Goal: Task Accomplishment & Management: Use online tool/utility

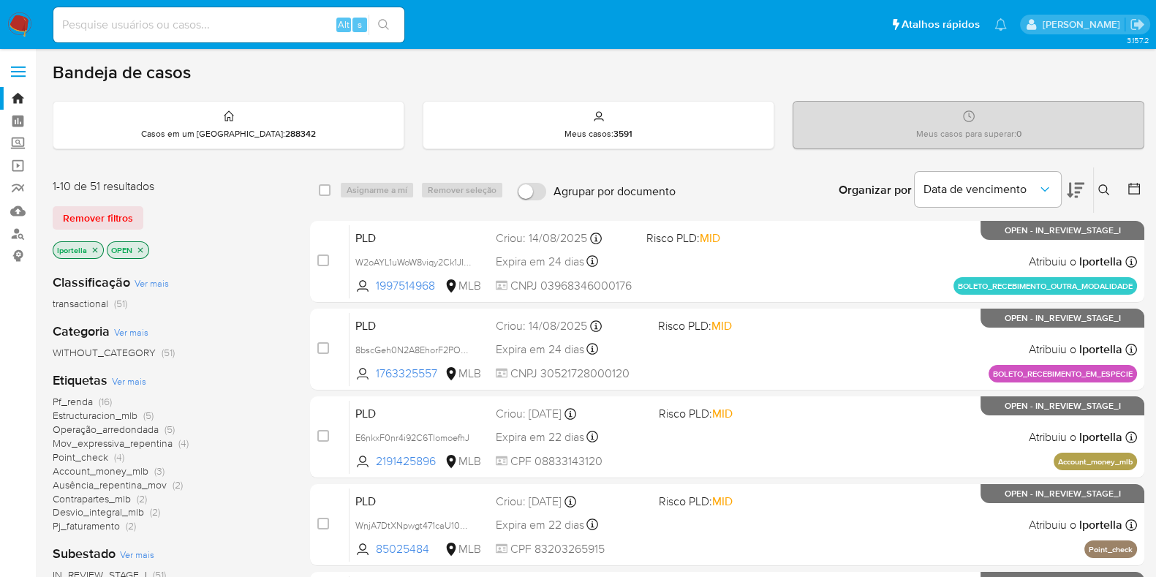
drag, startPoint x: 0, startPoint y: 0, endPoint x: 751, endPoint y: 77, distance: 754.5
click at [751, 77] on div "Bandeja de casos" at bounding box center [598, 72] width 1091 height 22
click at [268, 19] on input at bounding box center [228, 24] width 351 height 19
paste input "yW1amcE3yiqVVIIs1vrlOsV3"
type input "yW1amcE3yiqVVIIs1vrlOsV3"
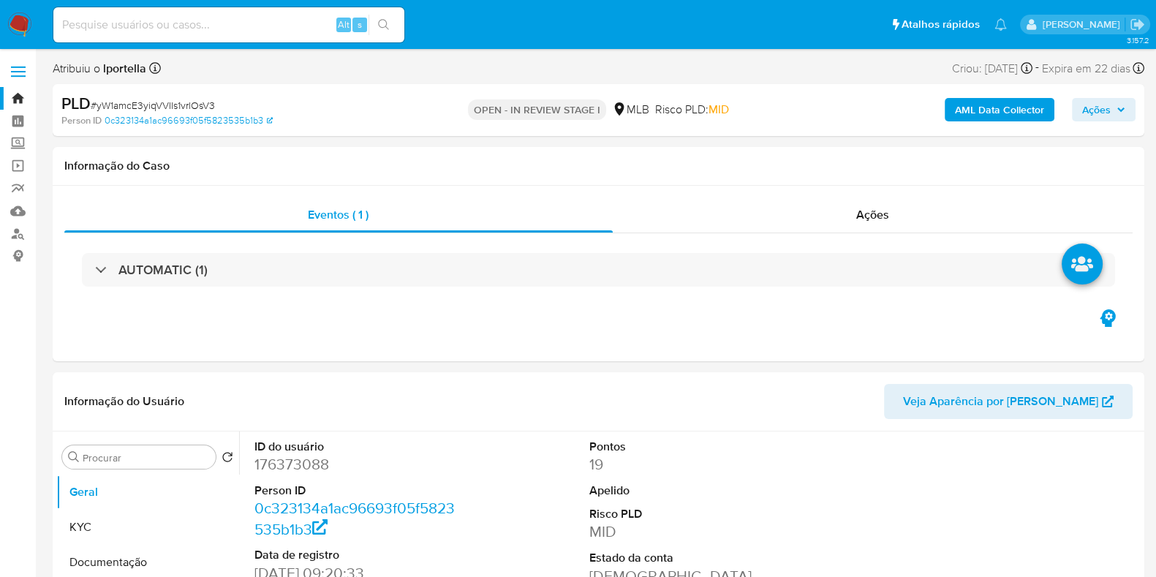
select select "10"
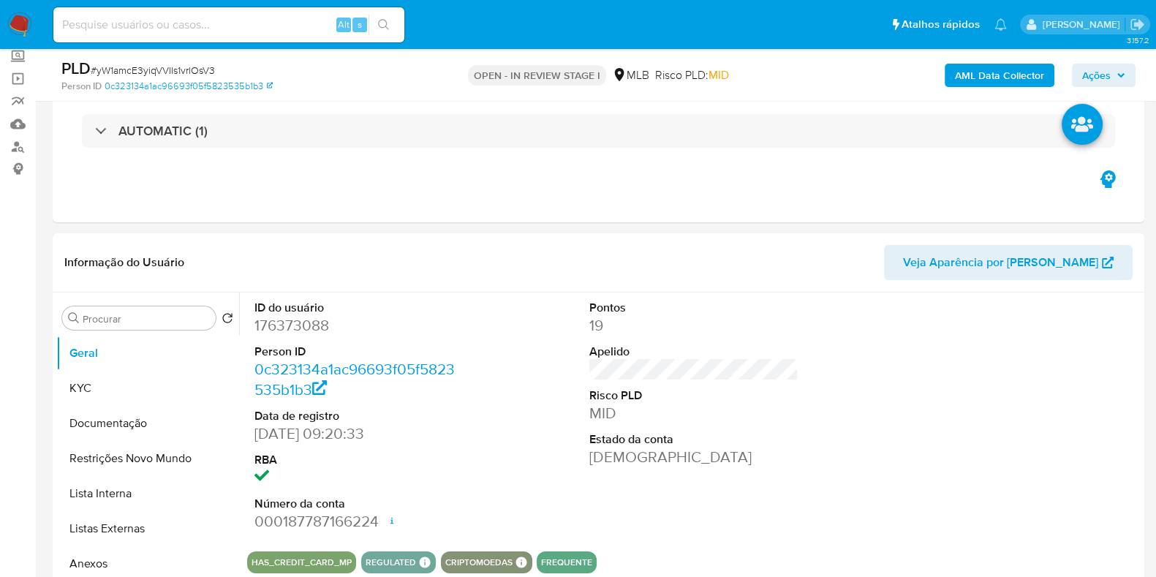
scroll to position [115, 0]
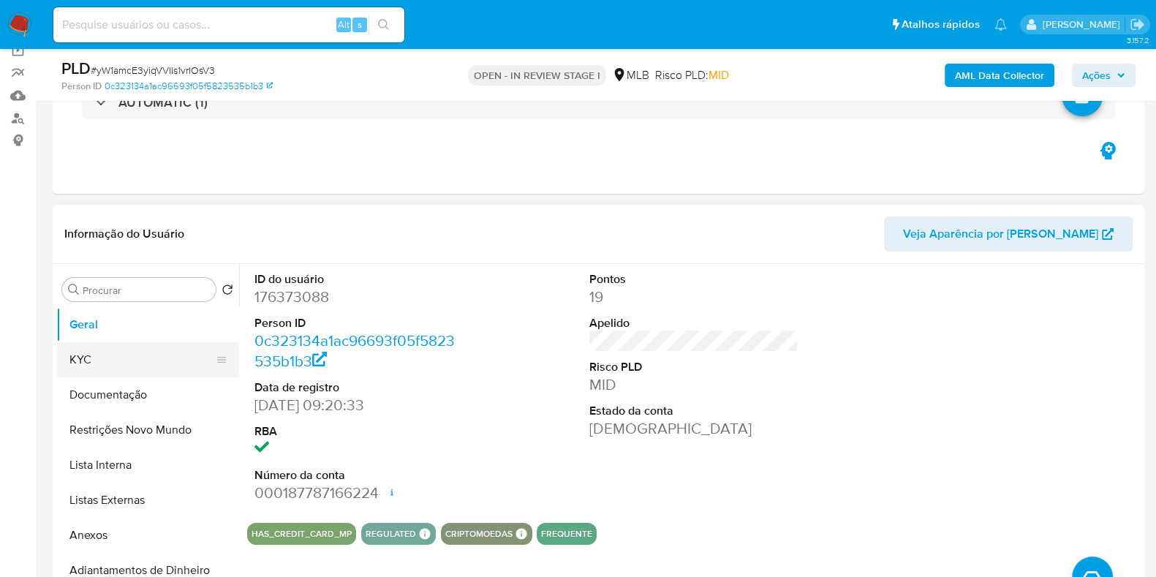
click at [145, 357] on button "KYC" at bounding box center [141, 359] width 171 height 35
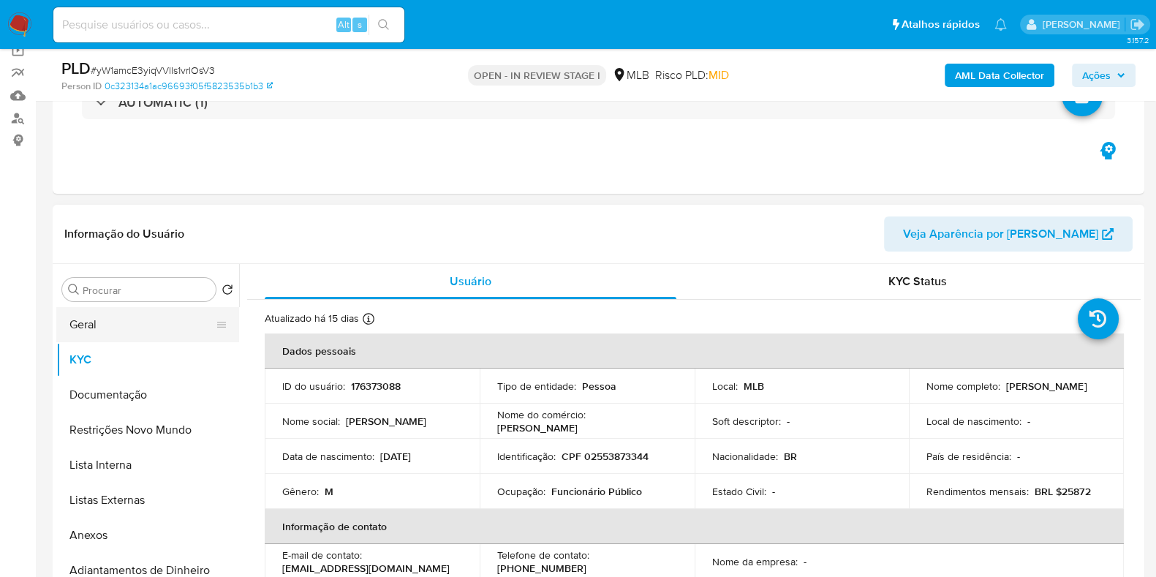
click at [150, 319] on button "Geral" at bounding box center [141, 324] width 171 height 35
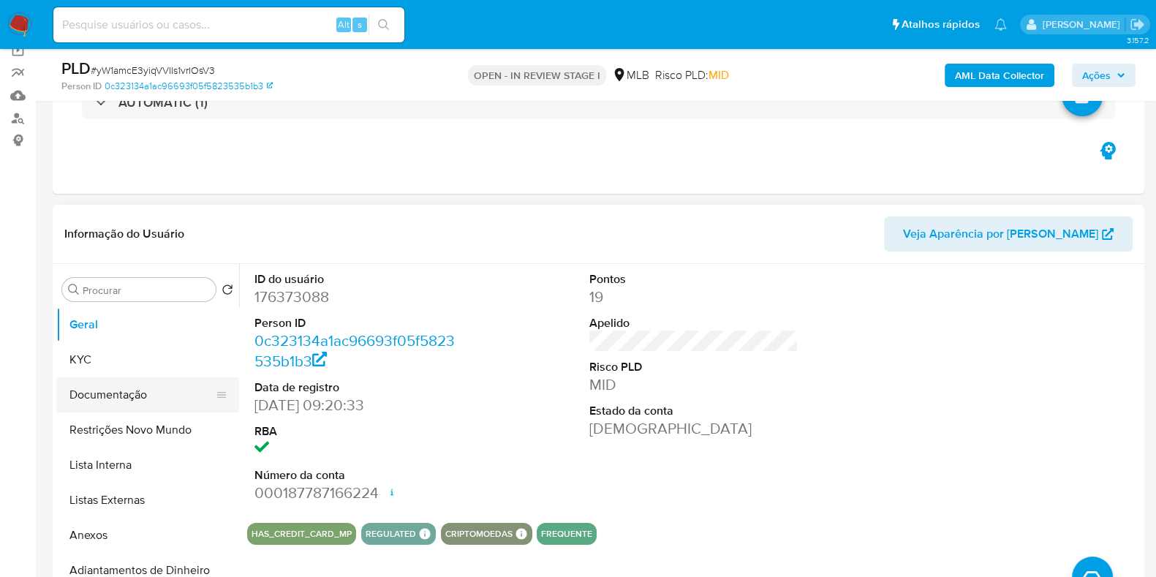
click at [106, 394] on button "Documentação" at bounding box center [141, 394] width 171 height 35
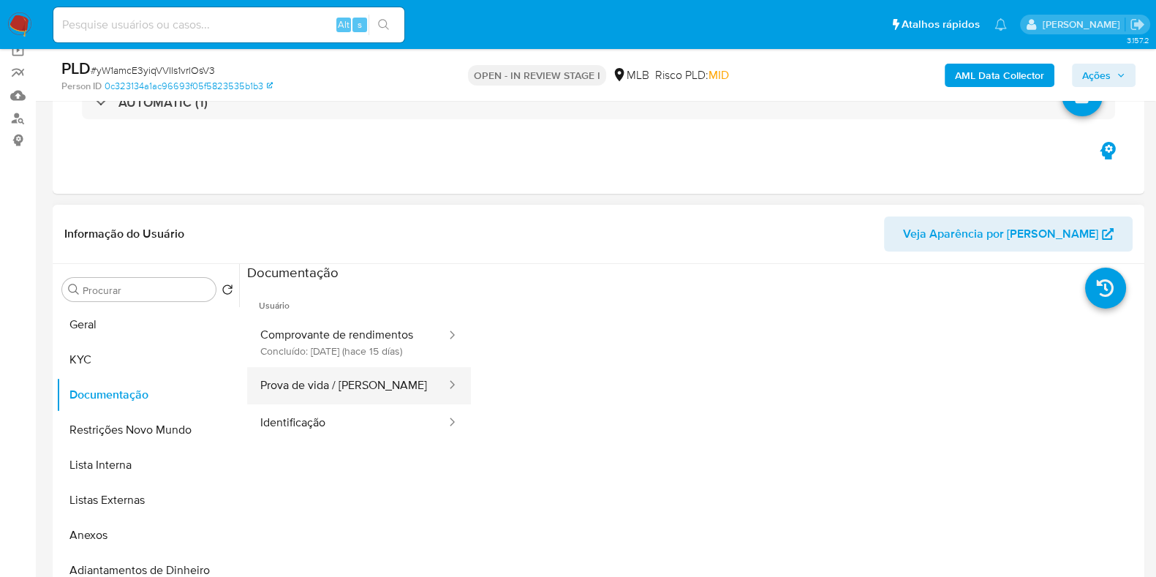
click at [314, 400] on button "Prova de vida / [PERSON_NAME]" at bounding box center [347, 385] width 200 height 37
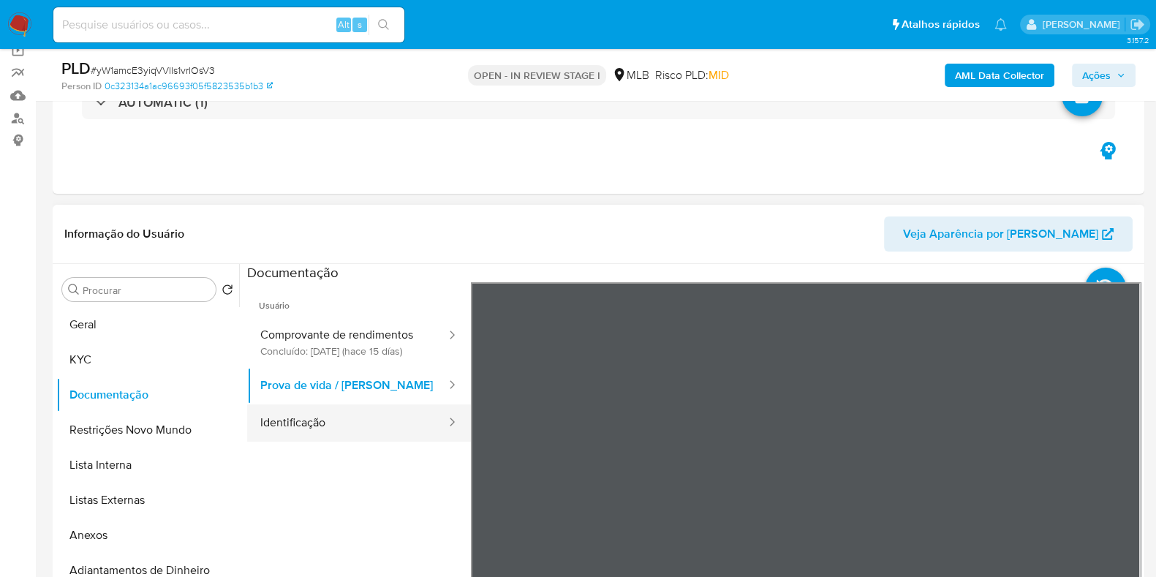
click at [333, 436] on button "Identificação" at bounding box center [347, 422] width 200 height 37
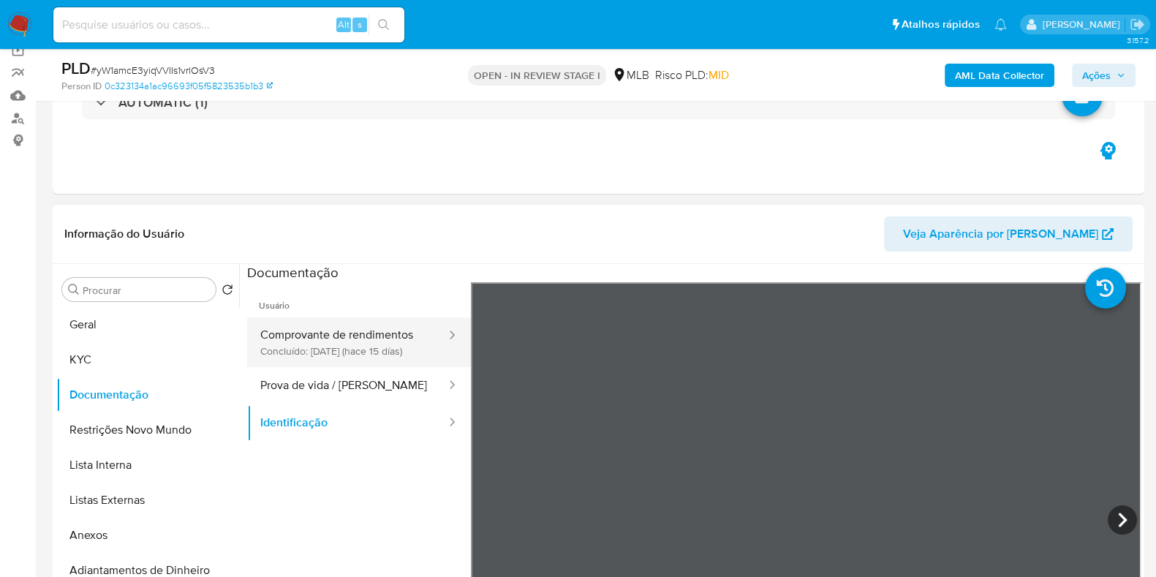
click at [376, 337] on button "Comprovante de rendimentos Concluído: [DATE] (hace 15 días)" at bounding box center [347, 342] width 200 height 50
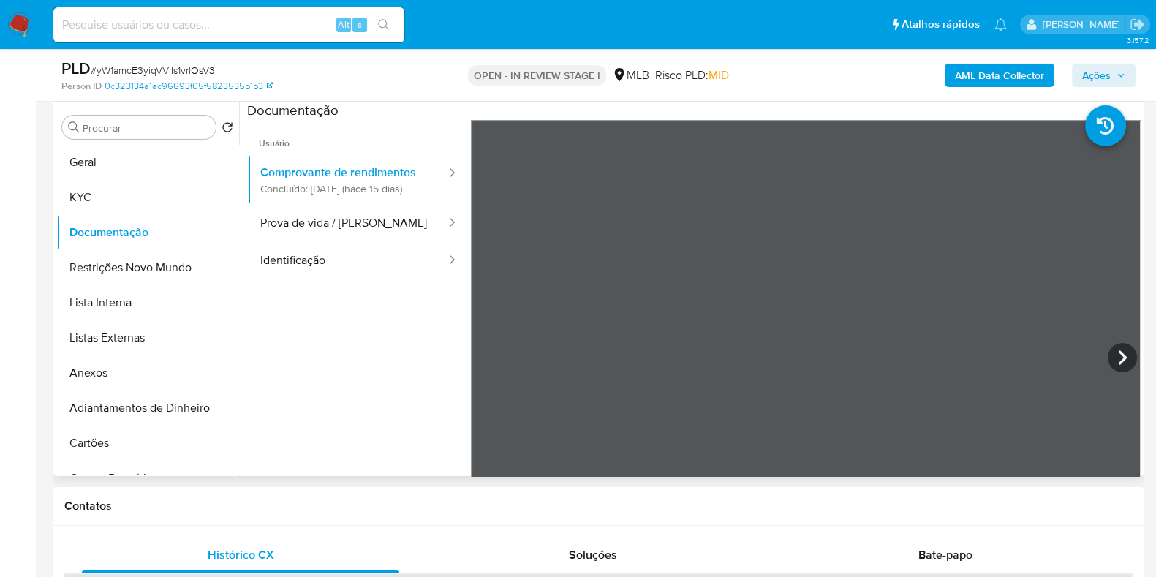
scroll to position [95, 0]
click at [362, 235] on button "Prova de vida / [PERSON_NAME]" at bounding box center [347, 223] width 200 height 37
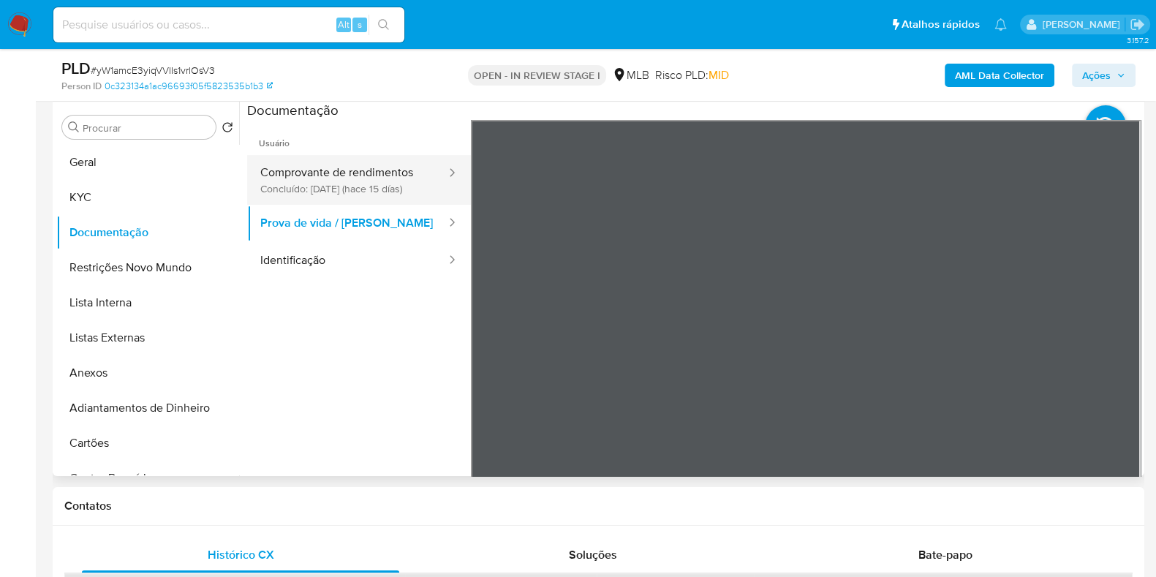
click at [363, 170] on button "Comprovante de rendimentos Concluído: [DATE] (hace 15 días)" at bounding box center [347, 180] width 200 height 50
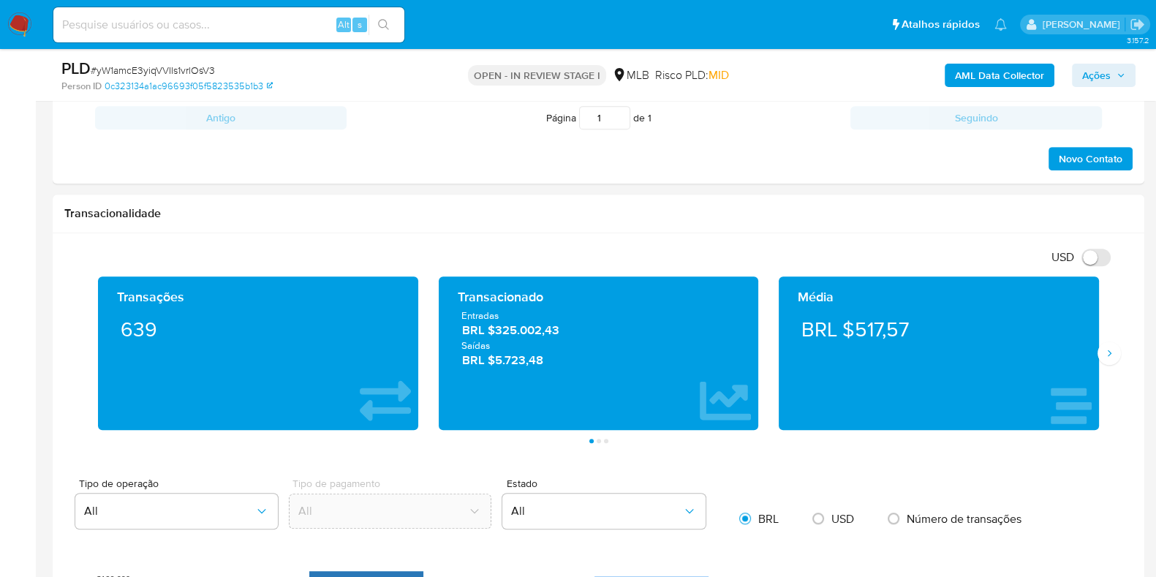
scroll to position [862, 0]
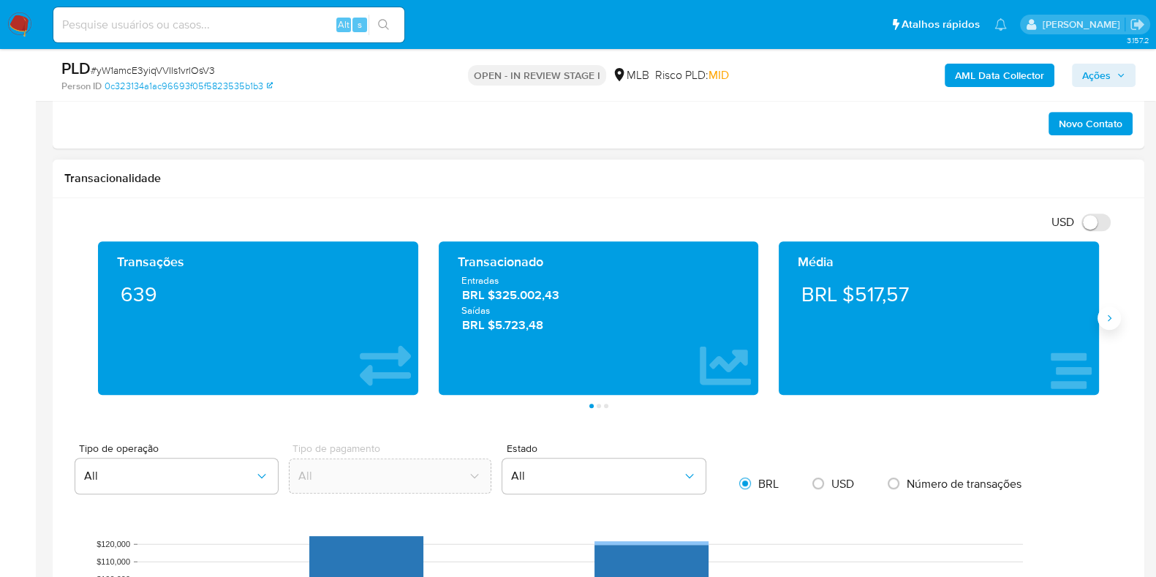
click at [924, 319] on button "Siguiente" at bounding box center [1108, 317] width 23 height 23
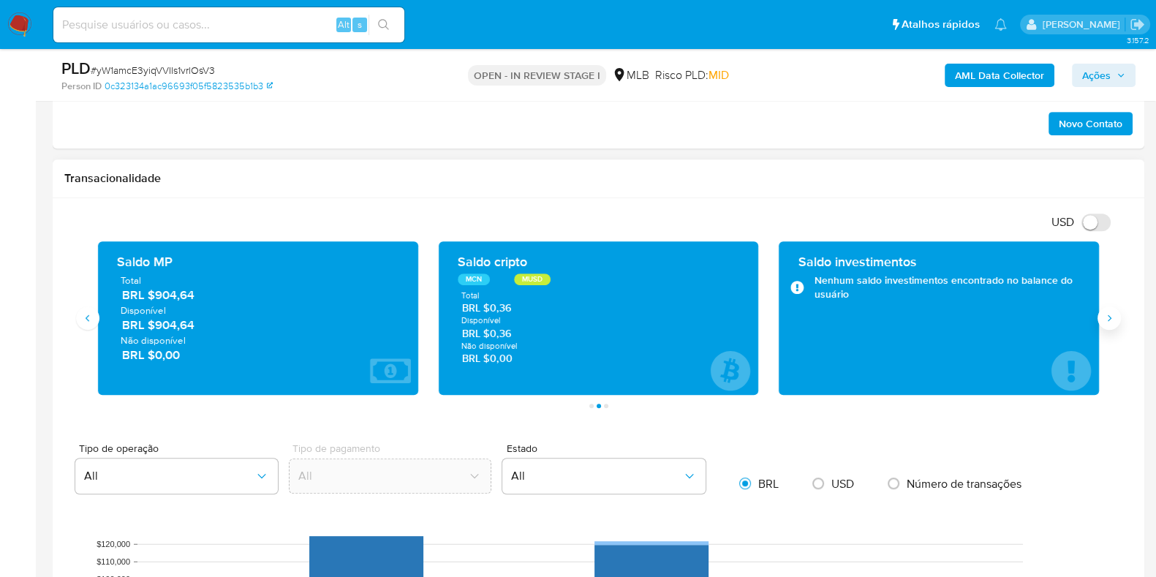
click at [924, 319] on button "Siguiente" at bounding box center [1108, 317] width 23 height 23
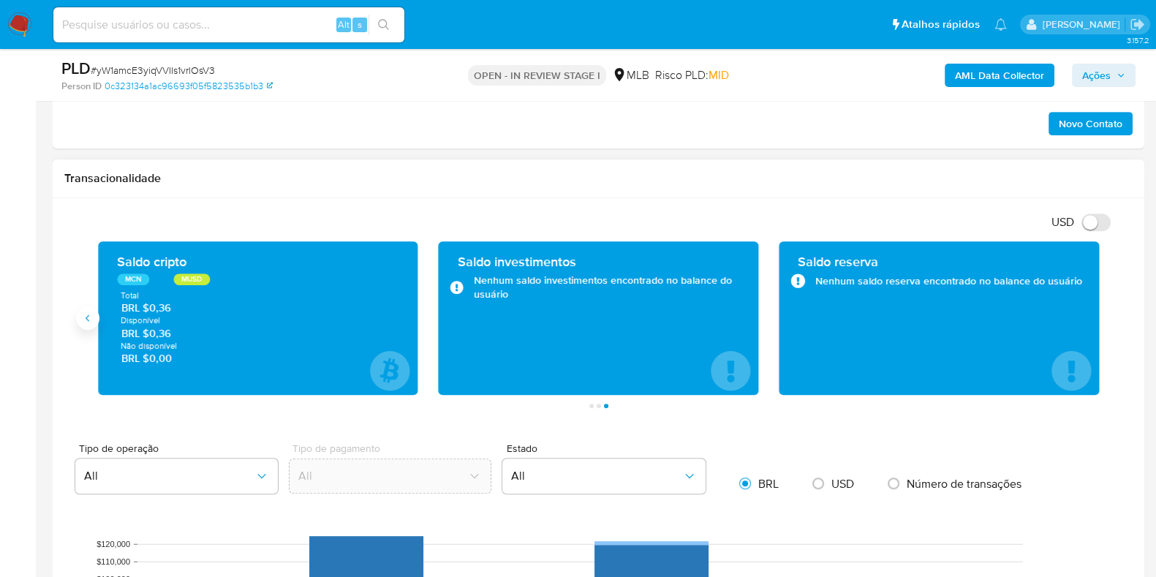
click at [94, 316] on button "Anterior" at bounding box center [87, 317] width 23 height 23
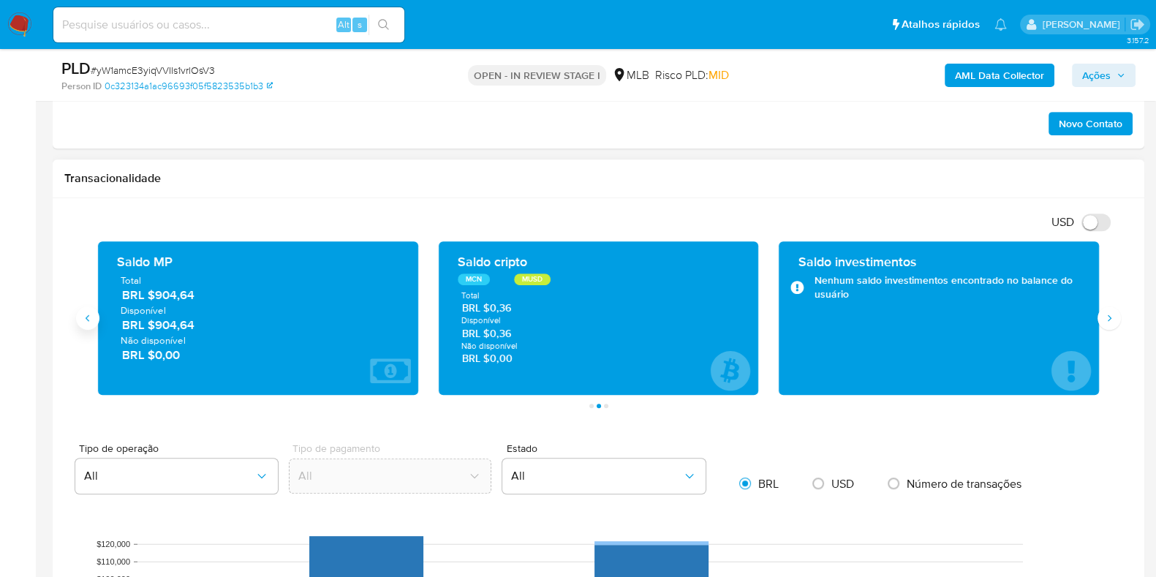
click at [94, 316] on button "Anterior" at bounding box center [87, 317] width 23 height 23
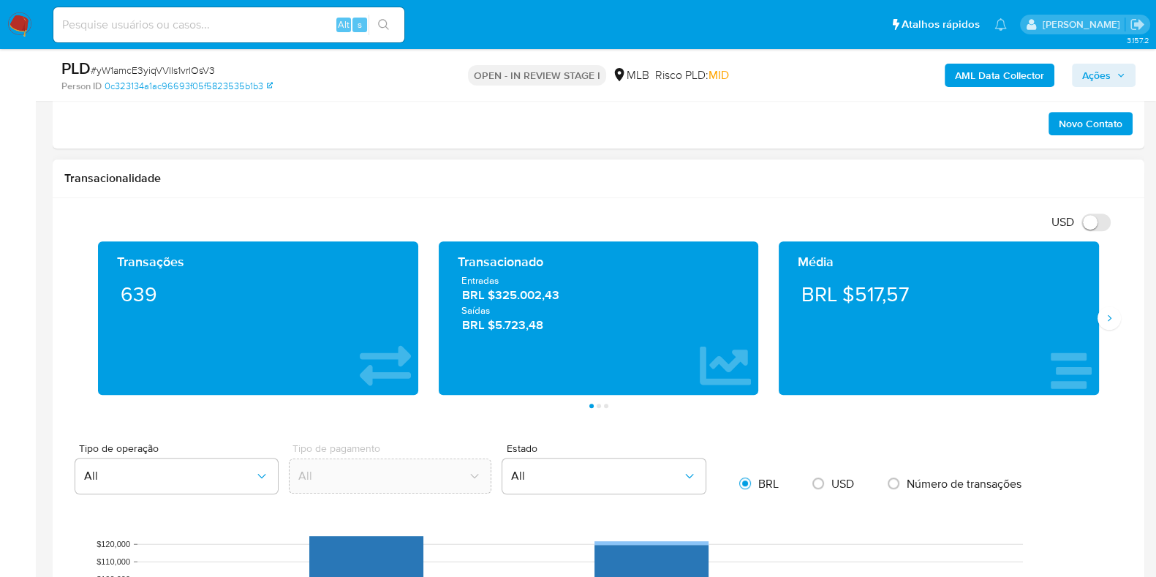
click at [202, 229] on div "USD Alternar entre moeda local e dólar" at bounding box center [592, 222] width 1057 height 24
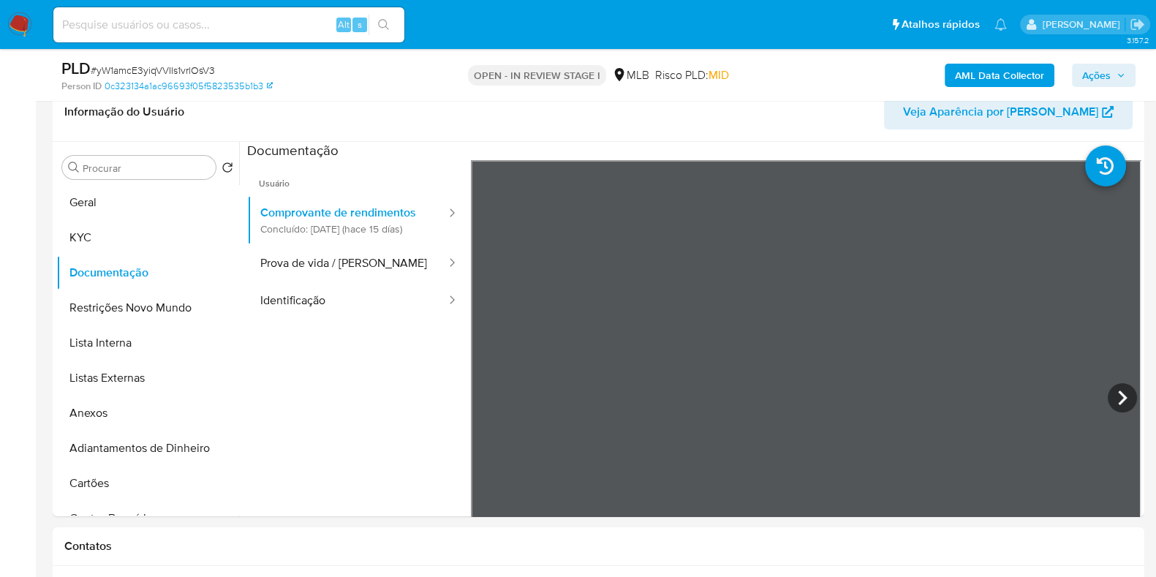
scroll to position [241, 0]
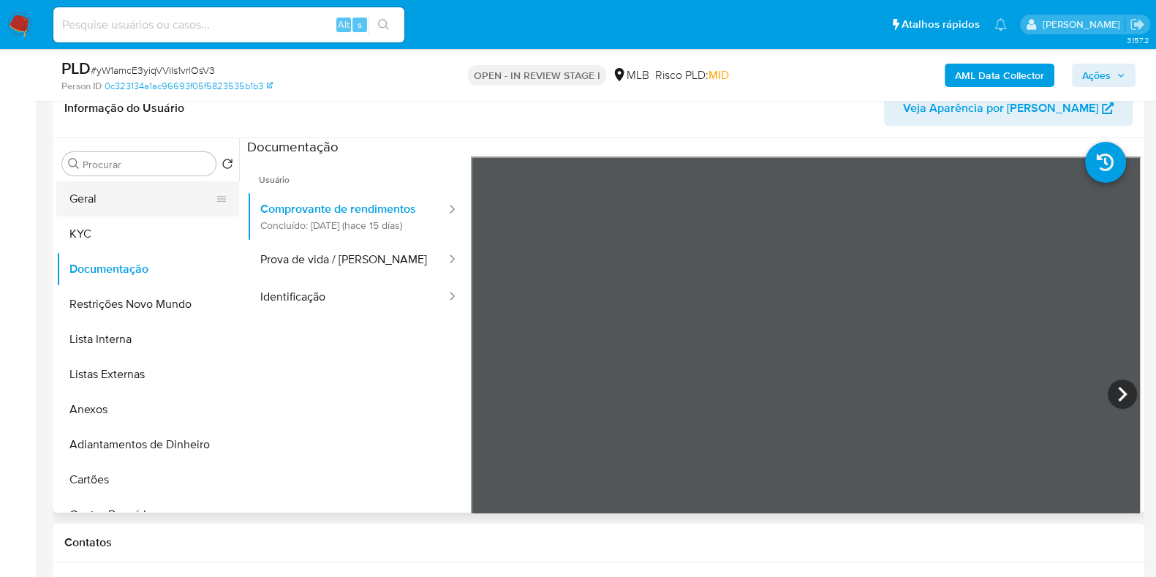
click at [128, 210] on button "Geral" at bounding box center [141, 198] width 171 height 35
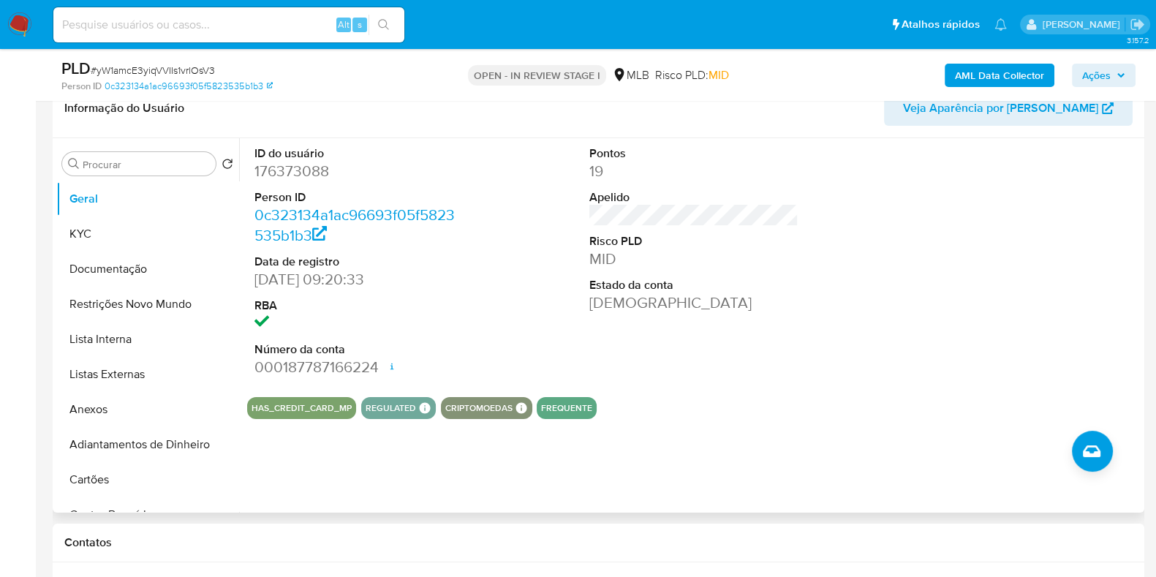
click at [464, 451] on div "ID do usuário 176373088 Person ID 0c323134a1ac96693f05f5823535b1b3 Data de regi…" at bounding box center [689, 325] width 901 height 374
click at [121, 232] on button "KYC" at bounding box center [141, 233] width 171 height 35
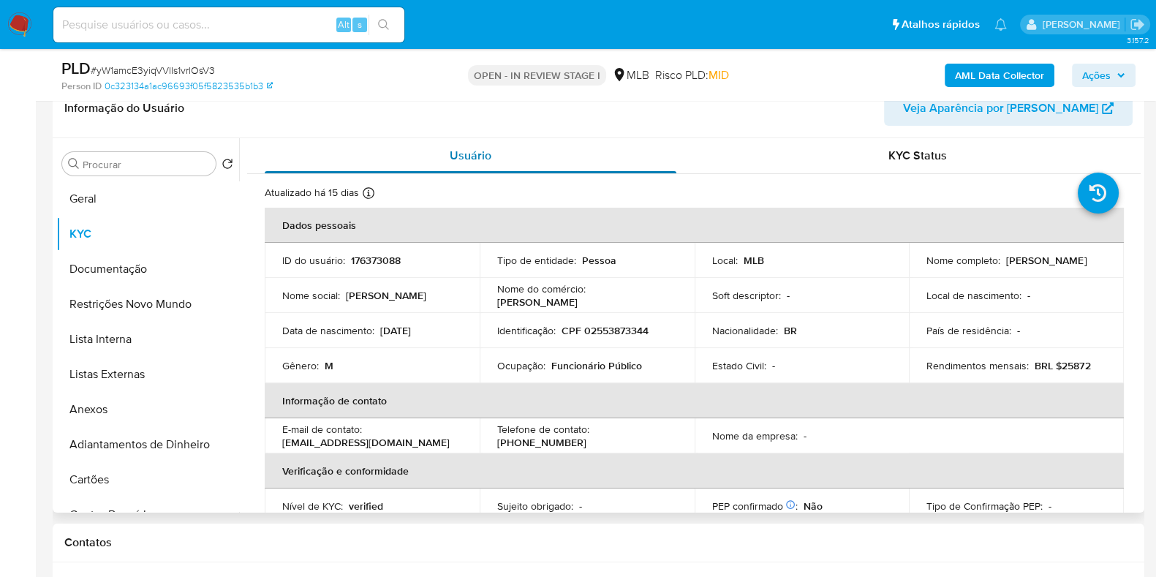
click at [347, 138] on div "Usuário" at bounding box center [470, 155] width 411 height 35
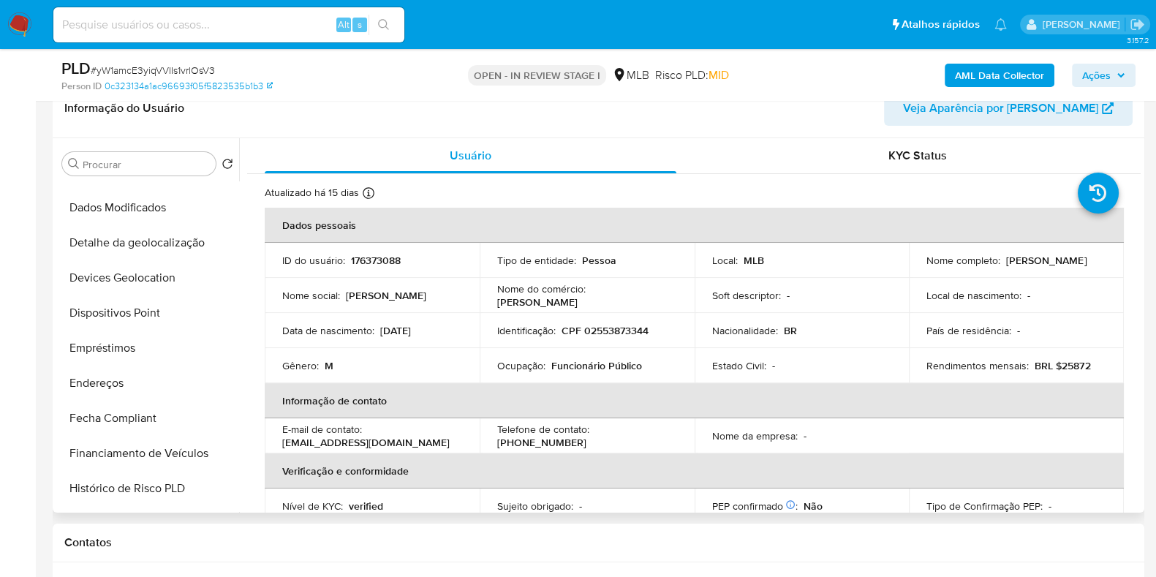
scroll to position [373, 0]
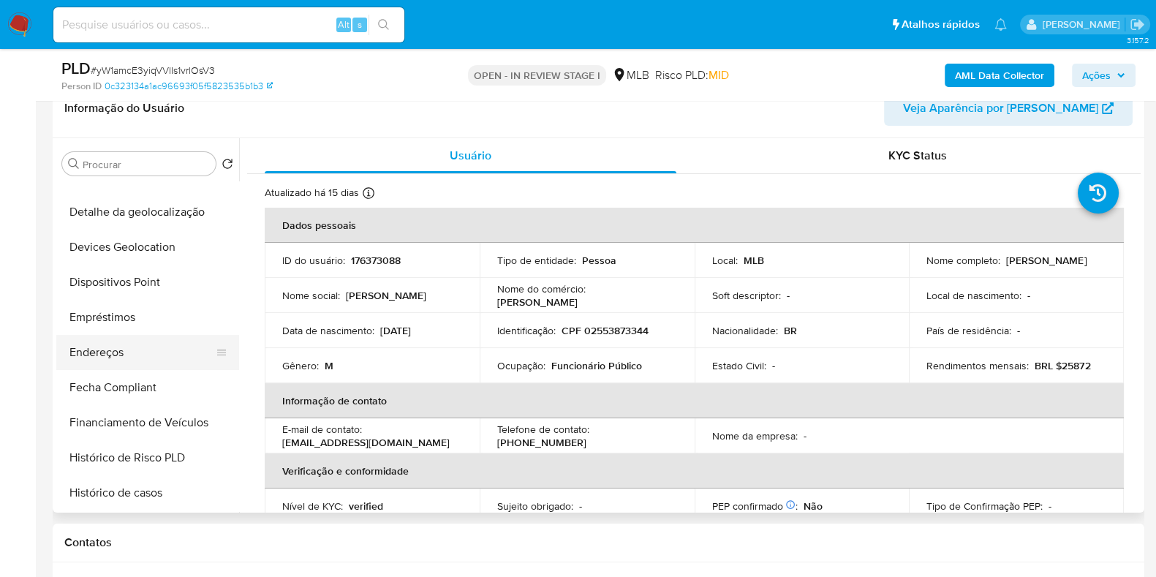
click at [137, 353] on button "Endereços" at bounding box center [141, 352] width 171 height 35
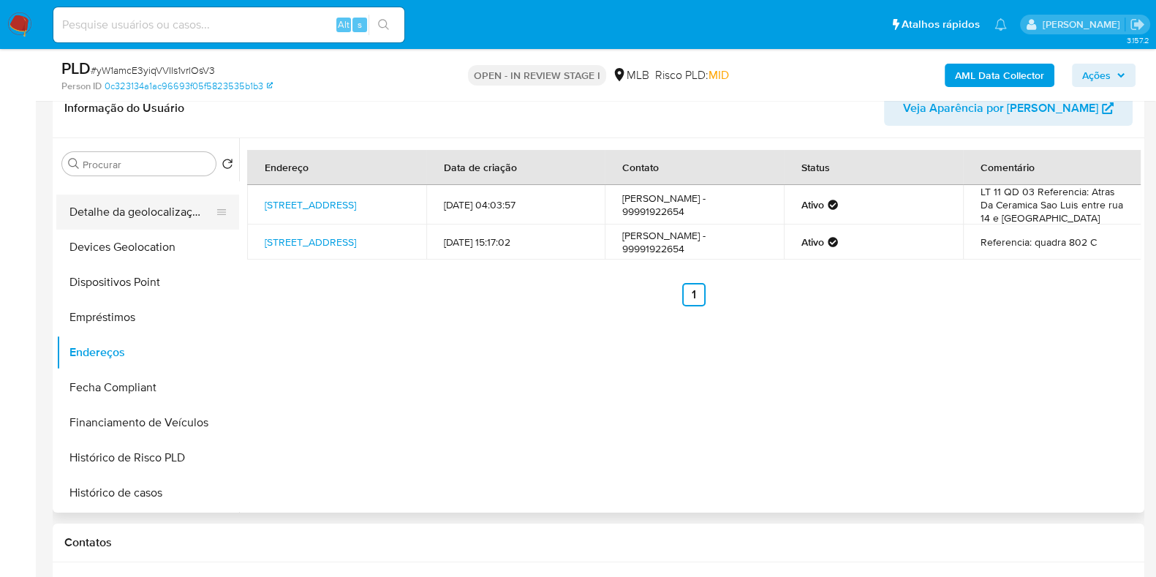
click at [161, 196] on button "Detalhe da geolocalização" at bounding box center [141, 211] width 171 height 35
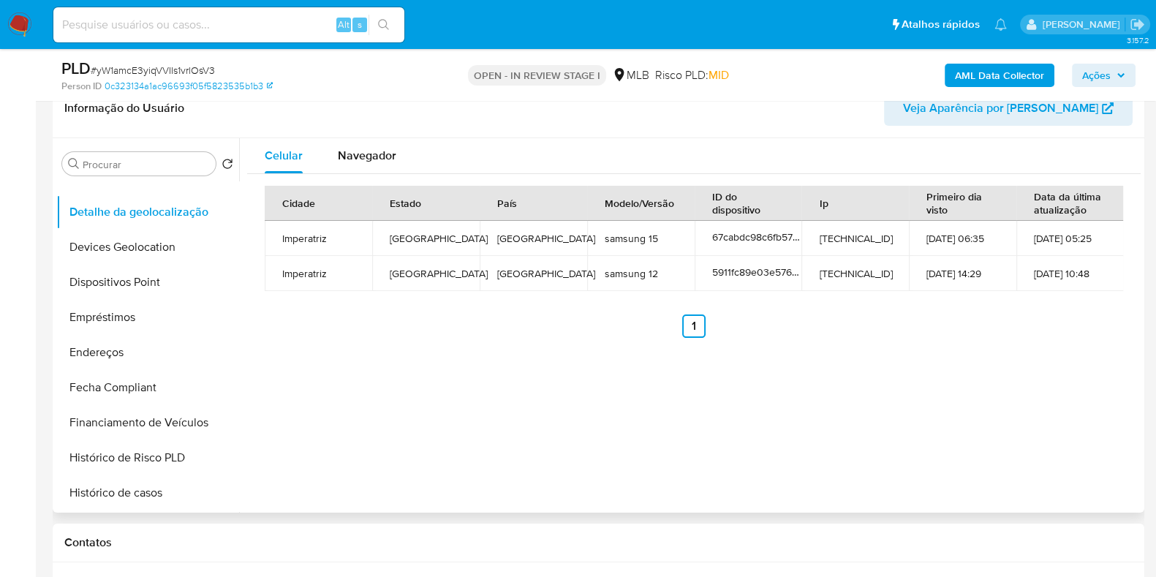
click at [307, 367] on div "Celular Navegador Cidade Estado País Modelo/Versão ID do dispositivo Ip Primeir…" at bounding box center [689, 325] width 901 height 374
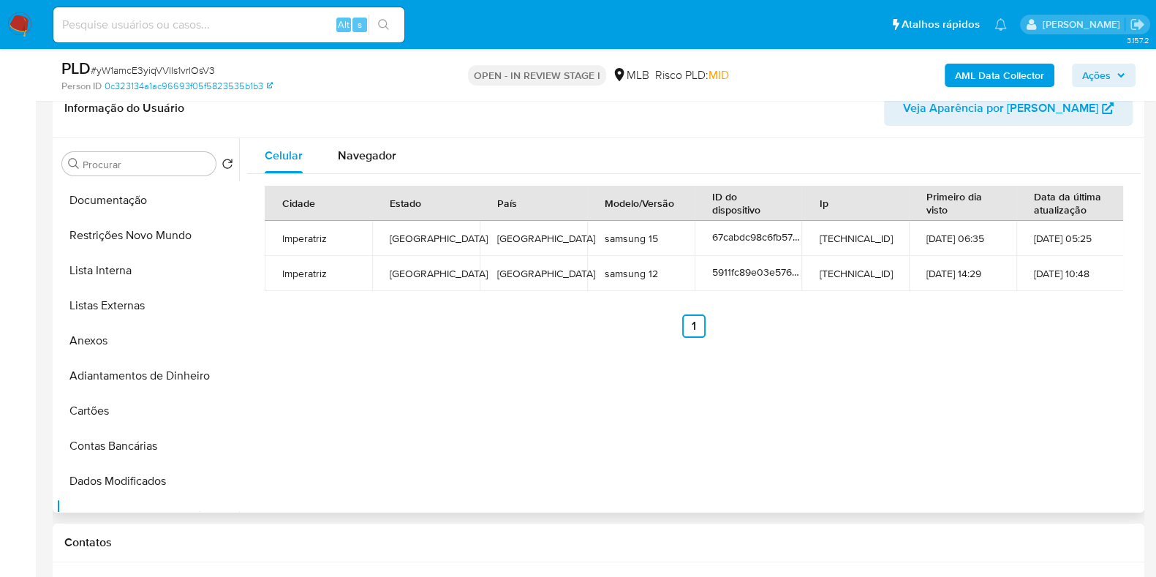
scroll to position [61, 0]
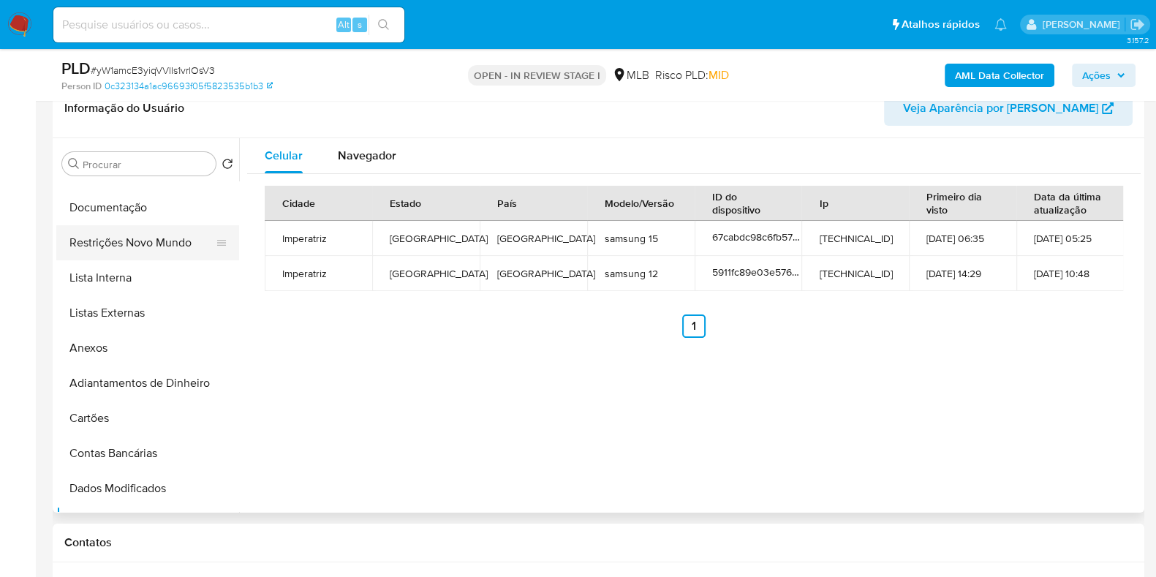
click at [138, 237] on button "Restrições Novo Mundo" at bounding box center [141, 242] width 171 height 35
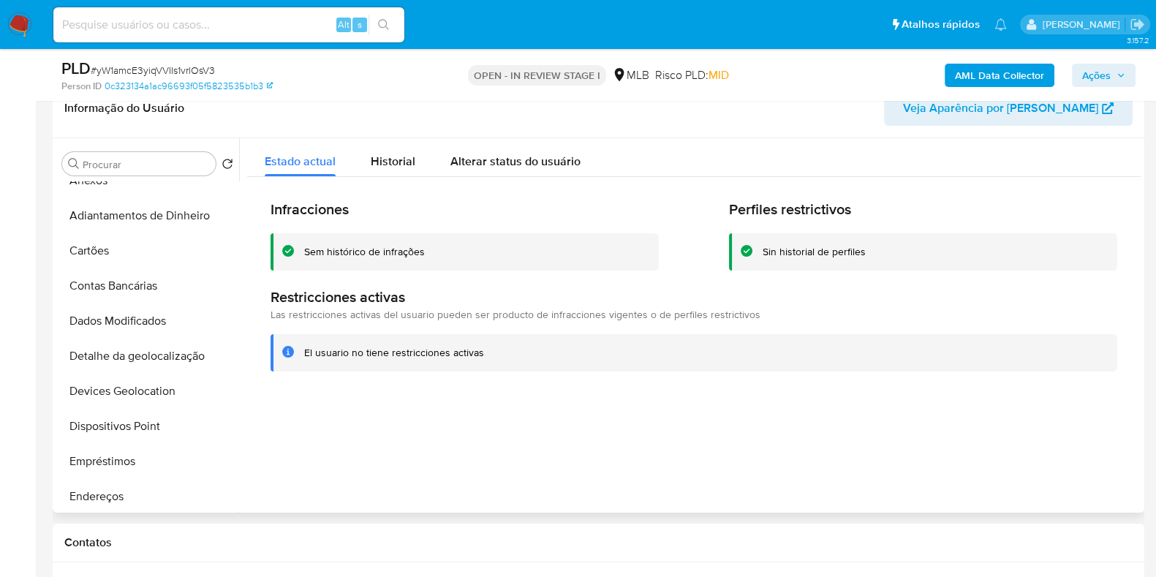
scroll to position [278, 0]
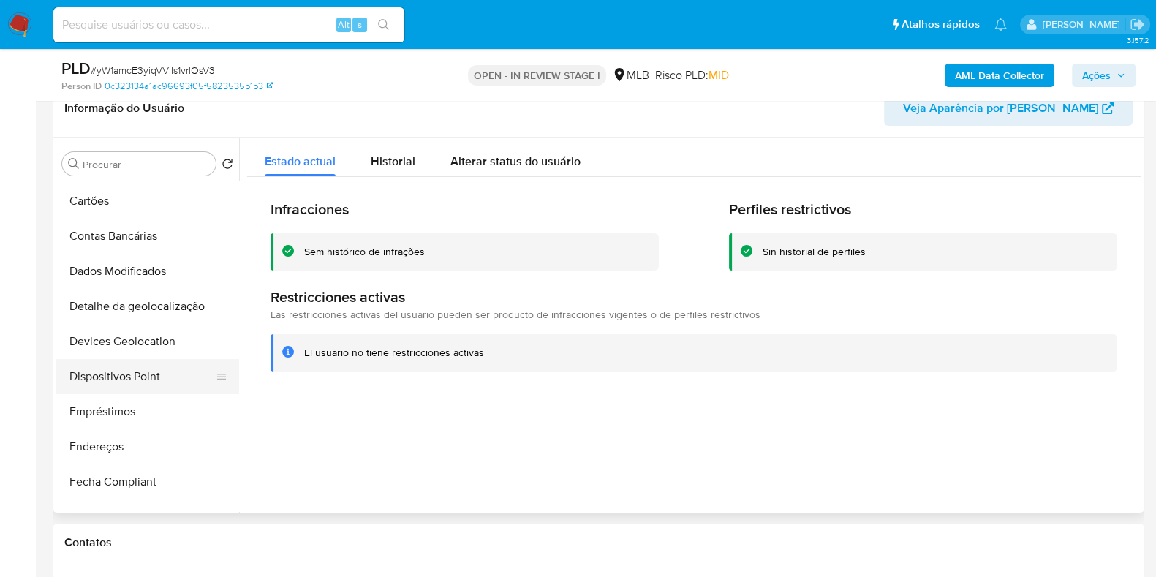
click at [151, 373] on button "Dispositivos Point" at bounding box center [141, 376] width 171 height 35
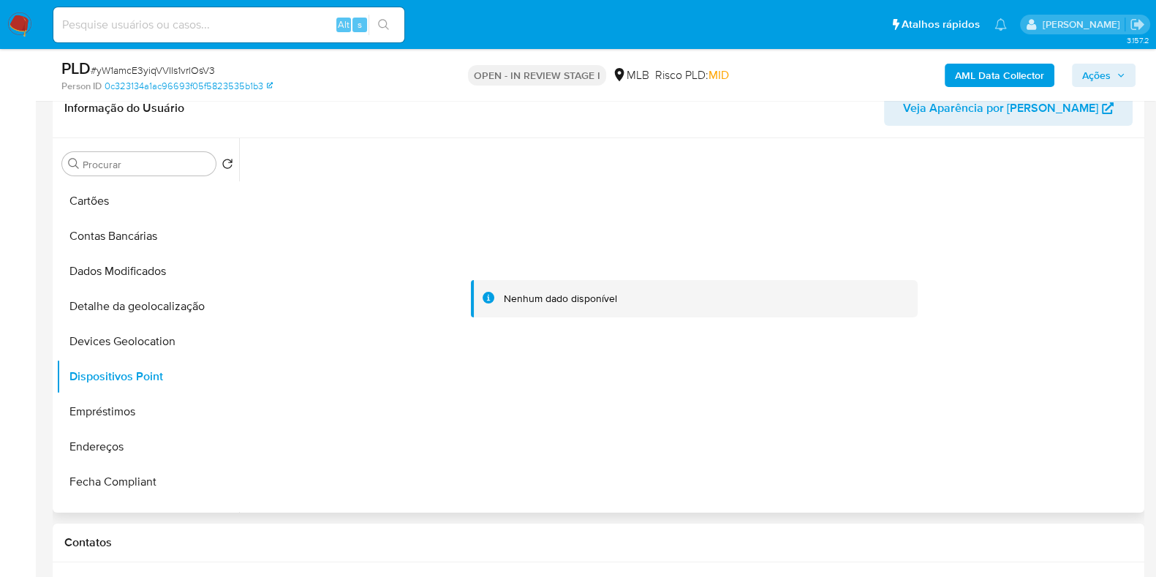
click at [314, 299] on div at bounding box center [693, 299] width 893 height 322
click at [82, 227] on button "Contas Bancárias" at bounding box center [141, 236] width 171 height 35
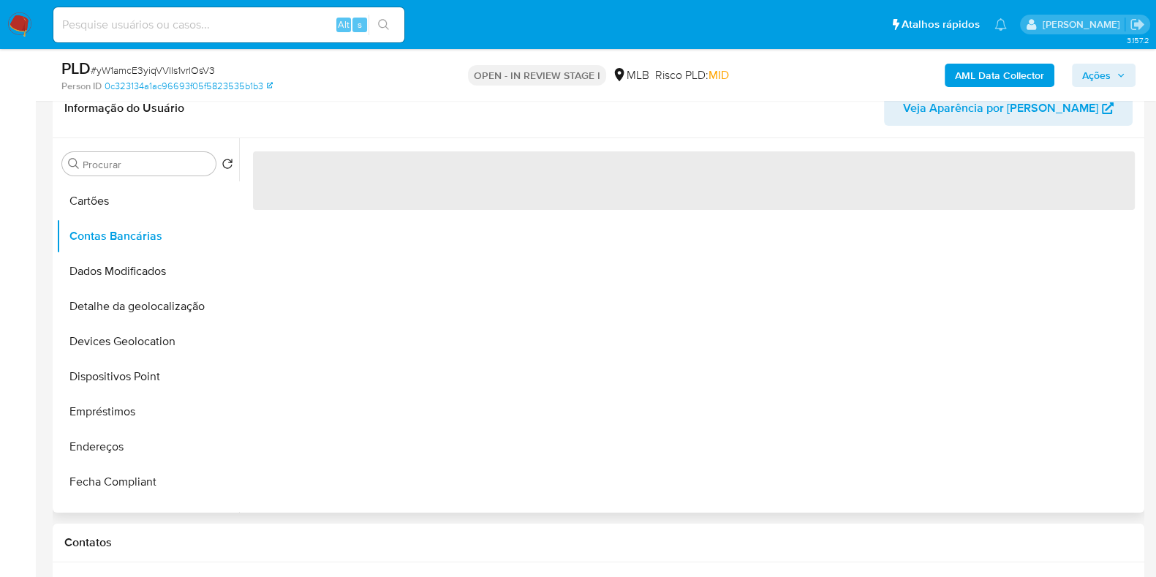
scroll to position [0, 0]
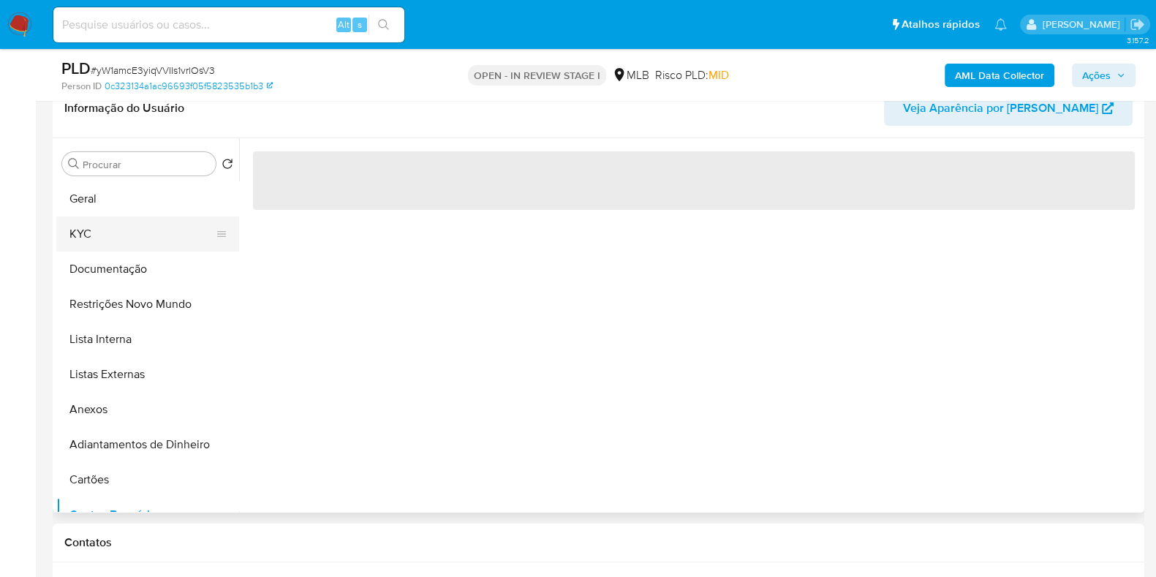
click at [121, 238] on button "KYC" at bounding box center [141, 233] width 171 height 35
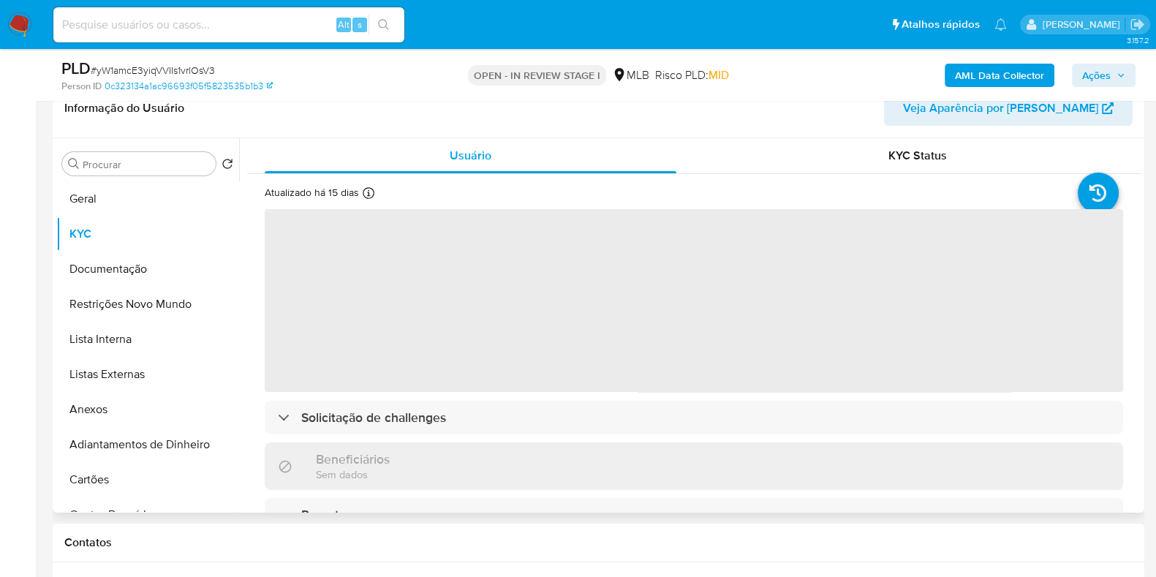
click at [406, 302] on span "‌" at bounding box center [694, 300] width 858 height 183
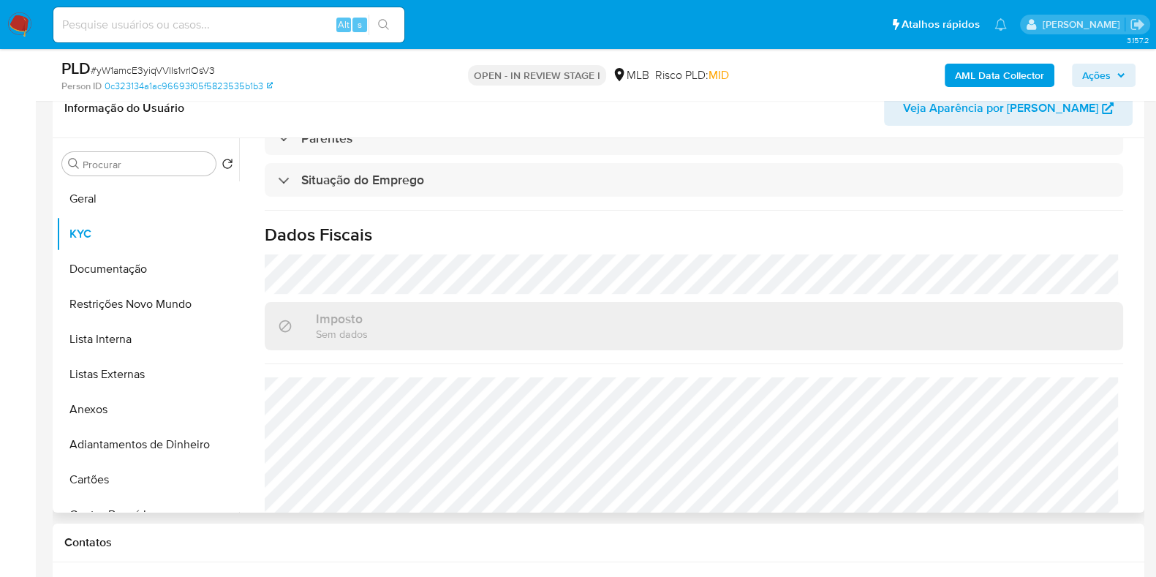
scroll to position [621, 0]
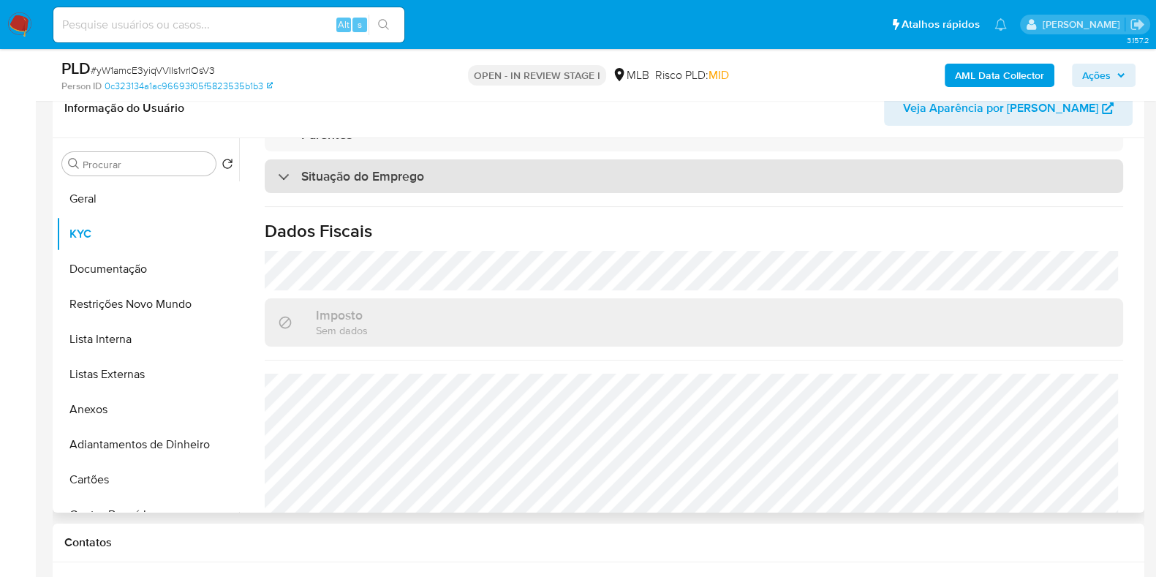
click at [457, 191] on div "Situação do Emprego" at bounding box center [694, 176] width 858 height 34
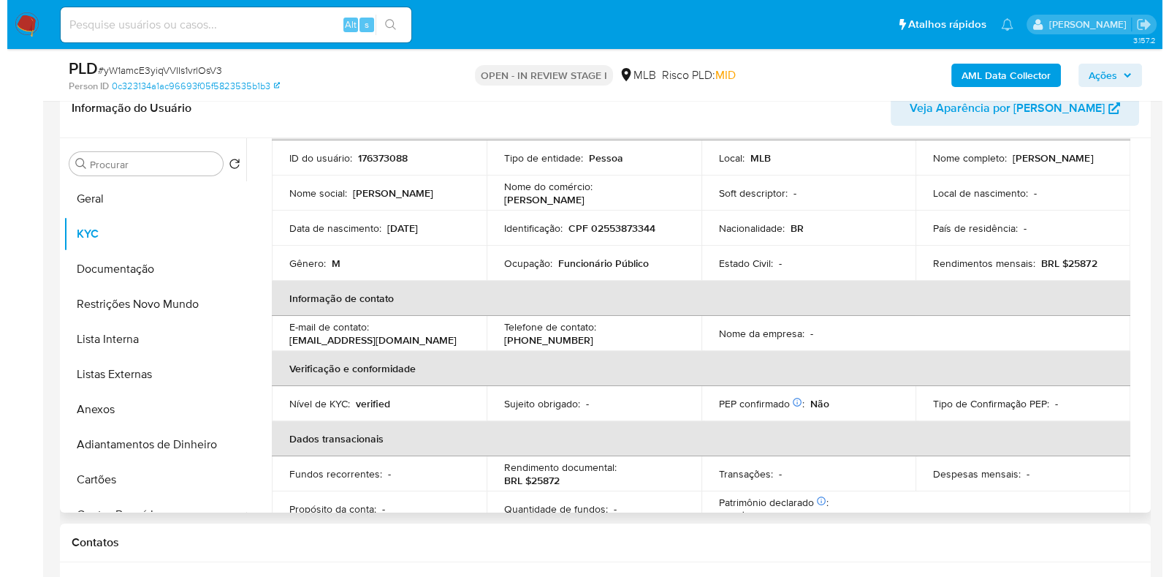
scroll to position [0, 0]
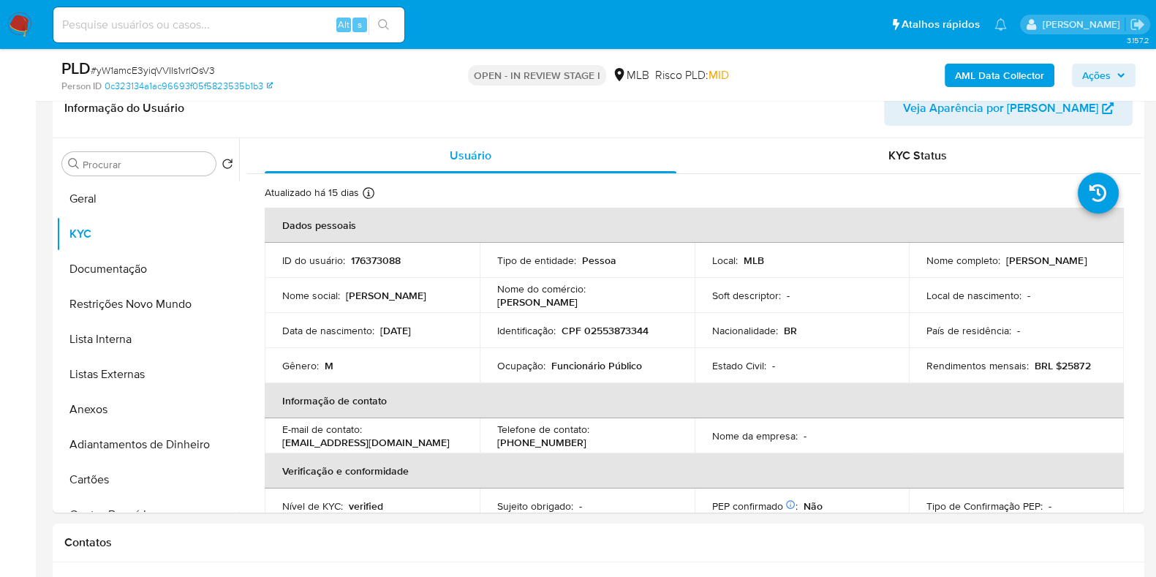
click at [614, 330] on p "CPF 02553873344" at bounding box center [604, 330] width 87 height 13
copy p "02553873344"
click at [88, 213] on button "Geral" at bounding box center [141, 198] width 171 height 35
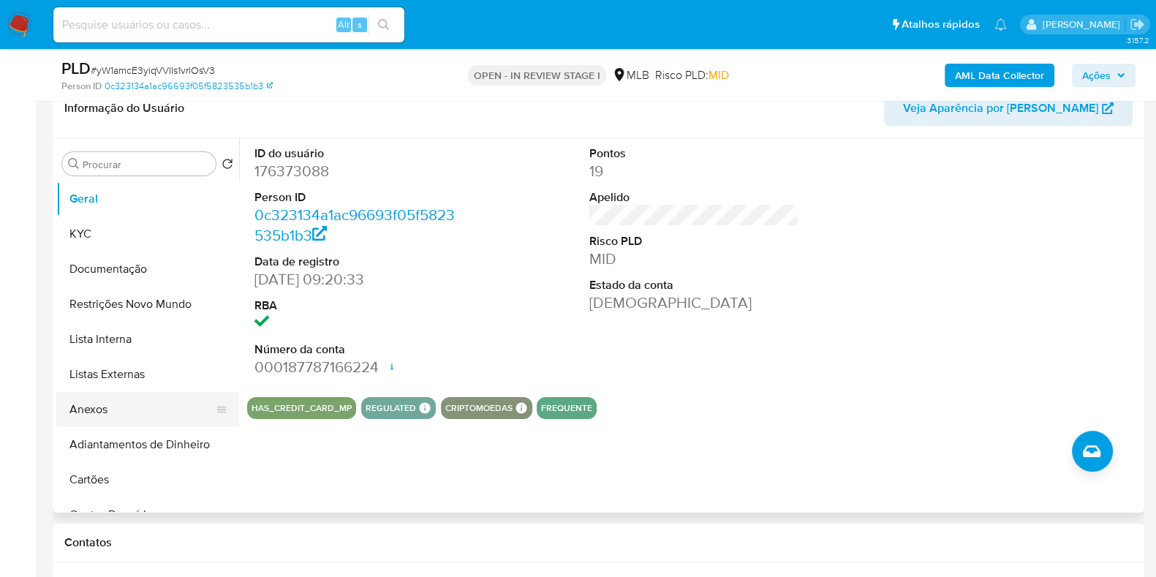
click at [113, 407] on button "Anexos" at bounding box center [141, 409] width 171 height 35
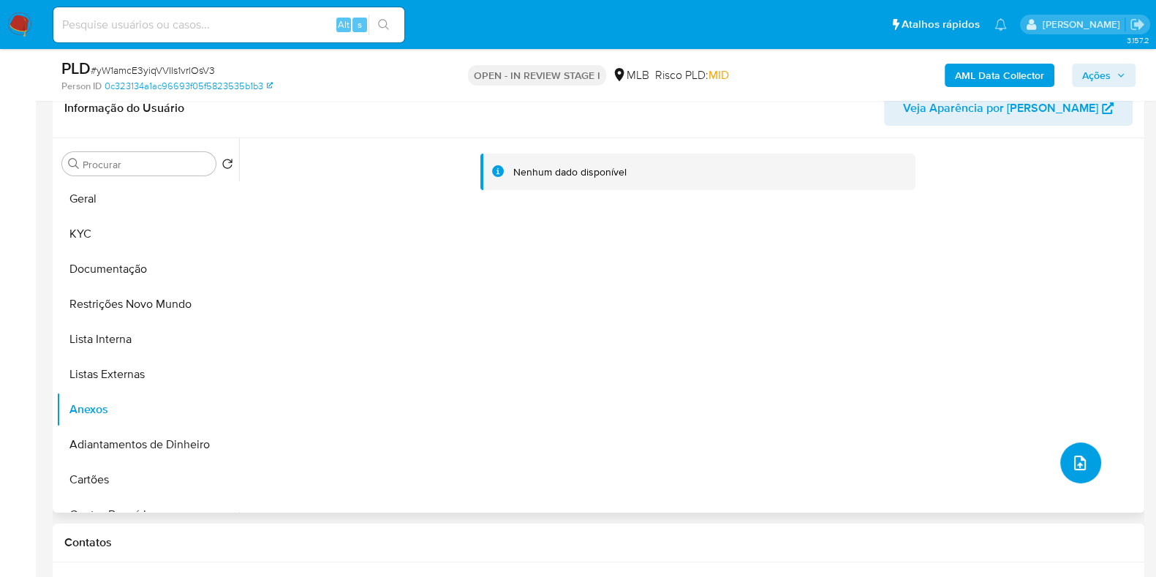
click at [924, 460] on icon "upload-file" at bounding box center [1080, 463] width 18 height 18
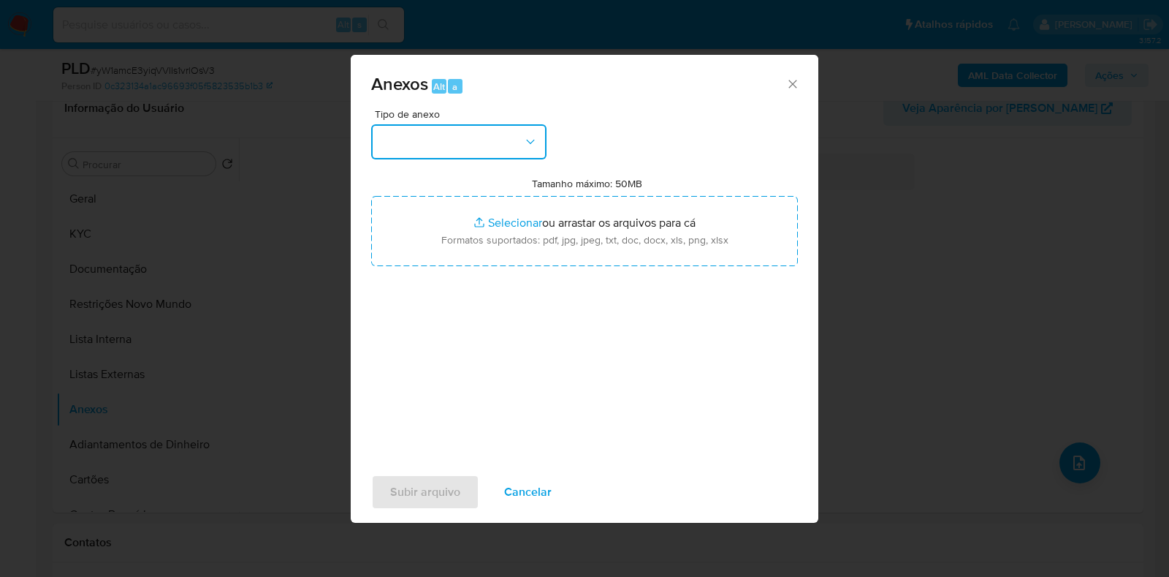
click at [517, 140] on button "button" at bounding box center [458, 141] width 175 height 35
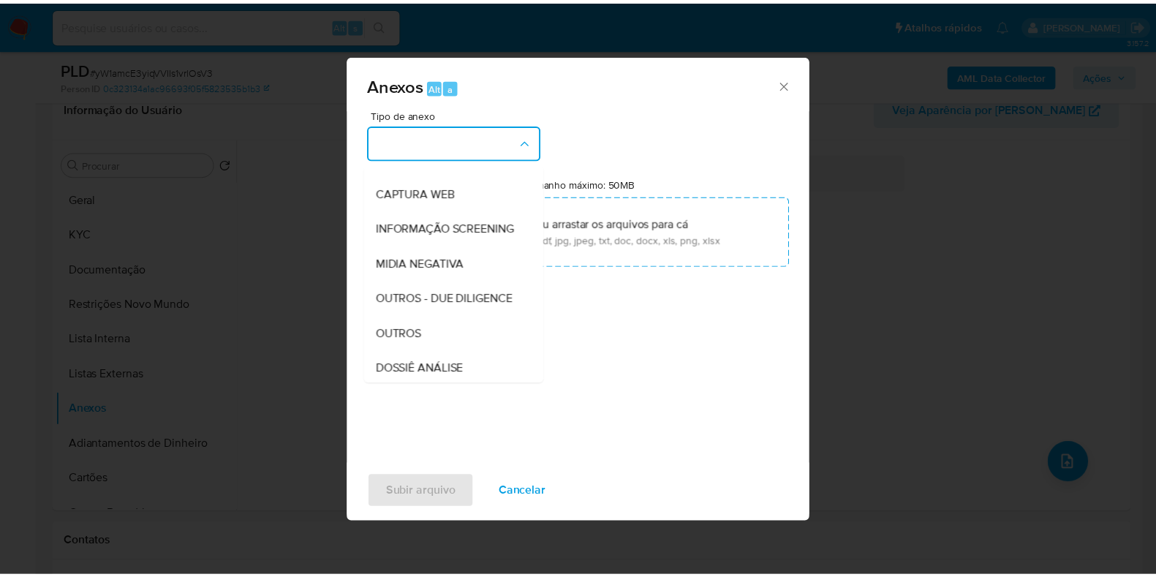
scroll to position [225, 0]
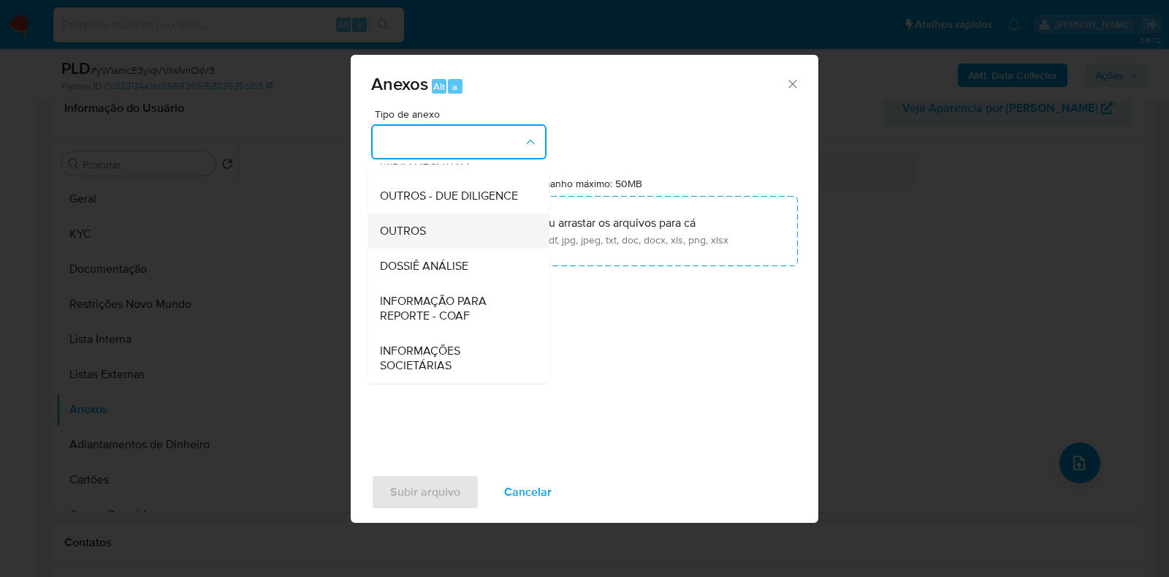
click at [417, 227] on span "OUTROS" at bounding box center [403, 231] width 46 height 15
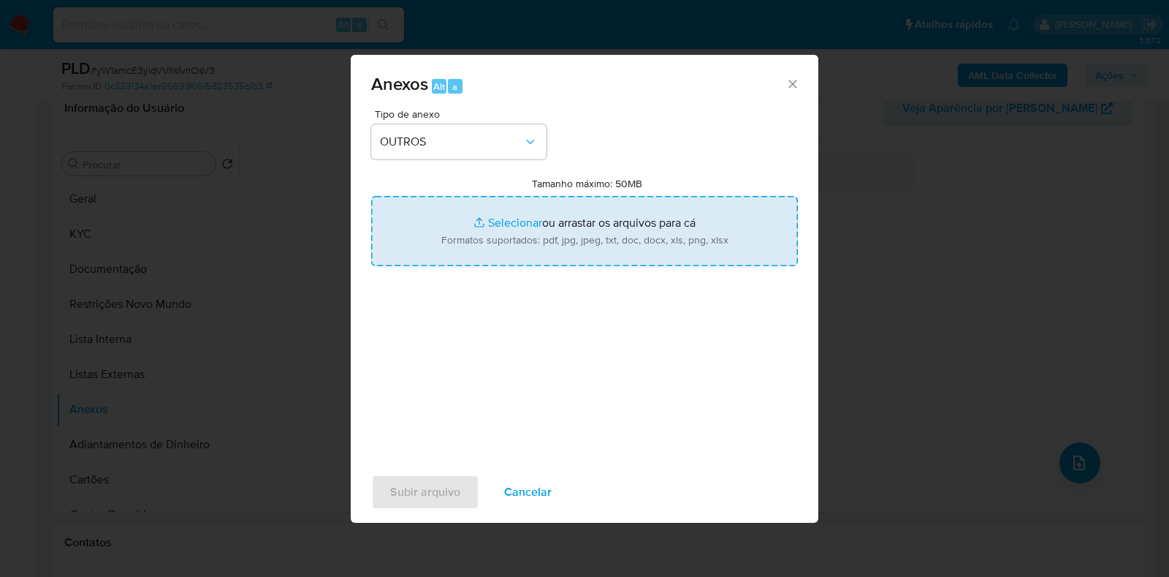
type input "C:\fakepath\SAR - XXXX - CPF 02553873344 - [PERSON_NAME].pdf"
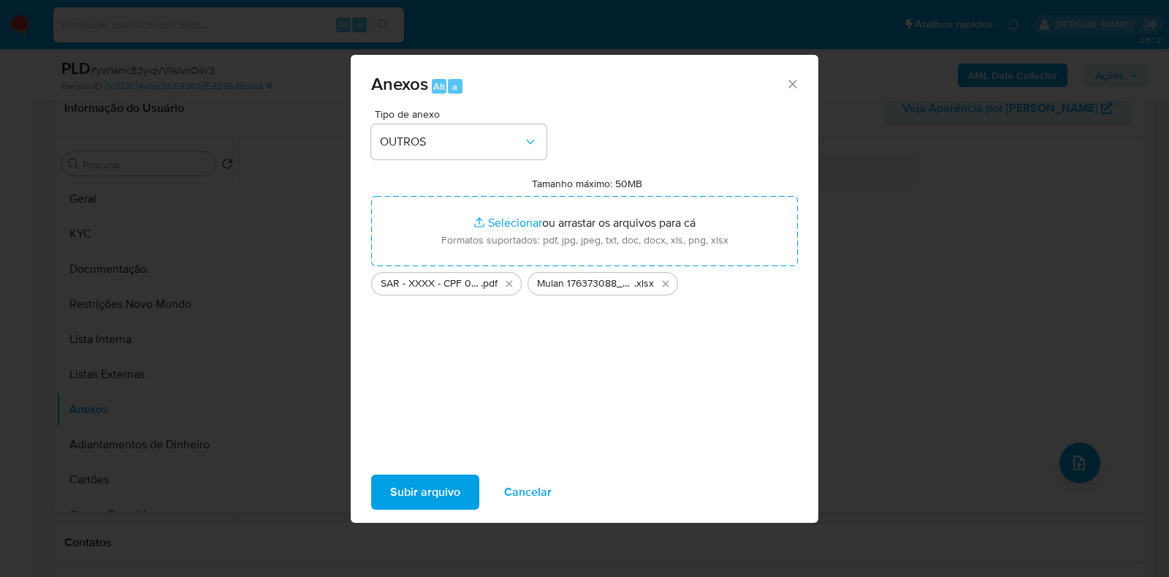
click at [447, 460] on span "Subir arquivo" at bounding box center [425, 492] width 70 height 32
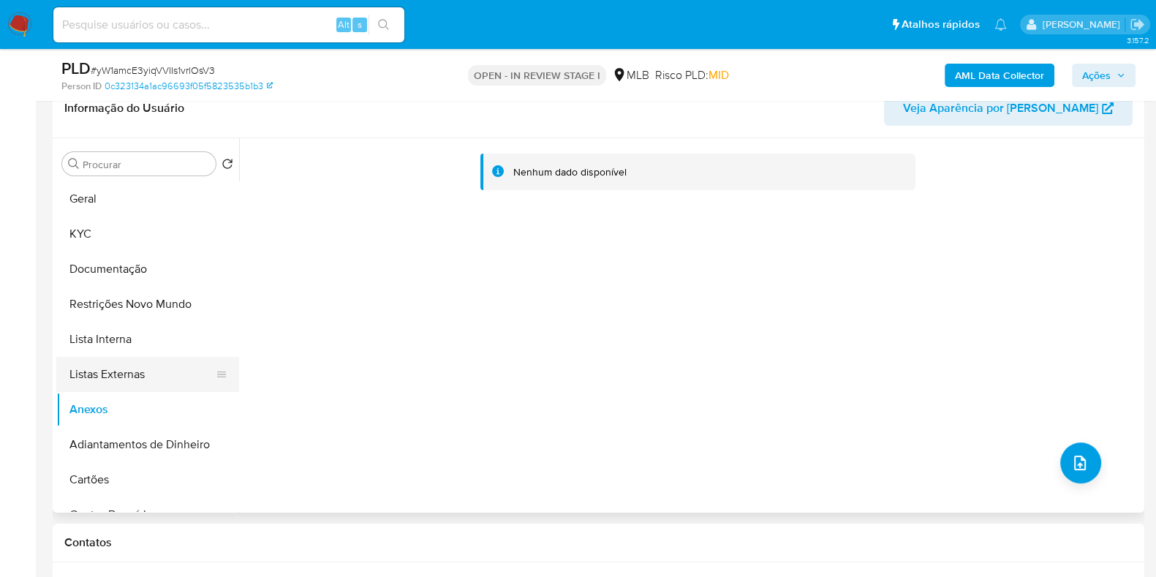
click at [150, 378] on button "Listas Externas" at bounding box center [141, 374] width 171 height 35
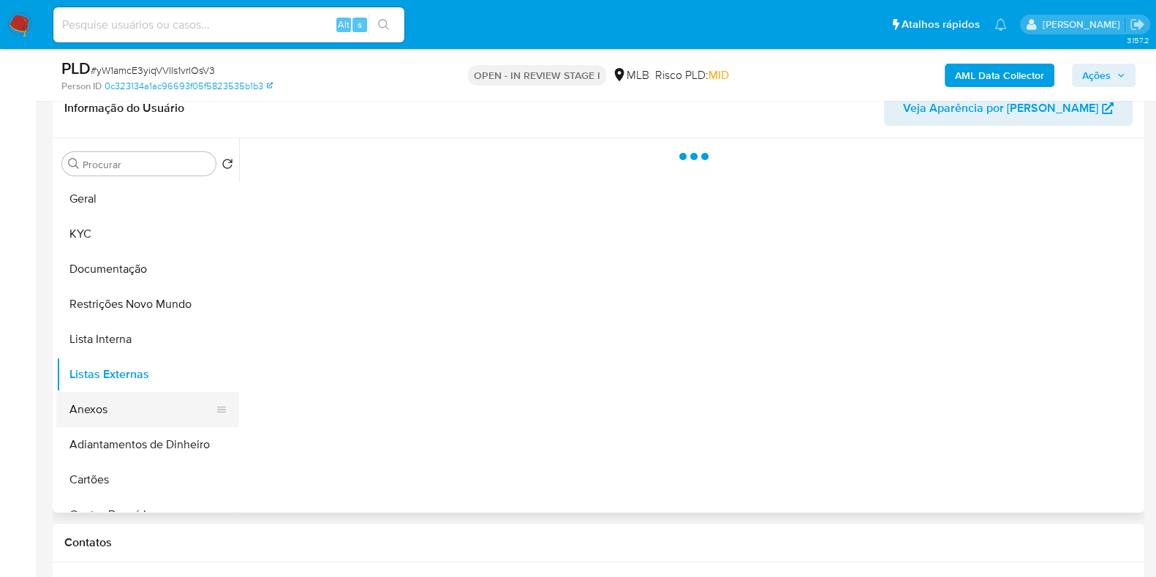
click at [143, 411] on button "Anexos" at bounding box center [141, 409] width 171 height 35
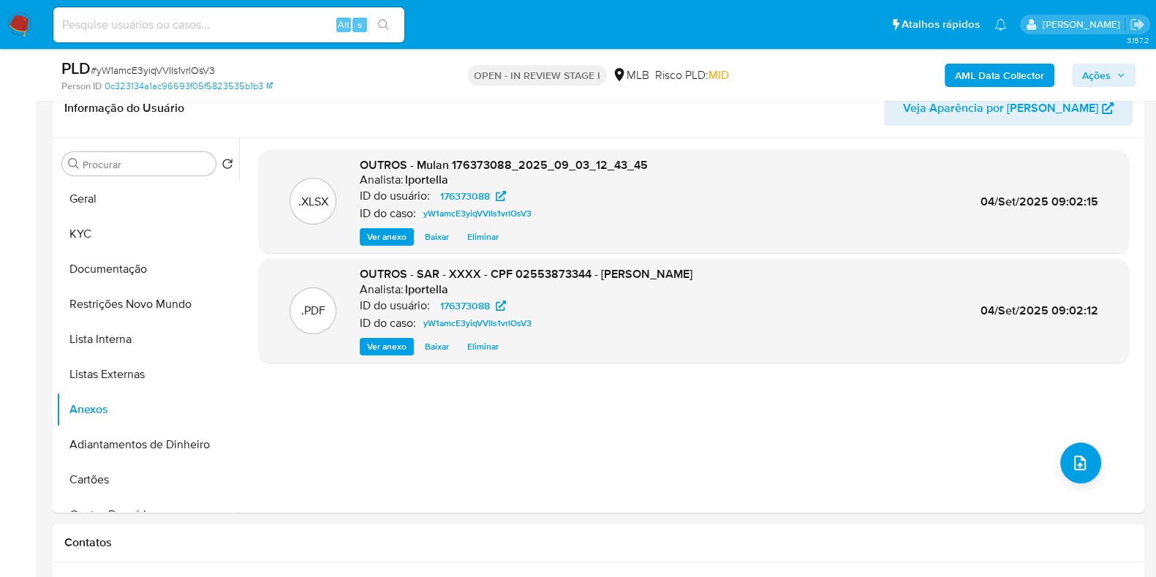
click at [924, 77] on span "Ações" at bounding box center [1103, 75] width 43 height 20
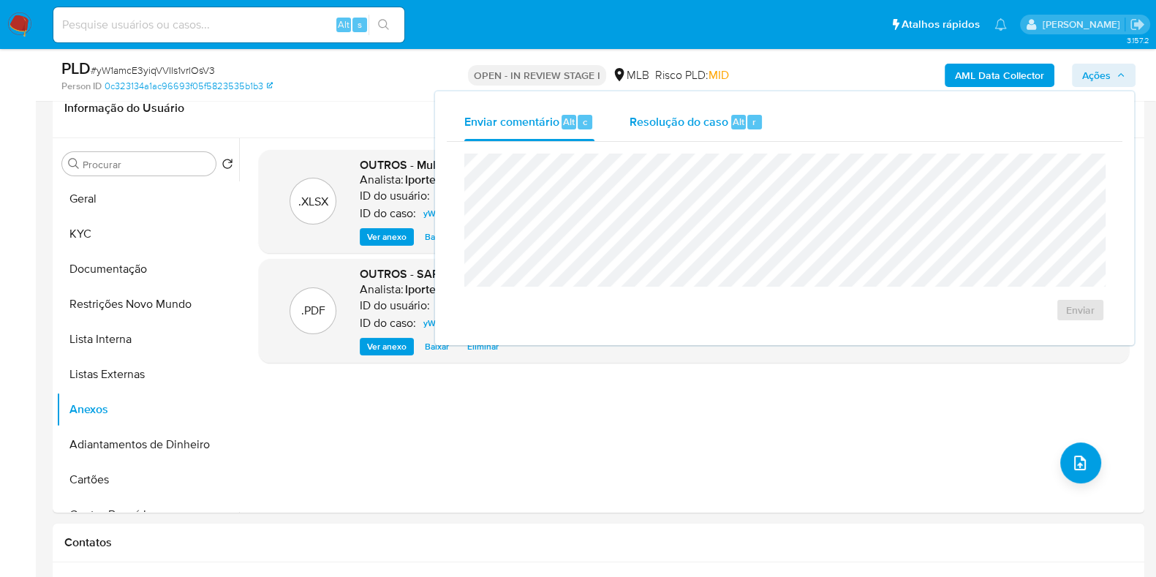
click at [691, 124] on span "Resolução do caso" at bounding box center [678, 121] width 99 height 17
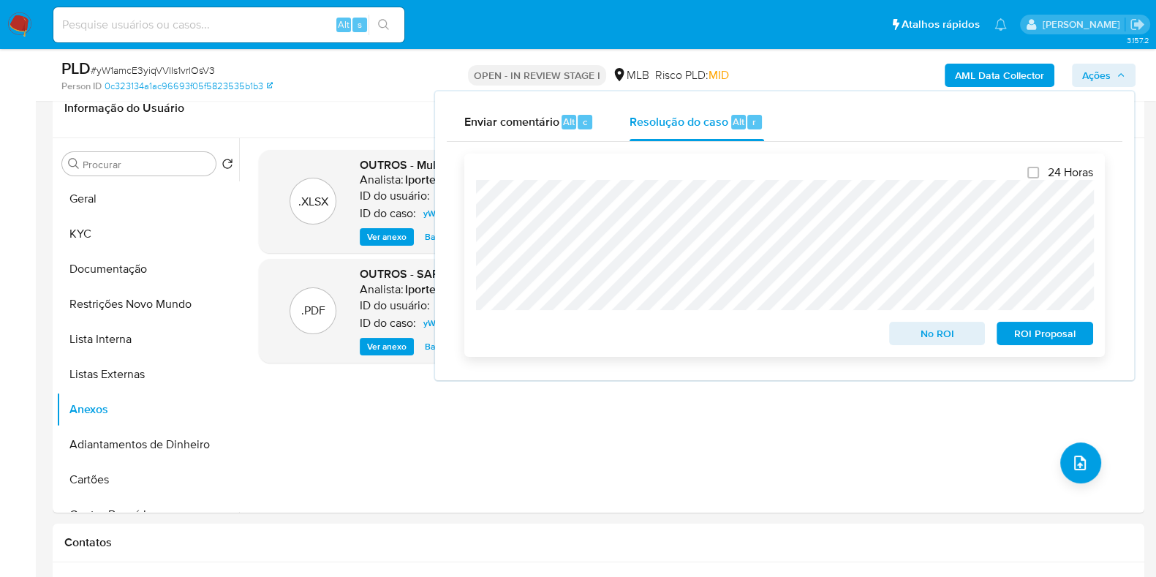
click at [924, 336] on span "ROI Proposal" at bounding box center [1044, 333] width 76 height 20
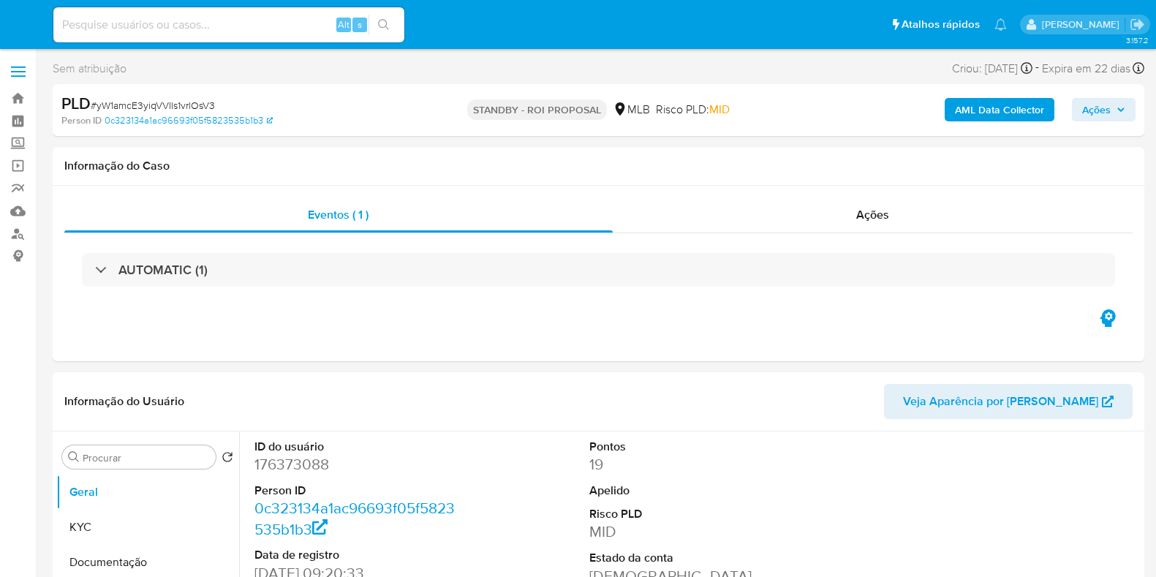
select select "10"
click at [15, 20] on img at bounding box center [19, 24] width 25 height 25
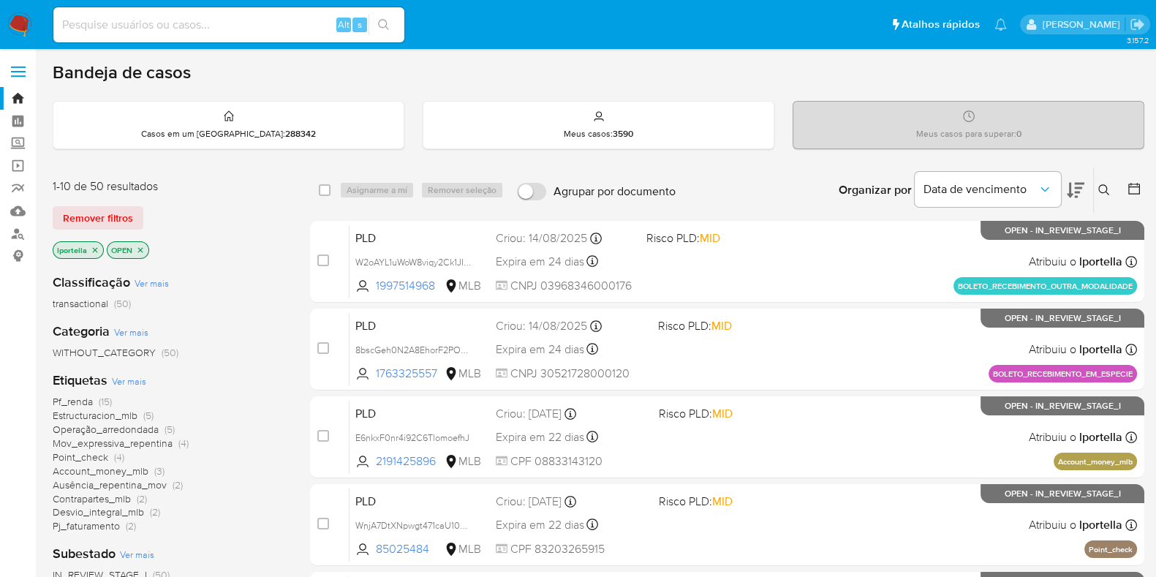
click at [238, 17] on input at bounding box center [228, 24] width 351 height 19
paste input "bCSx5f7KSufdCcSdwmL8tbNg"
type input "bCSx5f7KSufdCcSdwmL8tbNg"
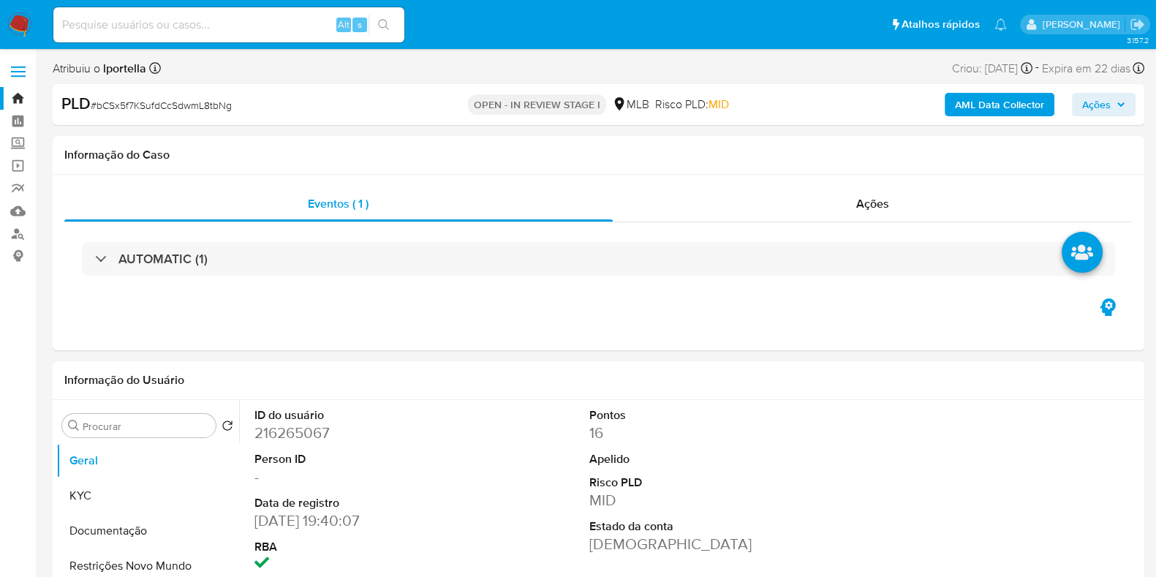
select select "10"
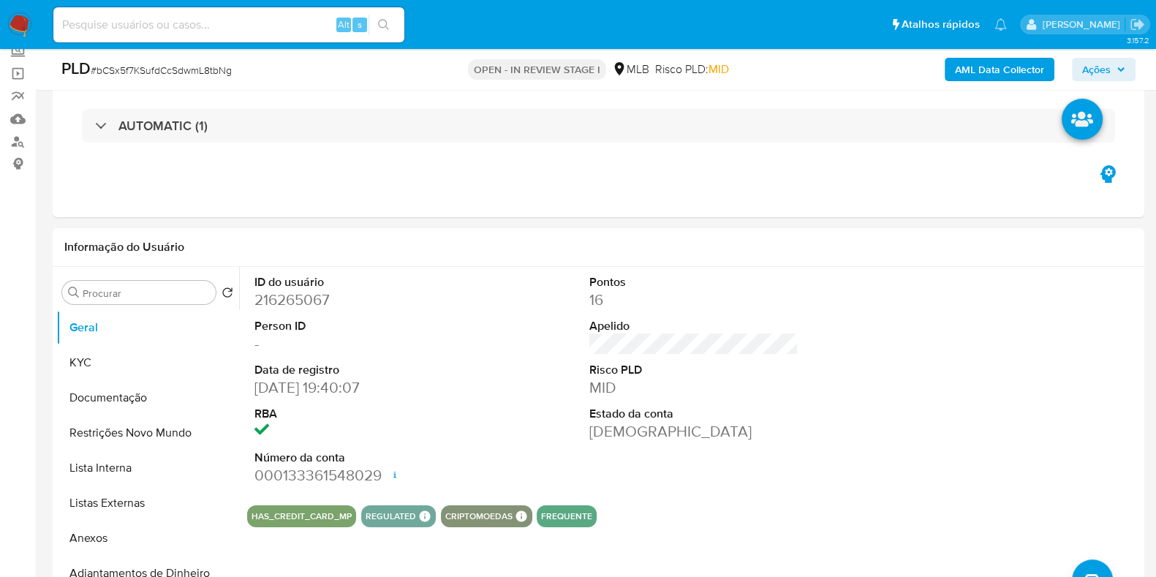
scroll to position [95, 0]
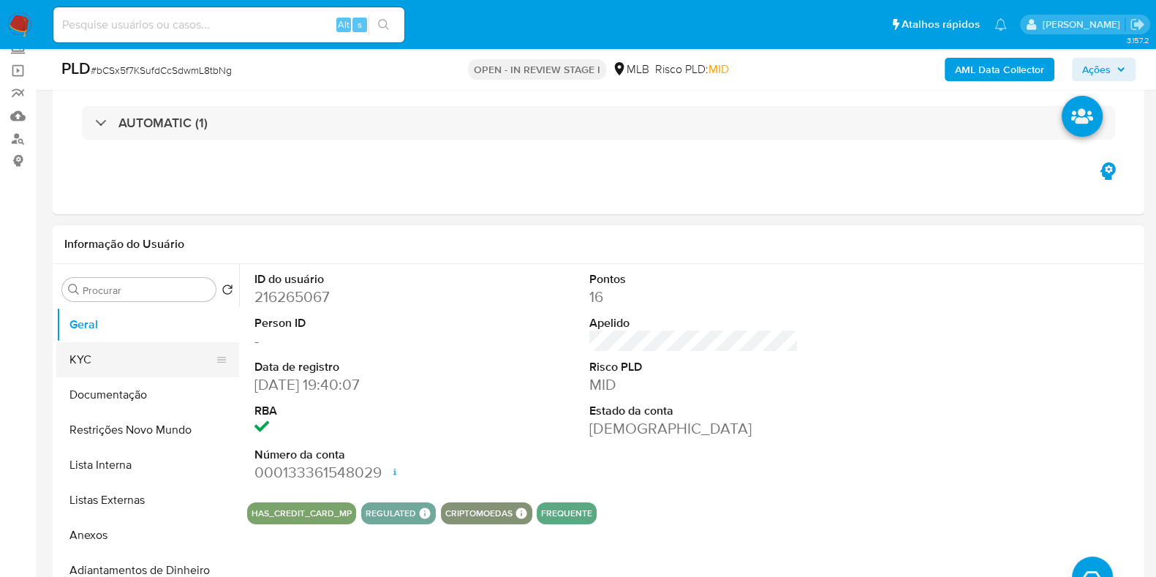
click at [120, 371] on button "KYC" at bounding box center [141, 359] width 171 height 35
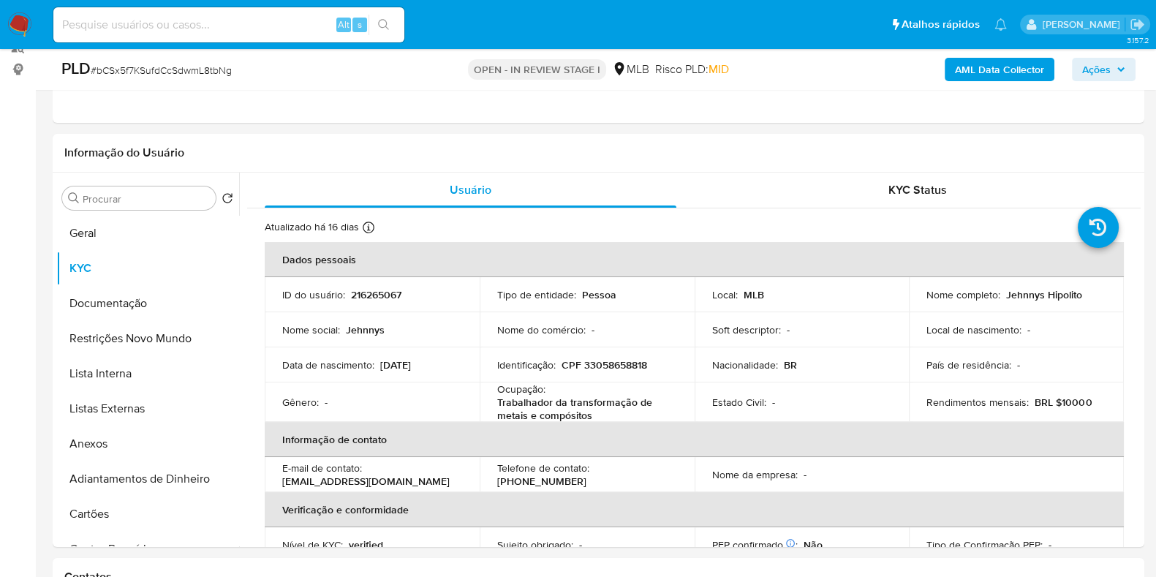
scroll to position [205, 0]
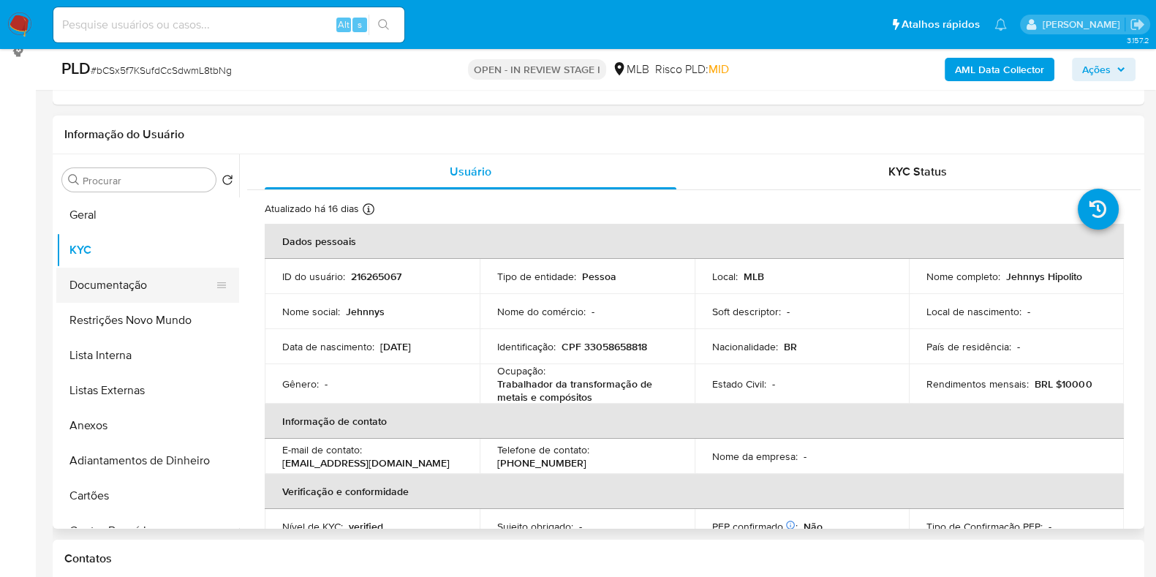
click at [114, 294] on button "Documentação" at bounding box center [141, 285] width 171 height 35
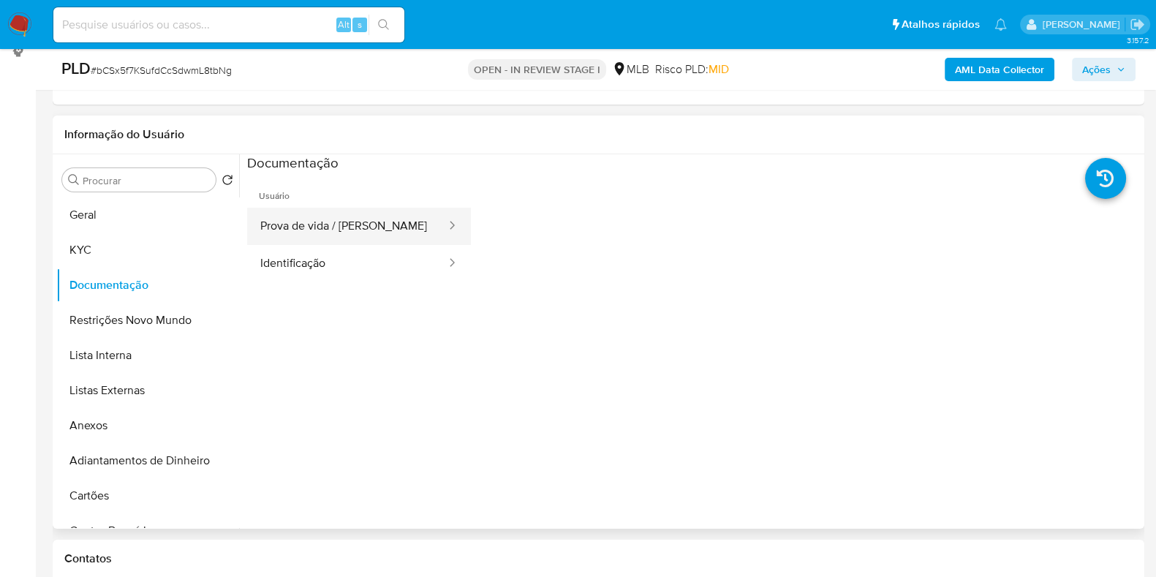
click at [320, 240] on button "Prova de vida / [PERSON_NAME]" at bounding box center [347, 226] width 200 height 37
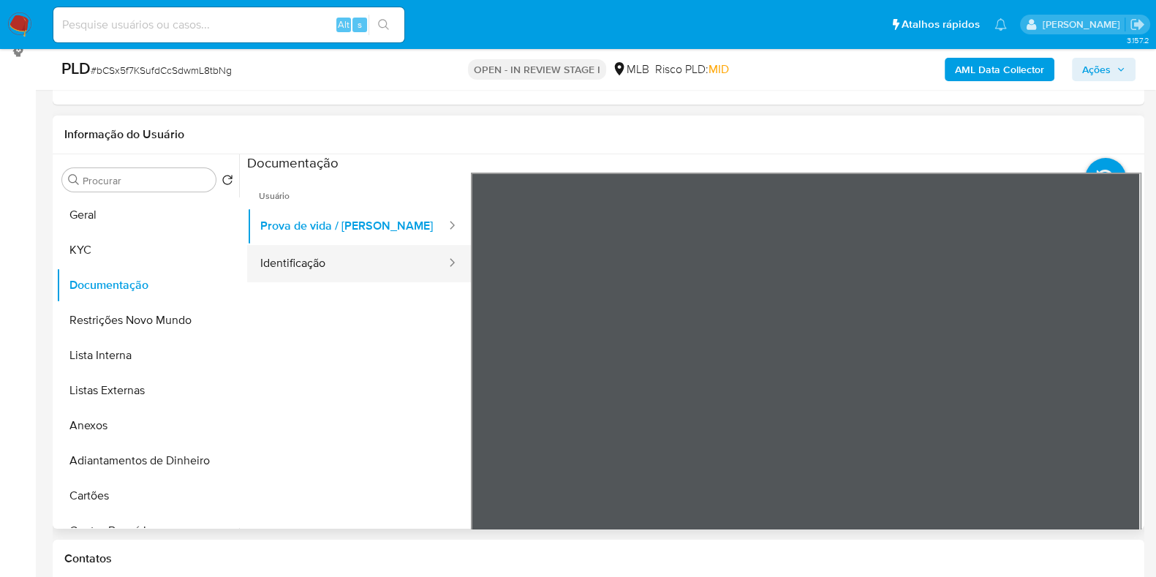
click at [321, 265] on button "Identificação" at bounding box center [347, 263] width 200 height 37
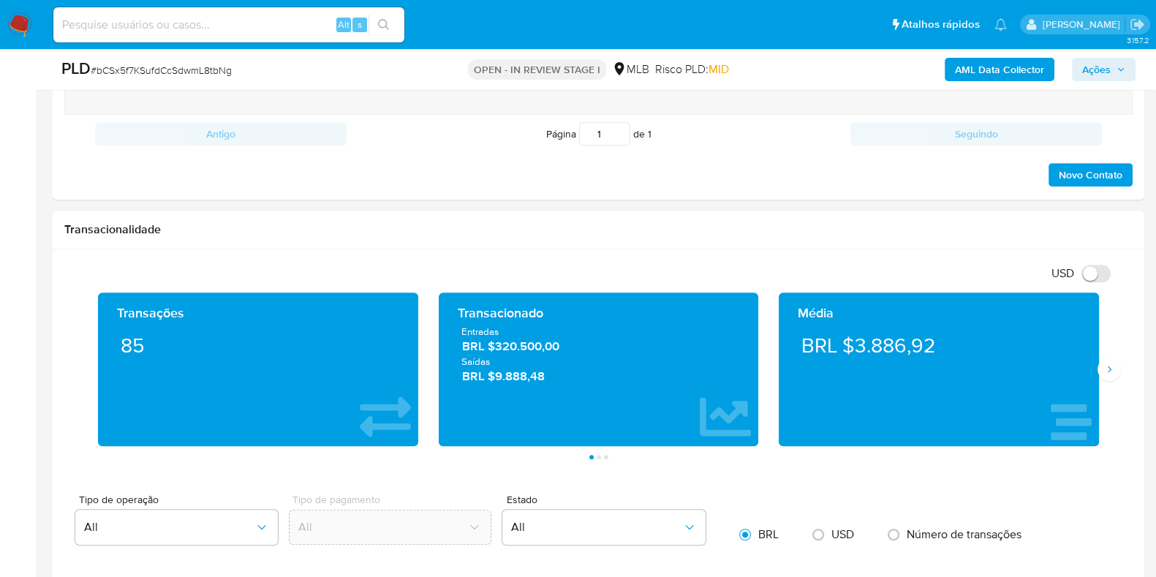
scroll to position [878, 0]
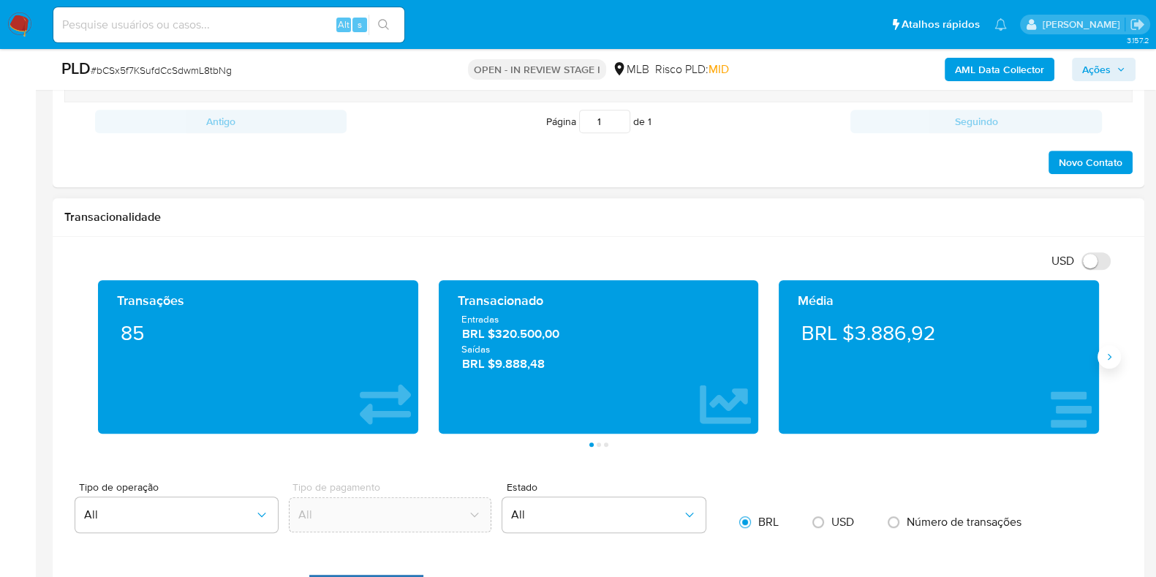
click at [1115, 346] on button "Siguiente" at bounding box center [1108, 356] width 23 height 23
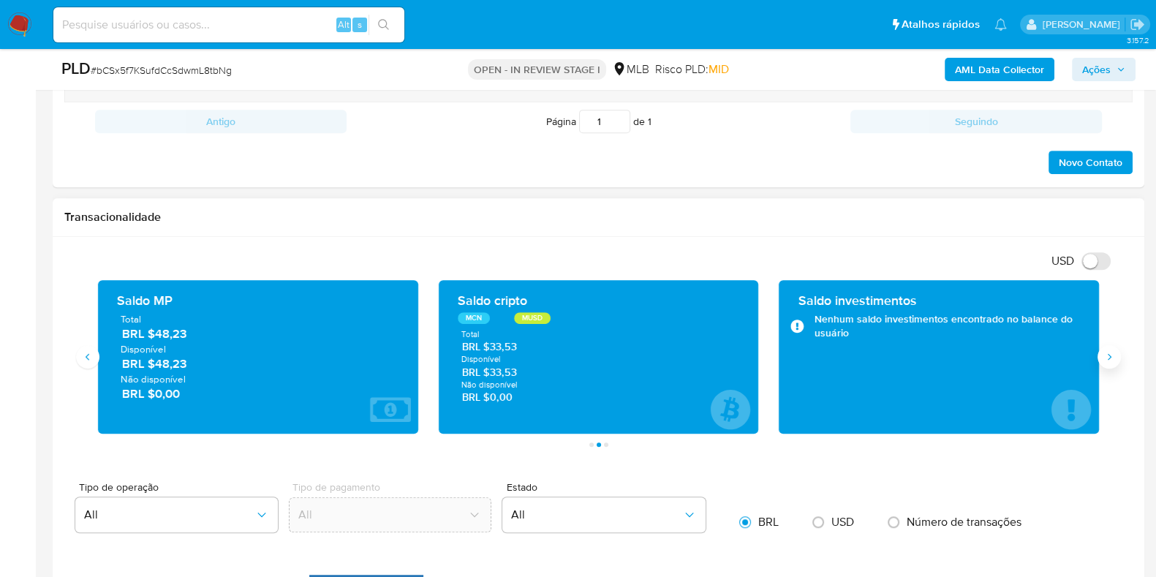
click at [1115, 346] on button "Siguiente" at bounding box center [1108, 356] width 23 height 23
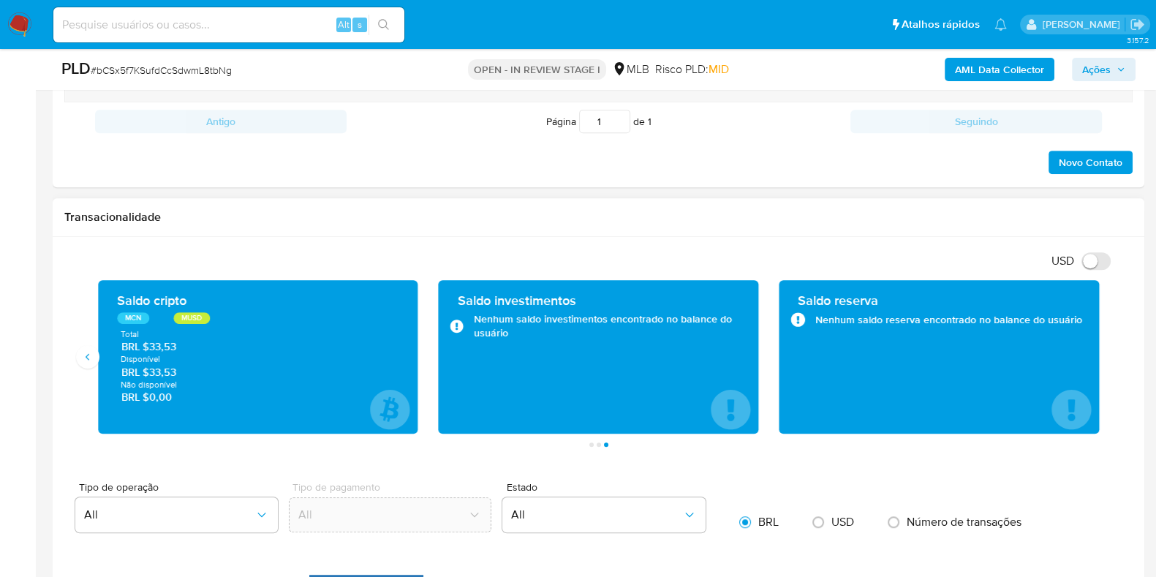
click at [322, 249] on div "USD Alternar entre moeda local e dólar" at bounding box center [592, 261] width 1057 height 24
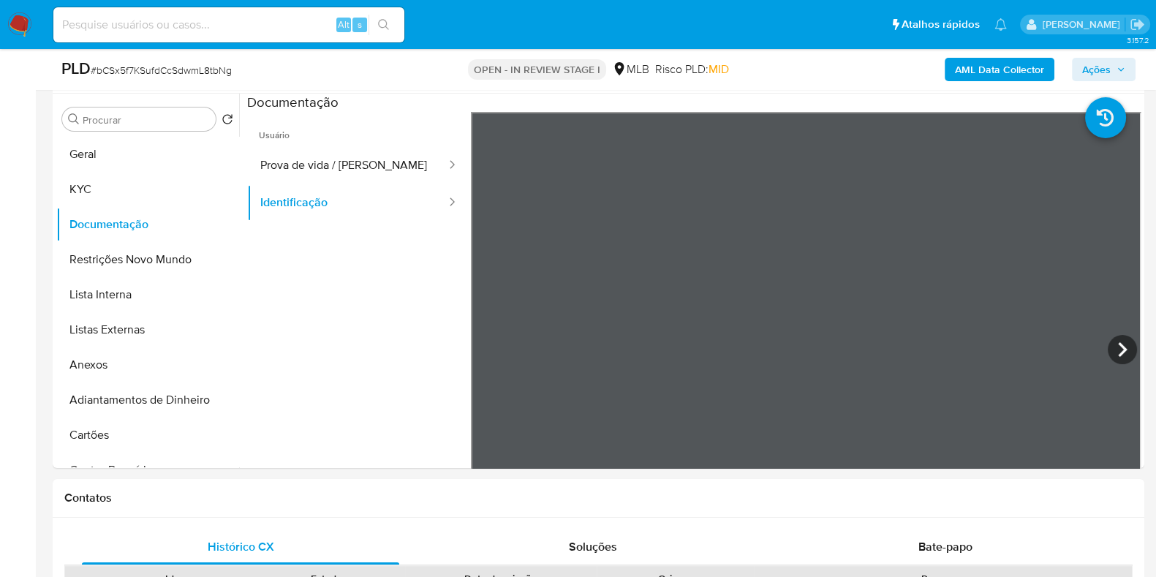
scroll to position [257, 0]
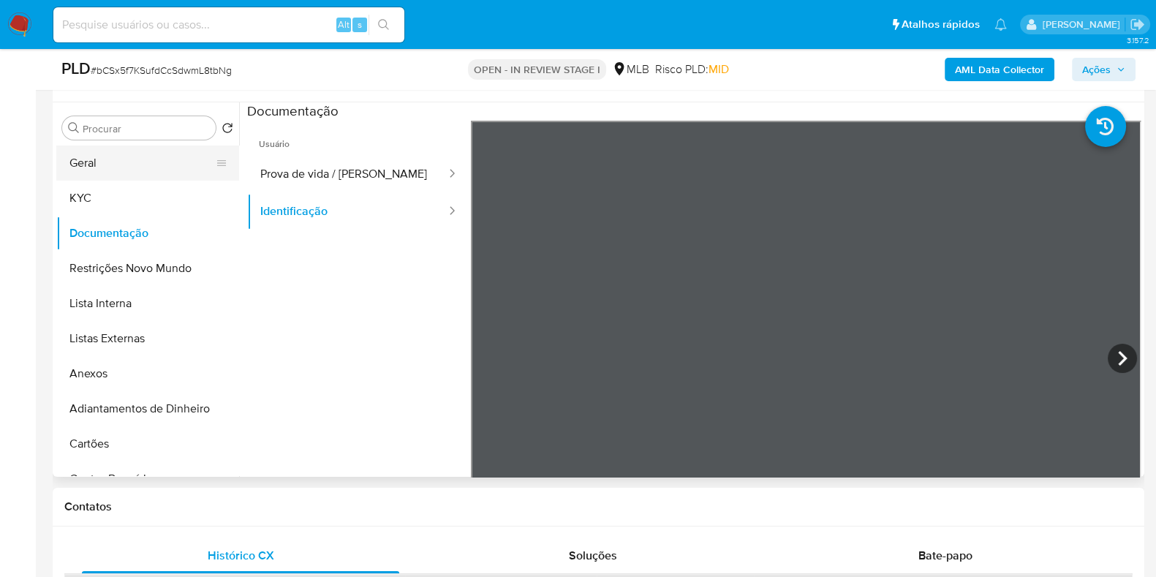
click at [173, 159] on button "Geral" at bounding box center [141, 162] width 171 height 35
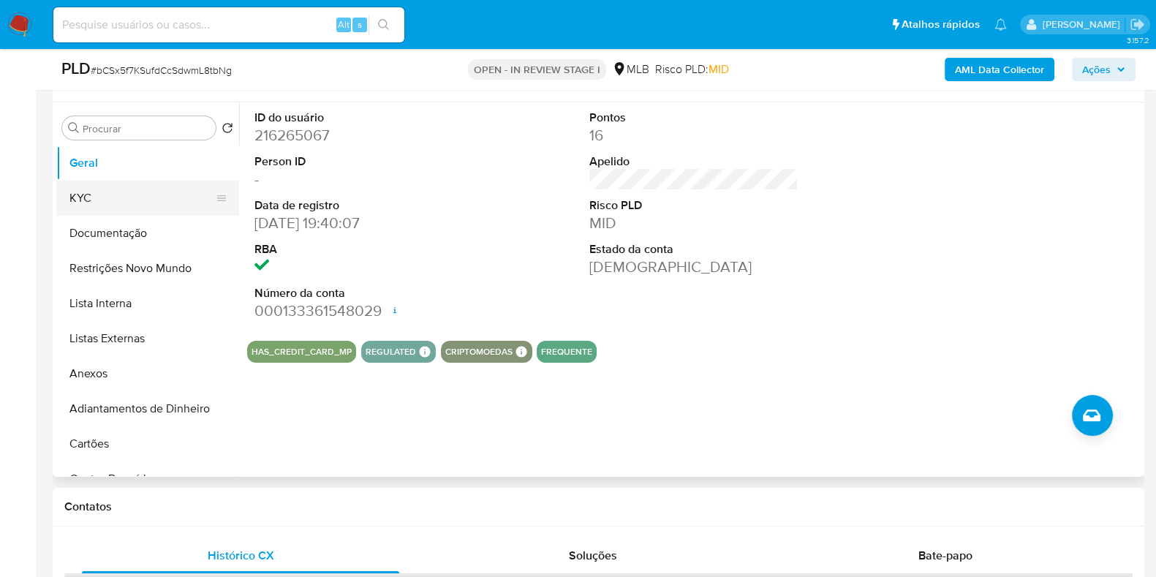
click at [99, 183] on button "KYC" at bounding box center [141, 198] width 171 height 35
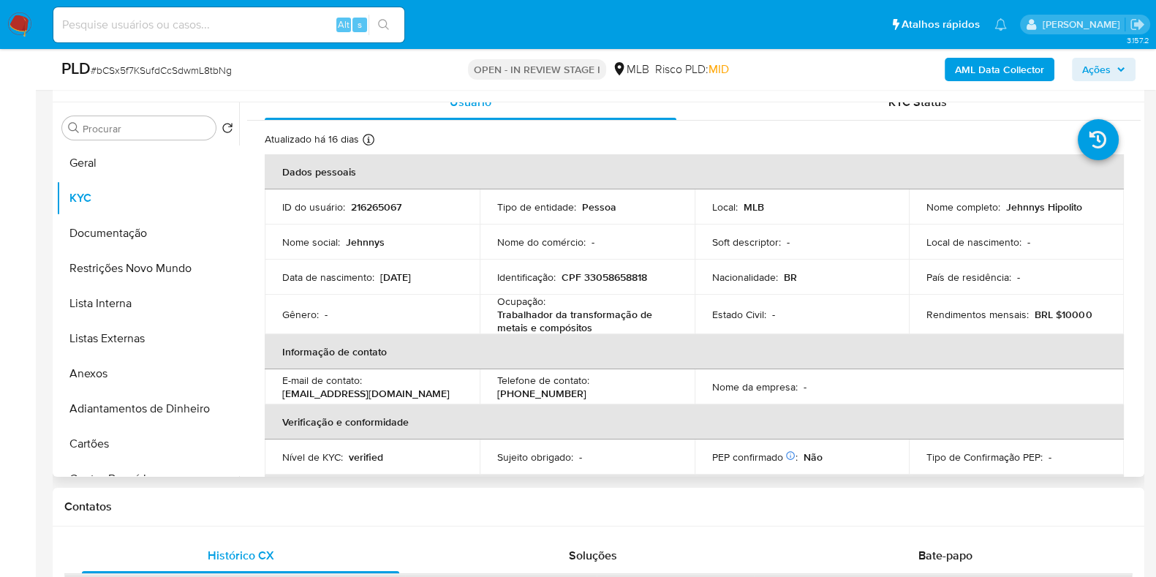
scroll to position [21, 0]
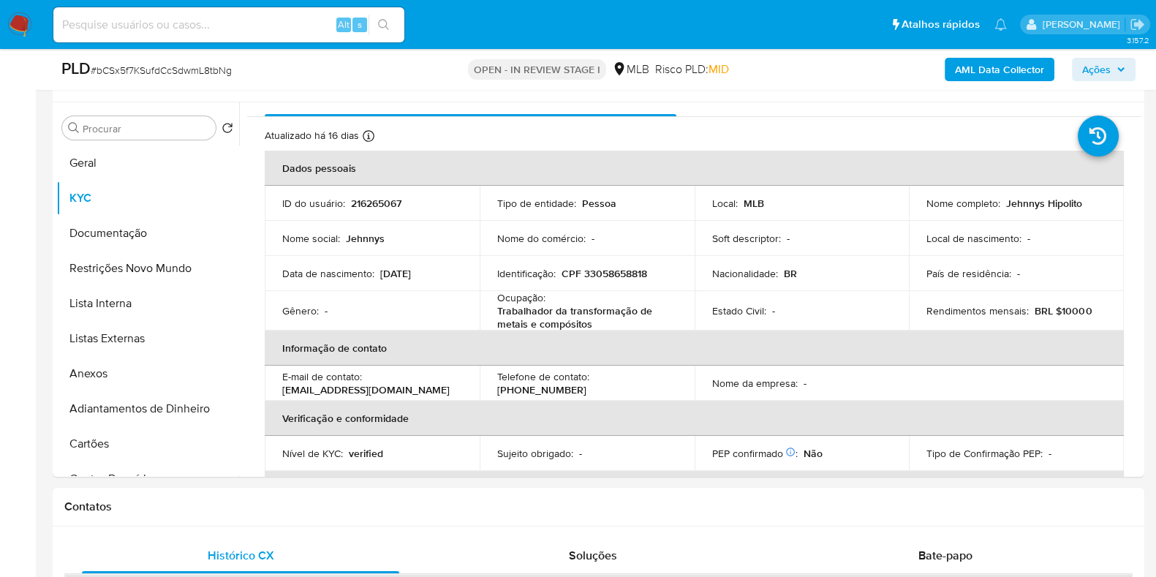
click at [286, 80] on div "PLD # bCSx5f7KSufdCcSdwmL8tbNg" at bounding box center [238, 69] width 354 height 23
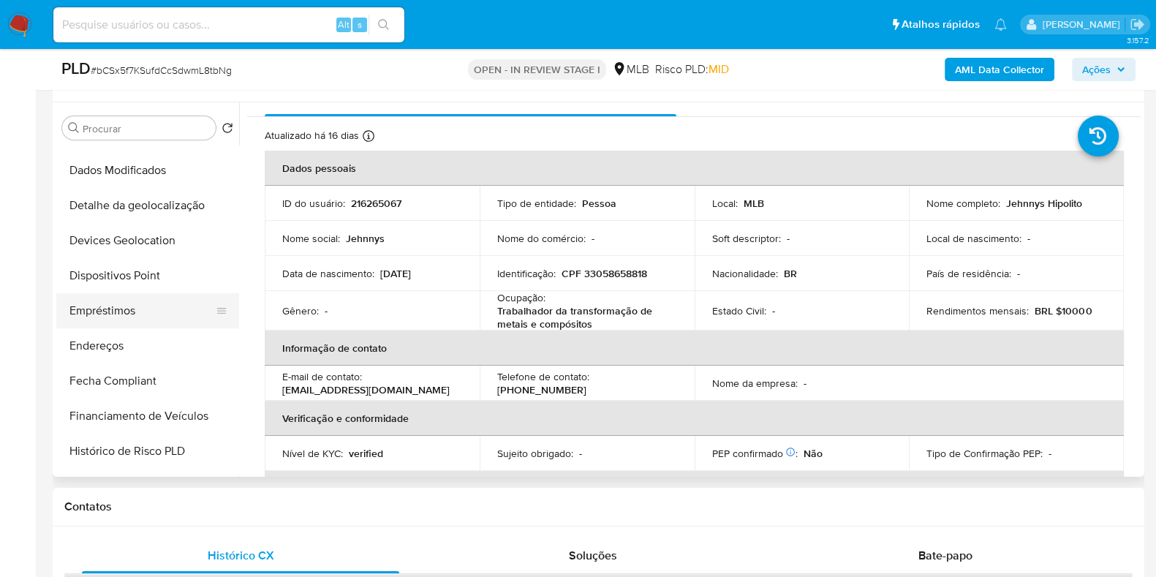
scroll to position [344, 0]
click at [145, 347] on button "Endereços" at bounding box center [141, 344] width 171 height 35
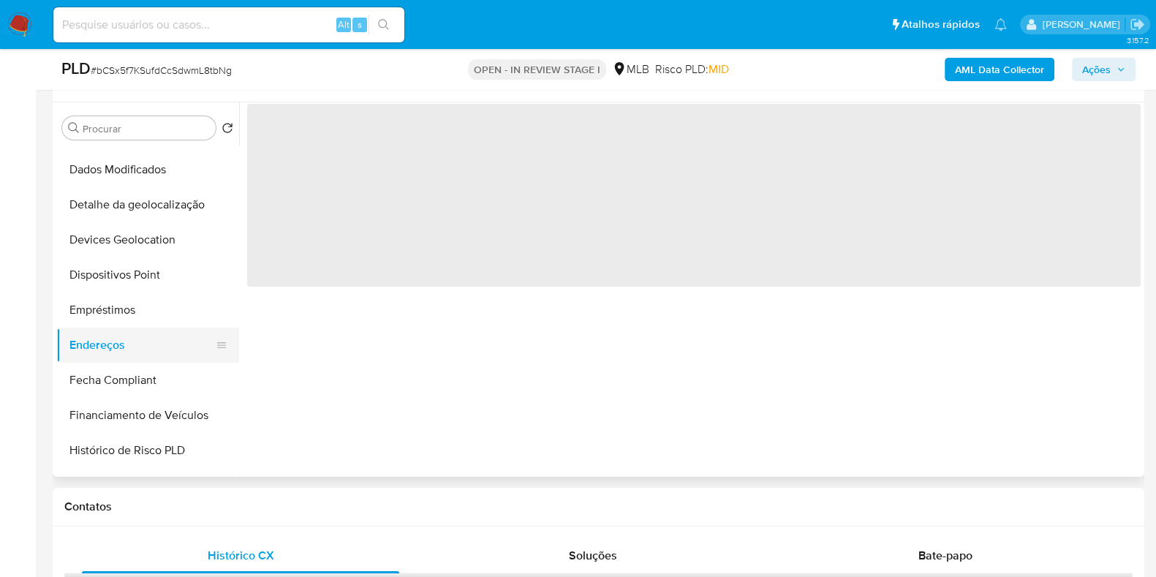
scroll to position [0, 0]
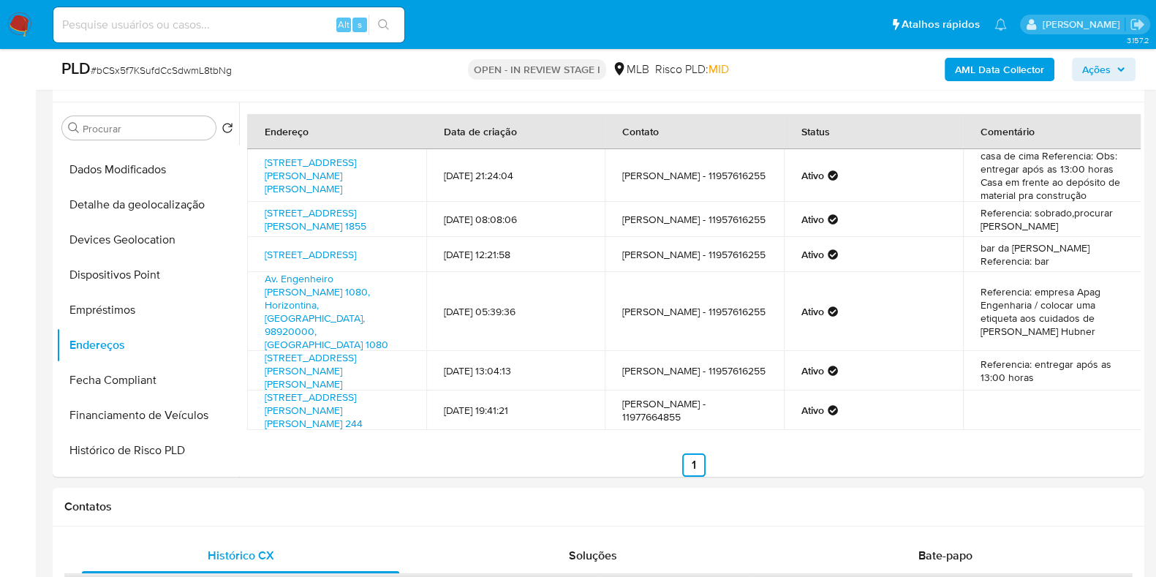
click at [276, 63] on div "PLD # bCSx5f7KSufdCcSdwmL8tbNg" at bounding box center [237, 69] width 352 height 22
click at [181, 191] on button "Detalhe da geolocalização" at bounding box center [141, 204] width 171 height 35
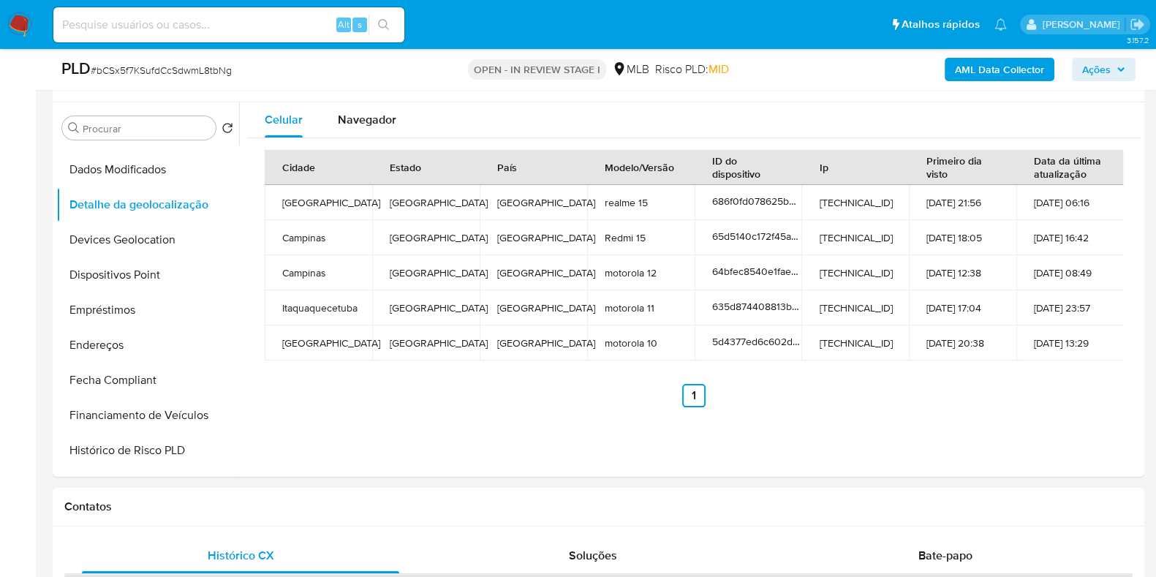
click at [426, 488] on div "Contatos" at bounding box center [598, 507] width 1091 height 39
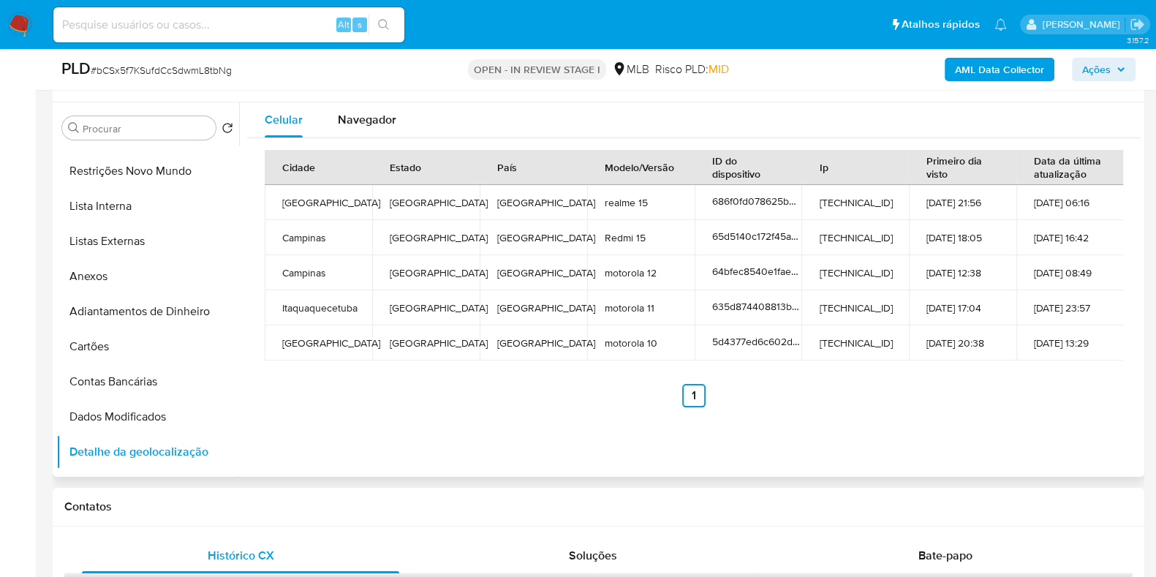
scroll to position [96, 0]
click at [159, 169] on button "Restrições Novo Mundo" at bounding box center [141, 172] width 171 height 35
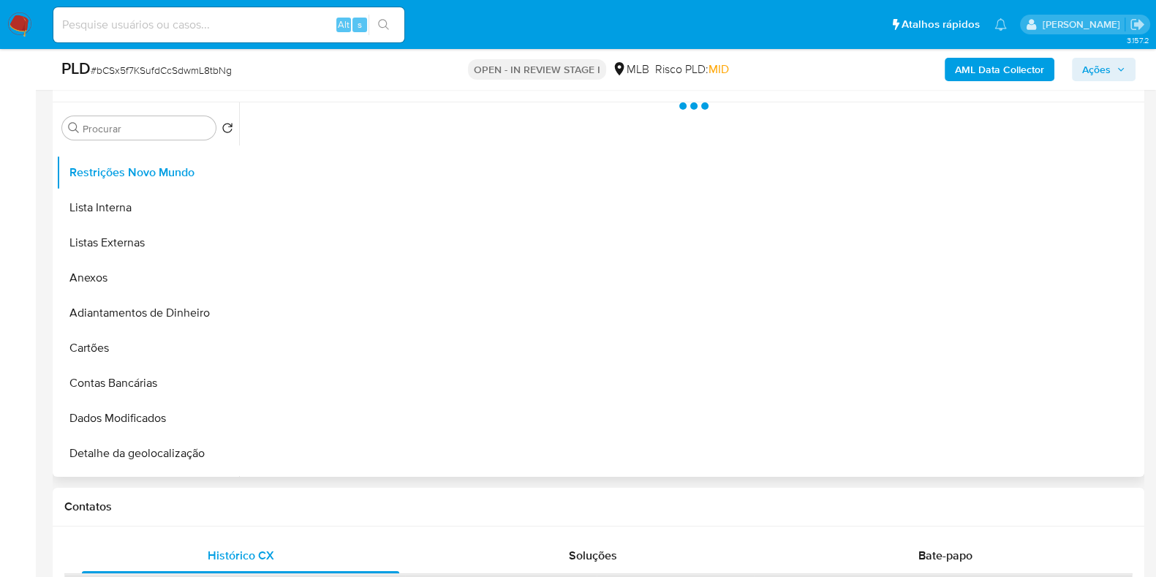
click at [252, 224] on div at bounding box center [689, 289] width 901 height 374
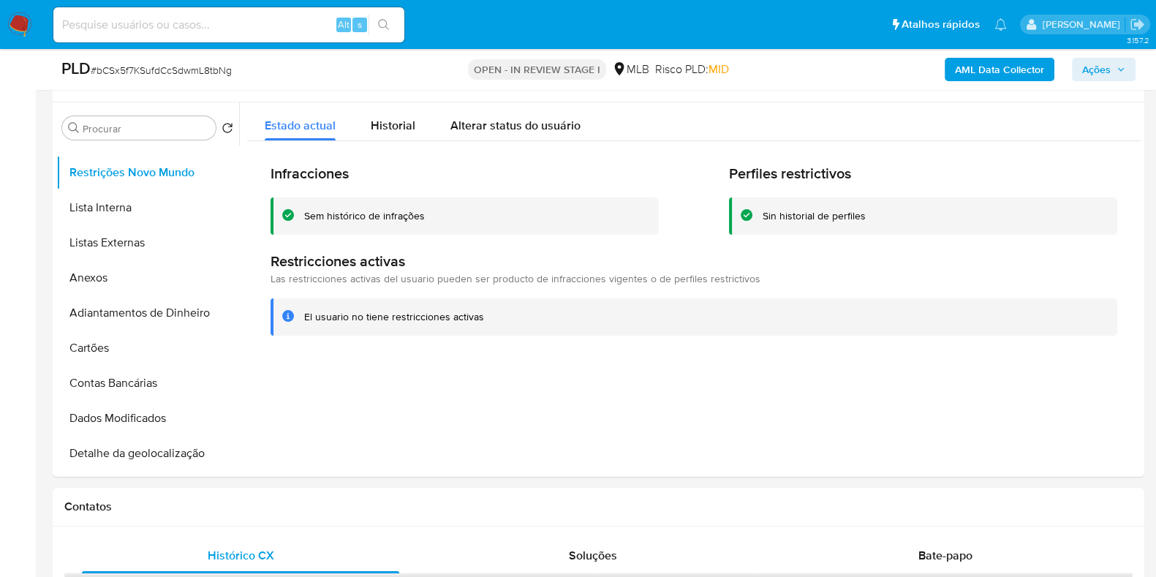
click at [271, 60] on div "PLD # bCSx5f7KSufdCcSdwmL8tbNg" at bounding box center [237, 69] width 352 height 22
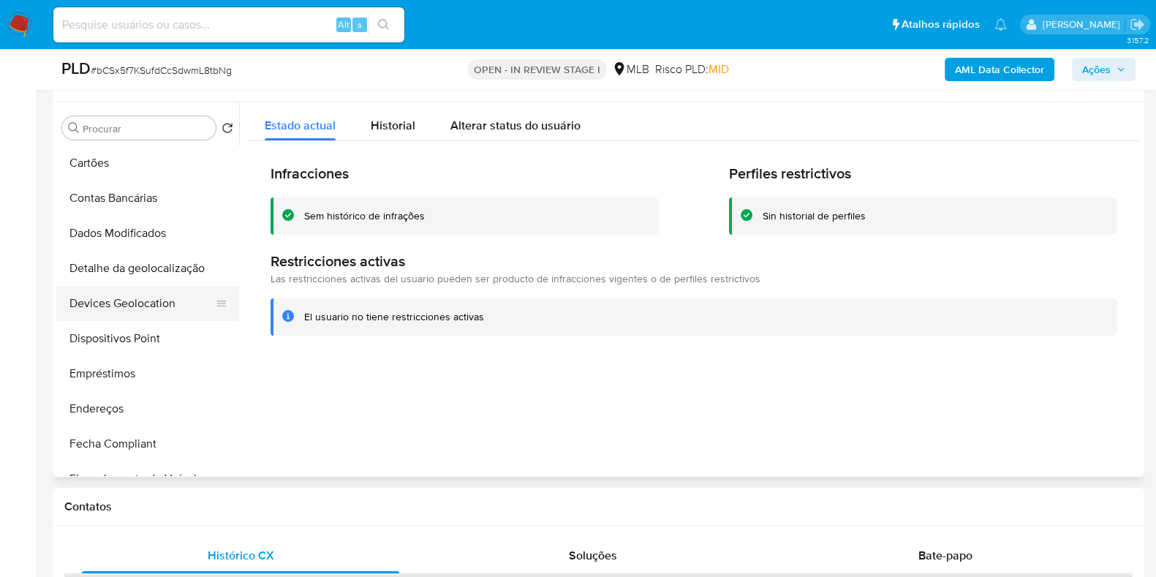
scroll to position [290, 0]
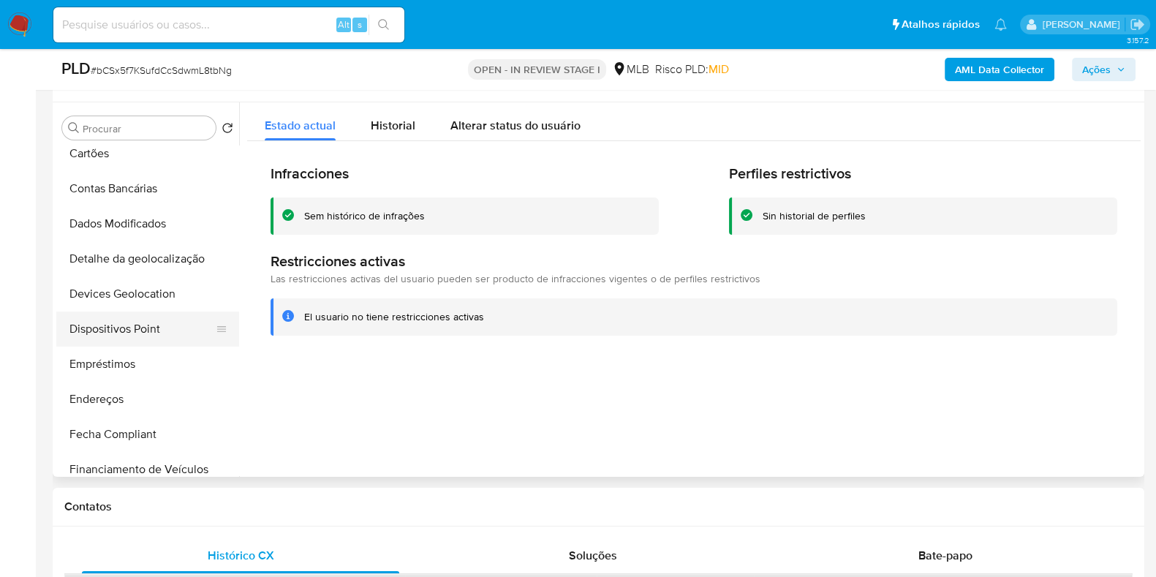
click at [158, 325] on button "Dispositivos Point" at bounding box center [141, 328] width 171 height 35
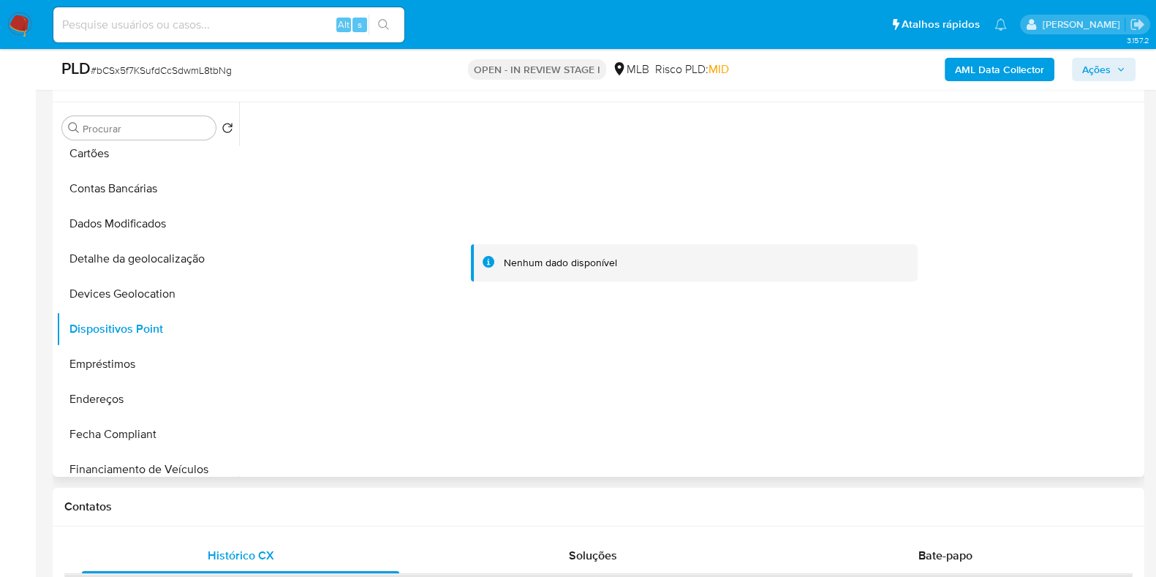
click at [269, 180] on div at bounding box center [693, 263] width 893 height 322
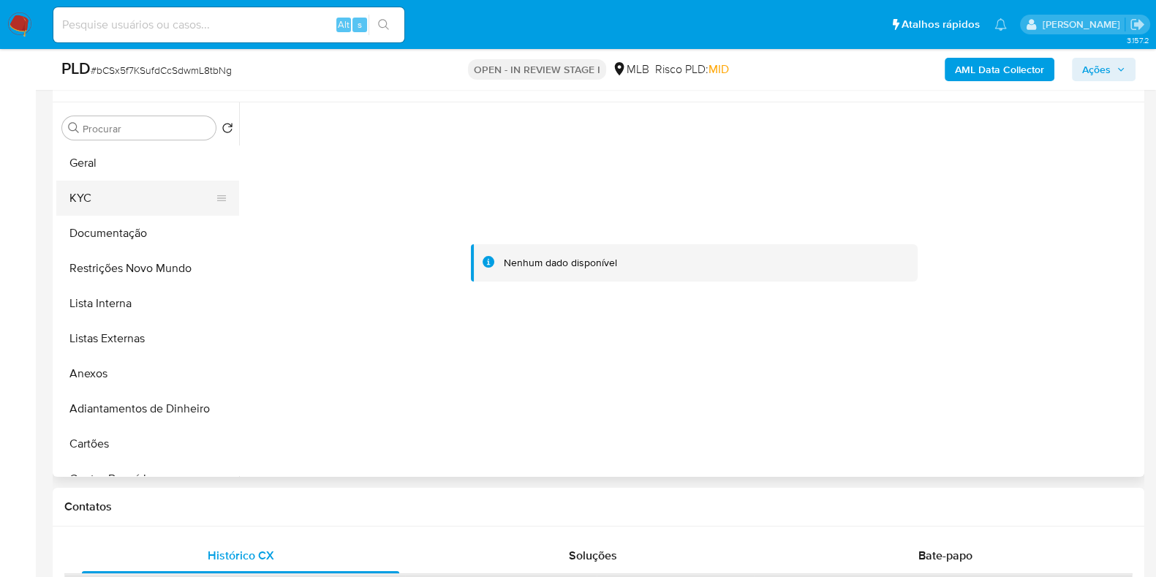
click at [143, 190] on button "KYC" at bounding box center [141, 198] width 171 height 35
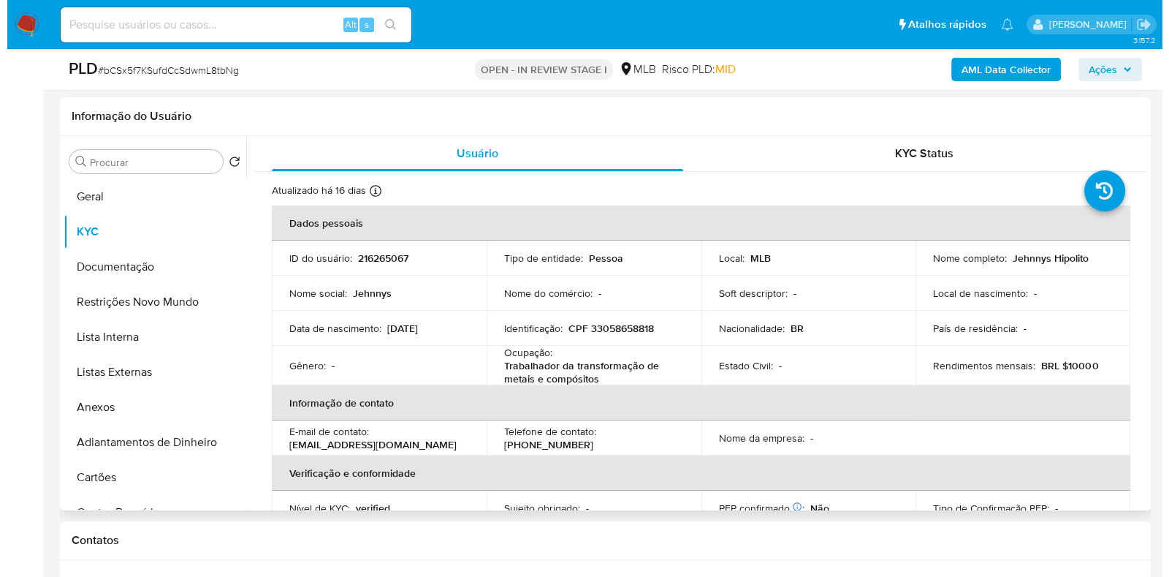
scroll to position [220, 0]
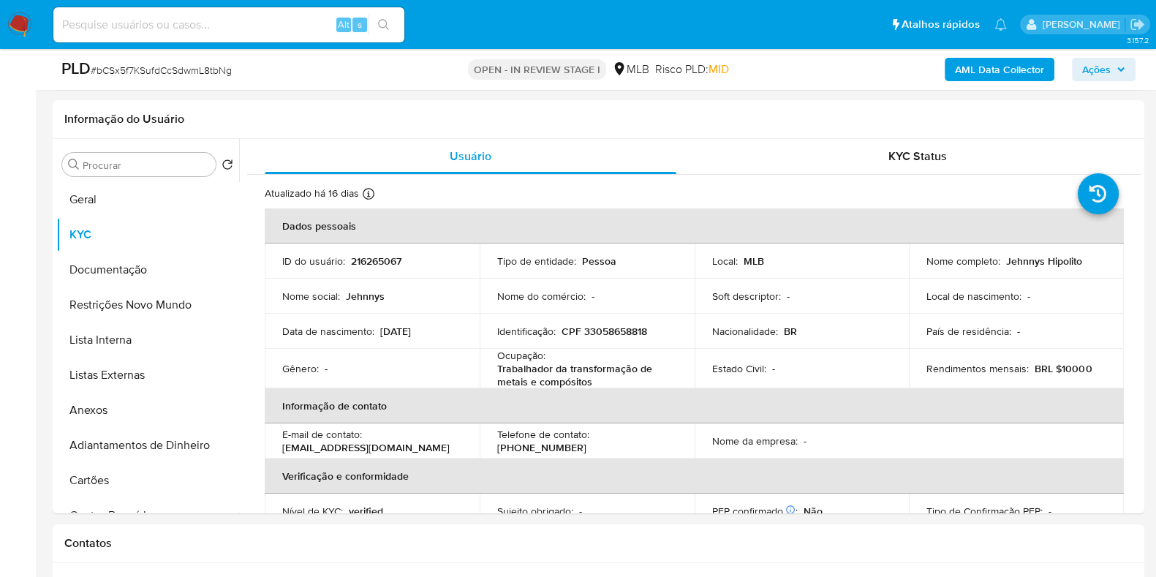
click at [616, 328] on p "CPF 33058658818" at bounding box center [604, 331] width 86 height 13
copy p "33058658818"
click at [987, 80] on b "AML Data Collector" at bounding box center [999, 69] width 89 height 23
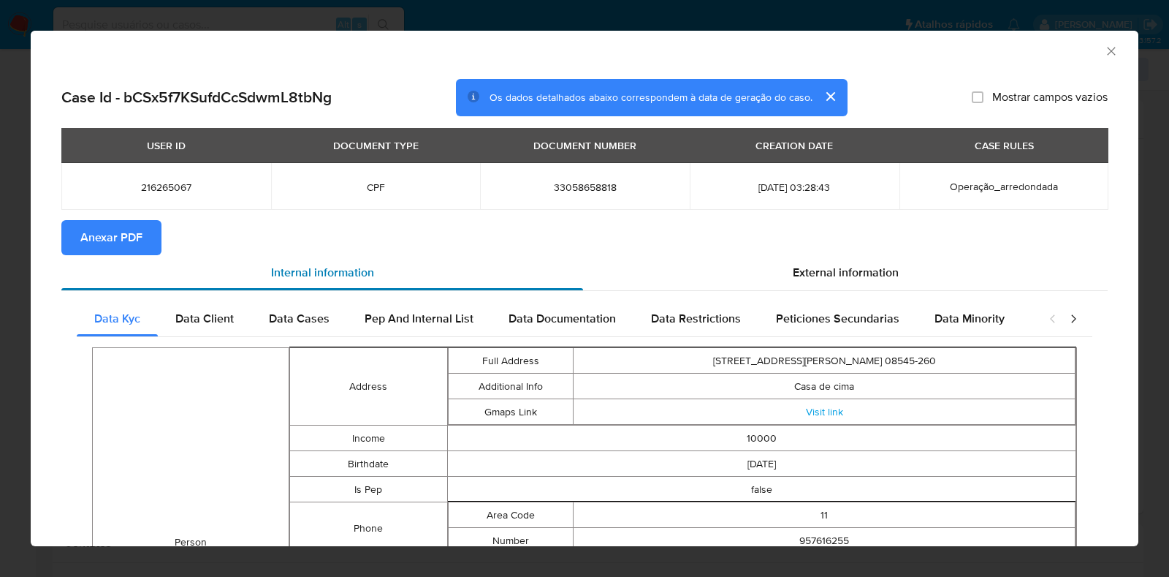
click at [106, 255] on div "Internal information" at bounding box center [322, 272] width 522 height 35
click at [101, 246] on span "Anexar PDF" at bounding box center [111, 237] width 62 height 32
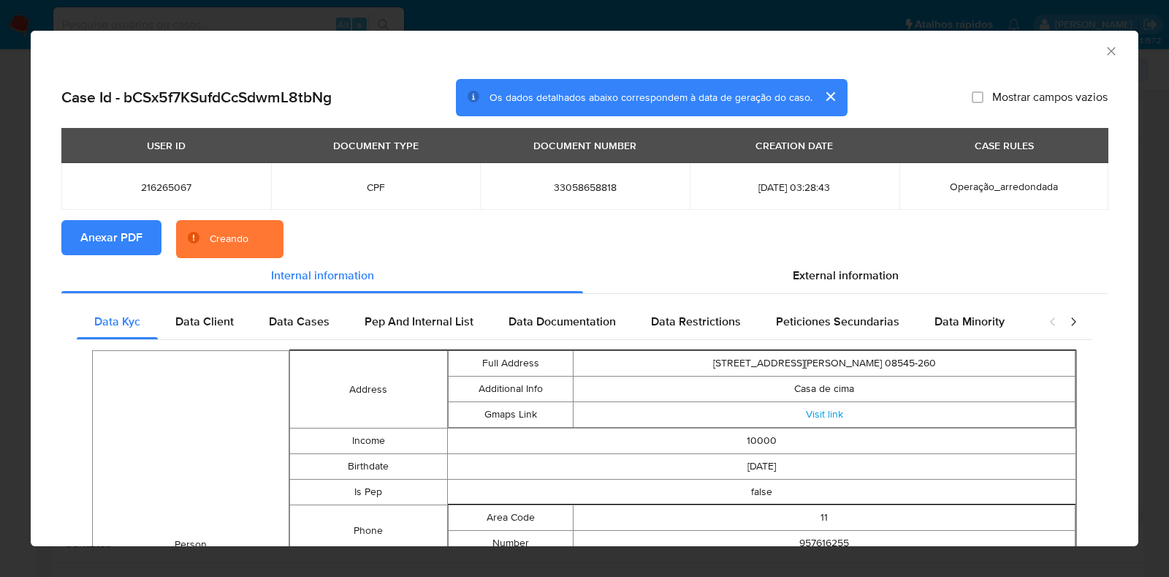
click at [1107, 53] on icon "Fechar a janela" at bounding box center [1111, 51] width 8 height 8
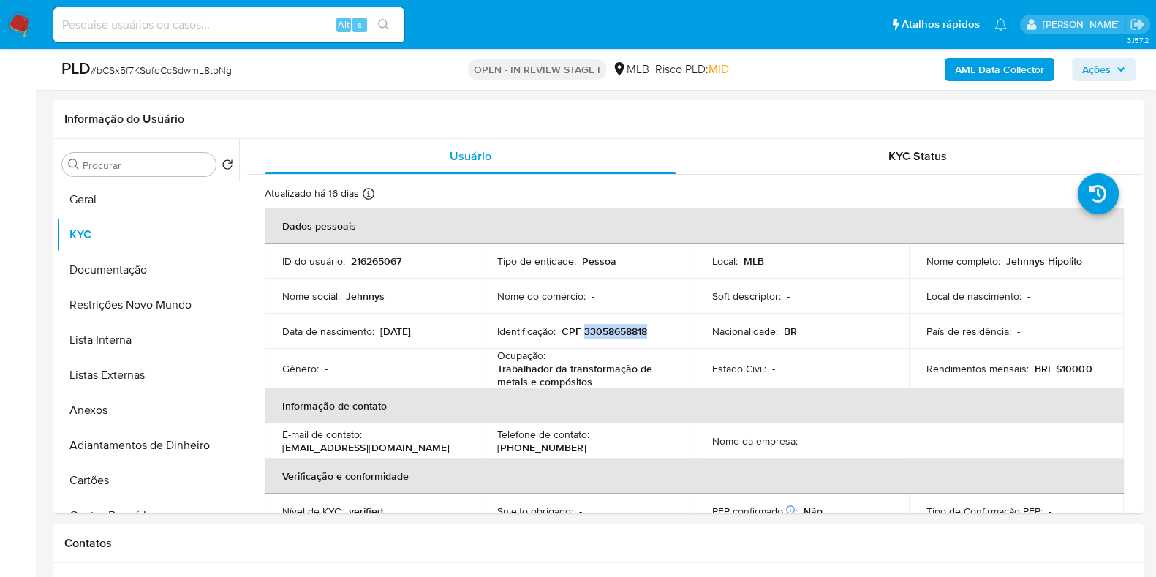
click at [1093, 67] on span "Ações" at bounding box center [1096, 69] width 29 height 23
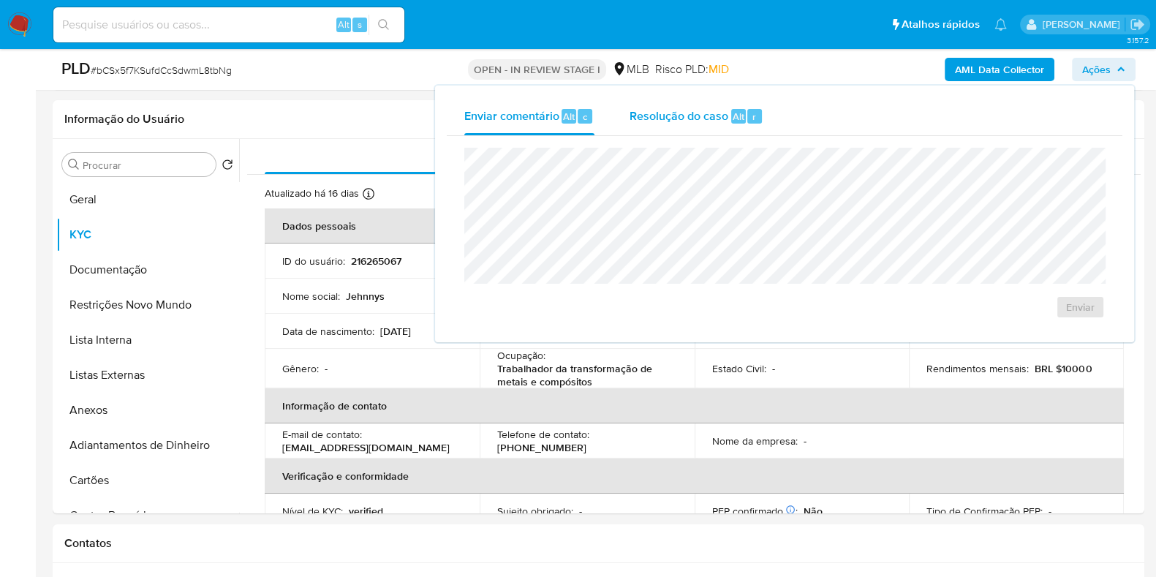
click at [680, 125] on div "Resolução do caso Alt r" at bounding box center [696, 116] width 134 height 38
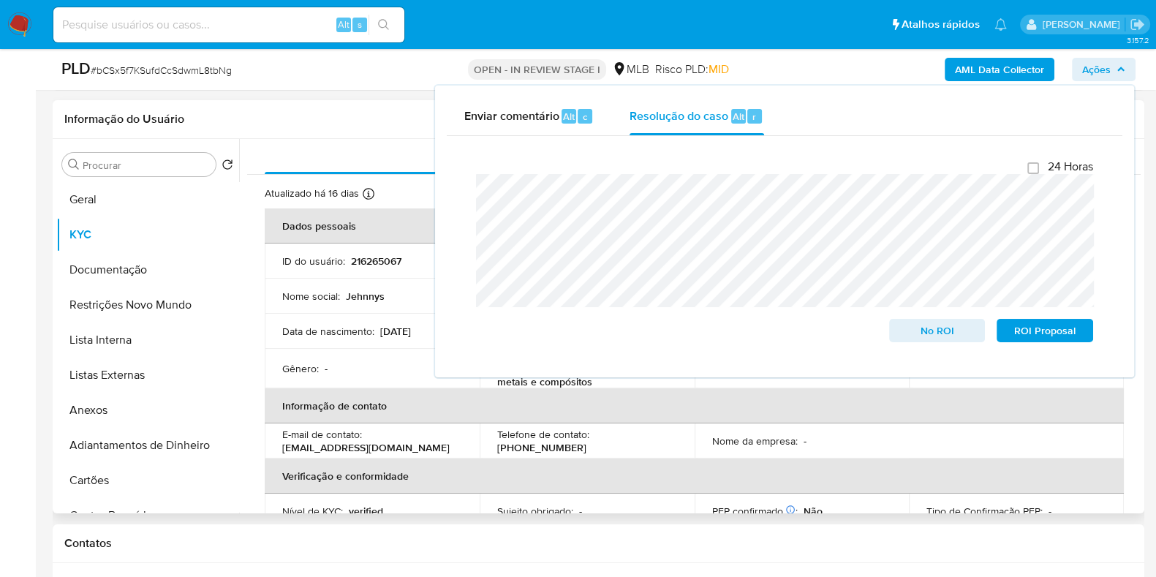
click at [357, 130] on div "Informação do Usuário" at bounding box center [598, 119] width 1091 height 39
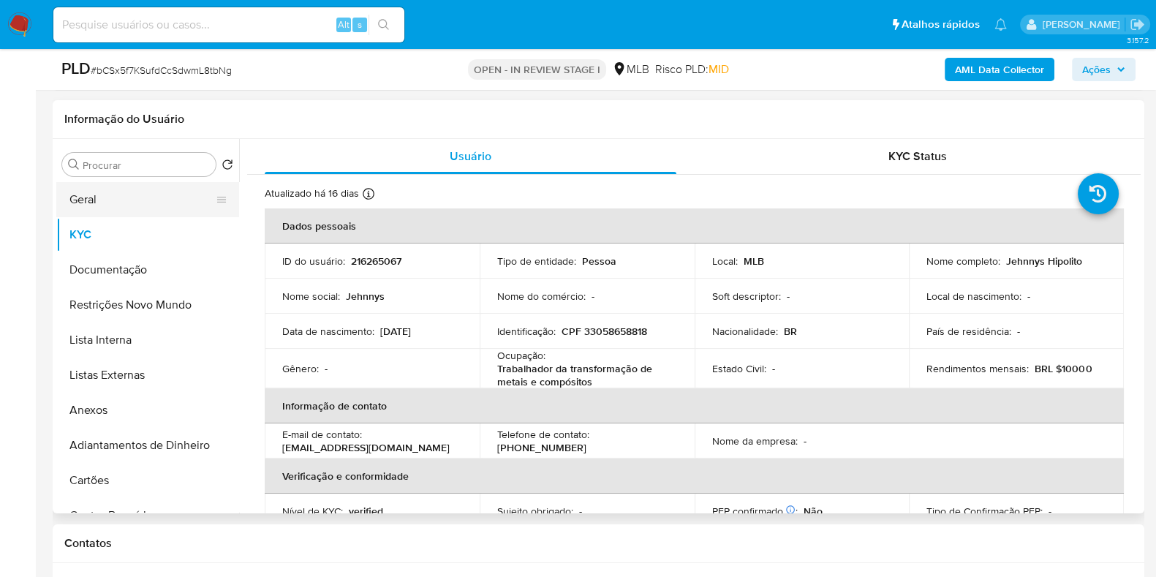
click at [113, 202] on button "Geral" at bounding box center [141, 199] width 171 height 35
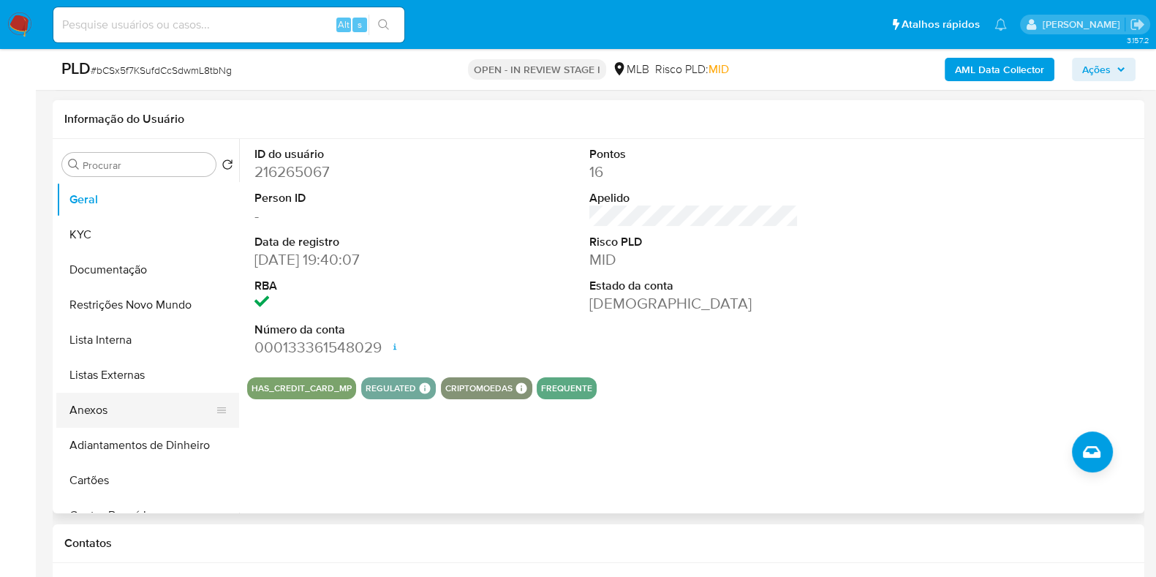
click at [84, 404] on button "Anexos" at bounding box center [141, 409] width 171 height 35
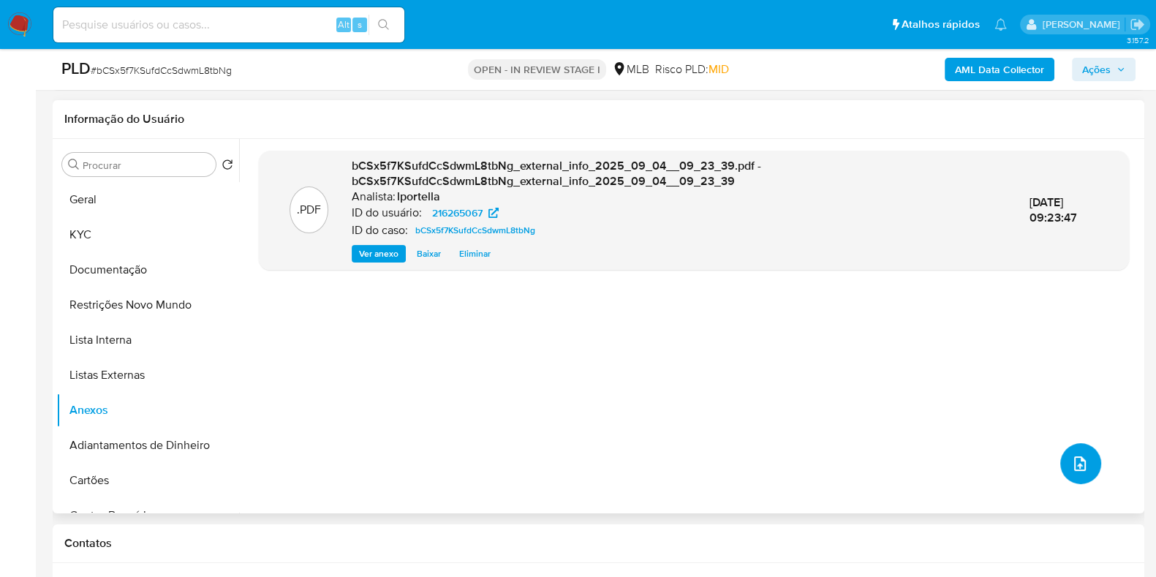
click at [1060, 467] on button "upload-file" at bounding box center [1080, 463] width 41 height 41
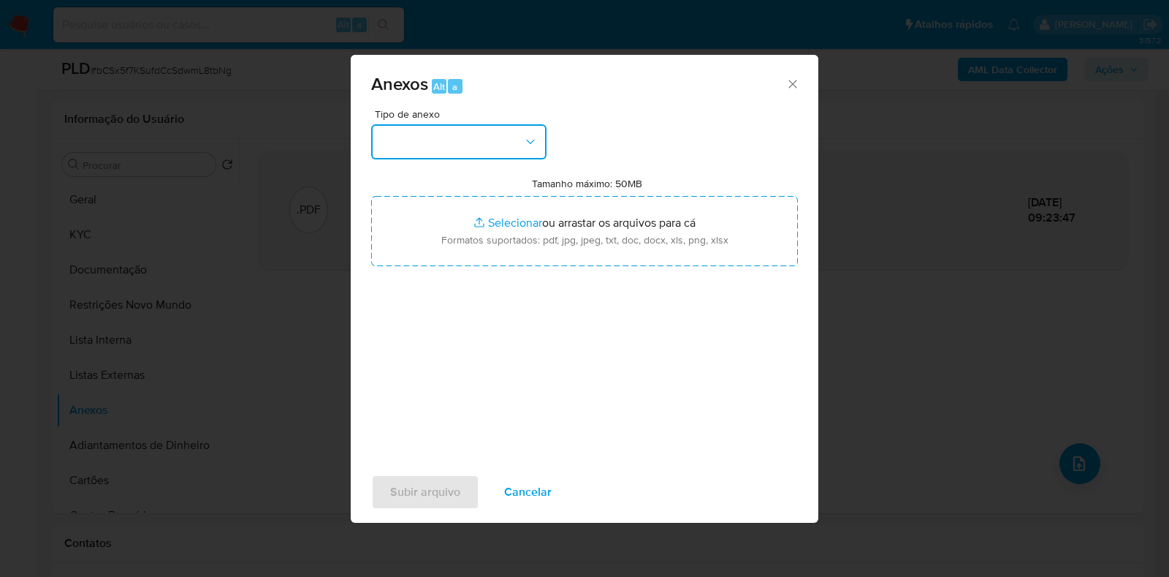
click at [461, 145] on button "button" at bounding box center [458, 141] width 175 height 35
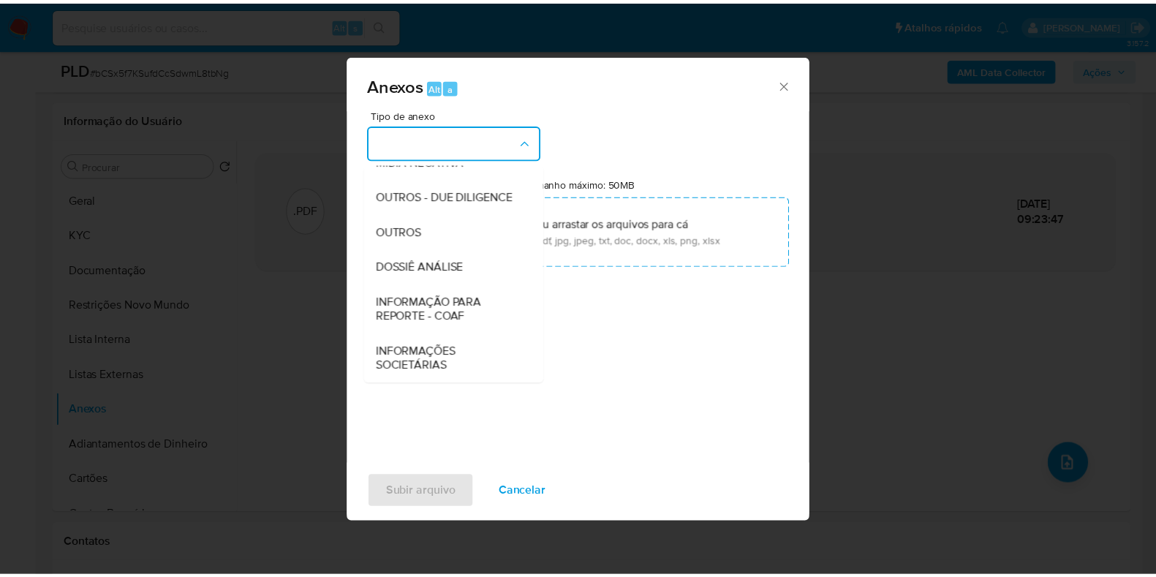
scroll to position [207, 0]
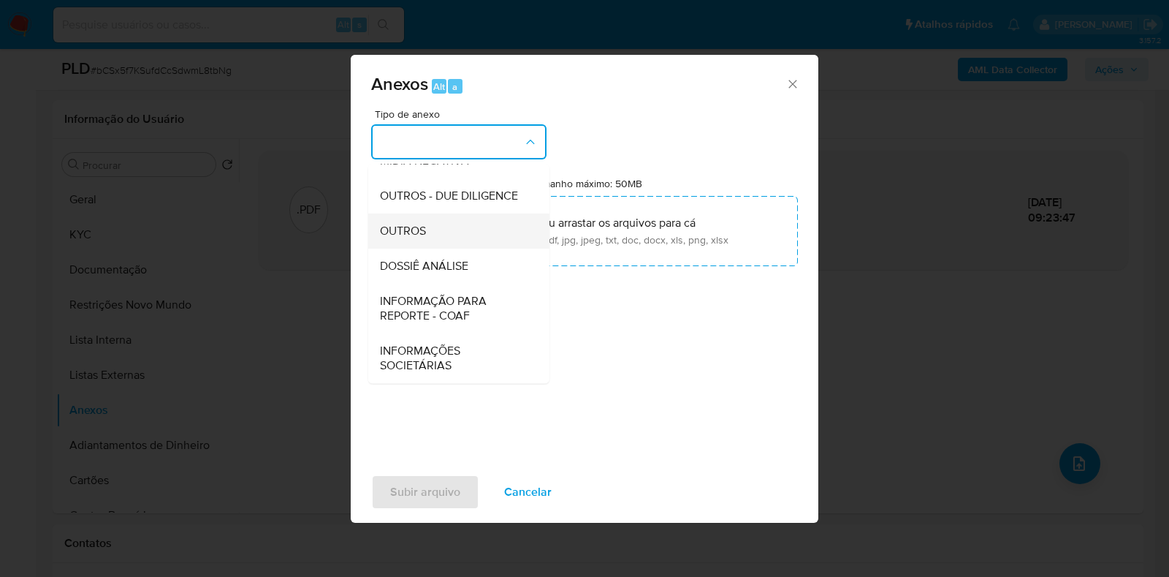
click at [417, 238] on span "OUTROS" at bounding box center [403, 231] width 46 height 15
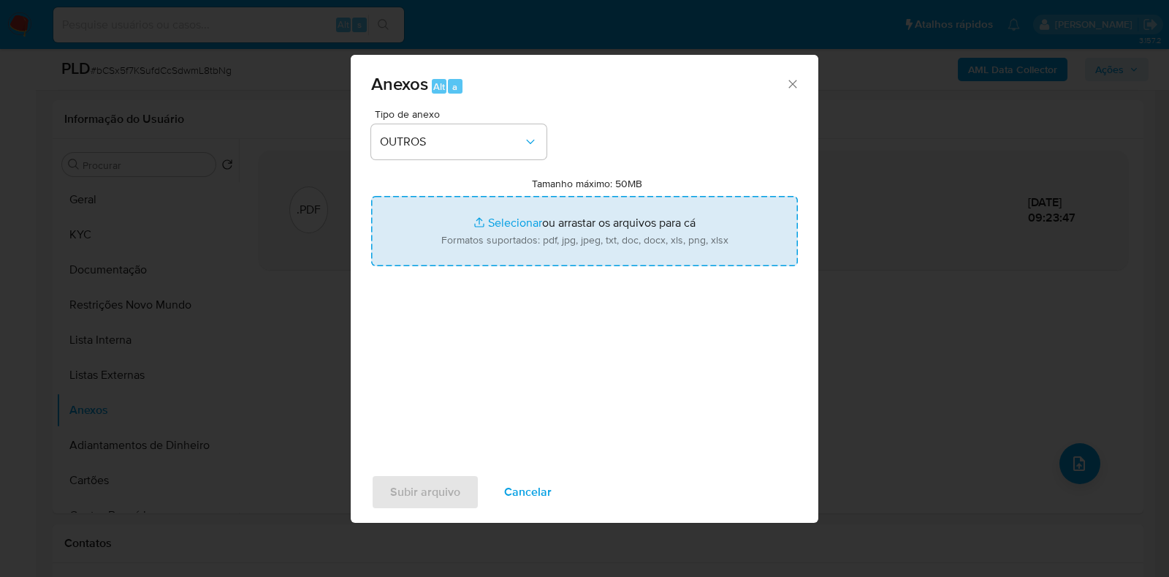
type input "C:\fakepath\SAR - XXXX - CPF 33058658818 - JEHNNYS HIPOLITO.pdf"
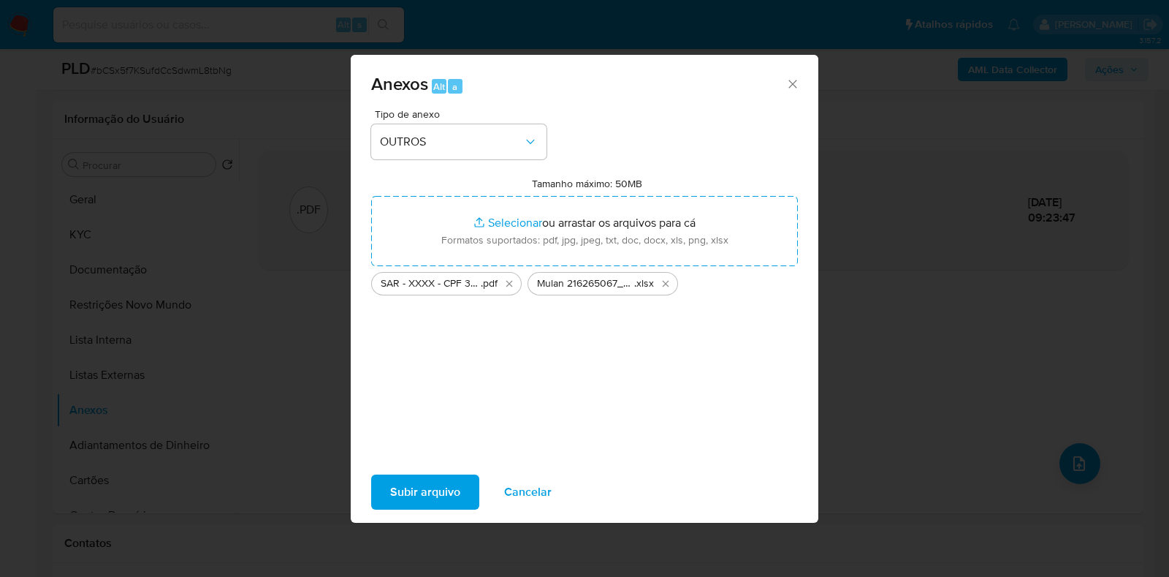
click at [446, 486] on span "Subir arquivo" at bounding box center [425, 492] width 70 height 32
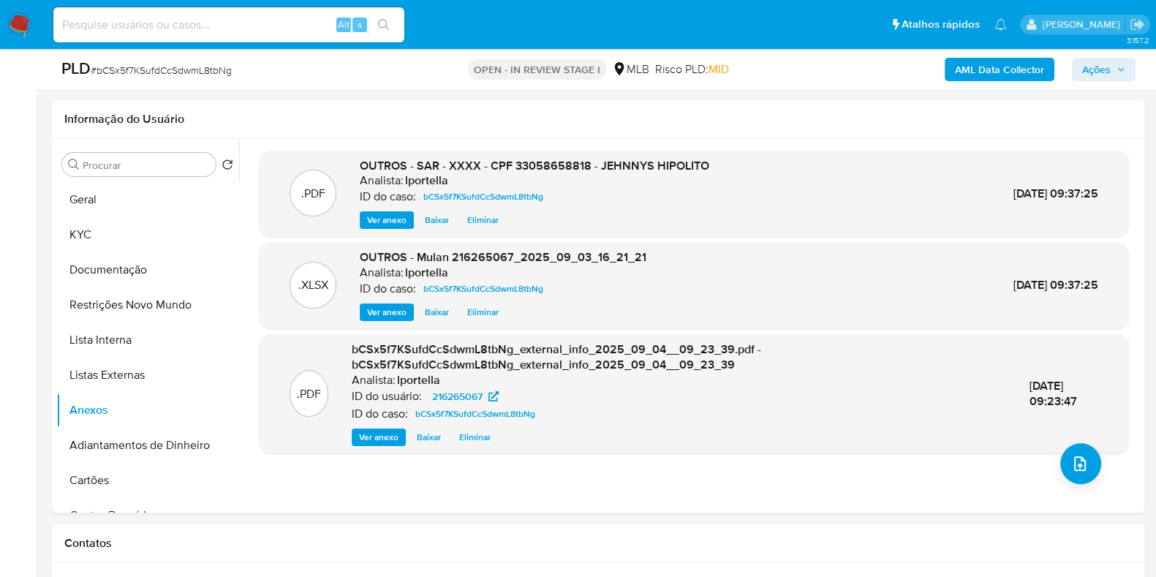
click at [1096, 69] on span "Ações" at bounding box center [1096, 69] width 29 height 23
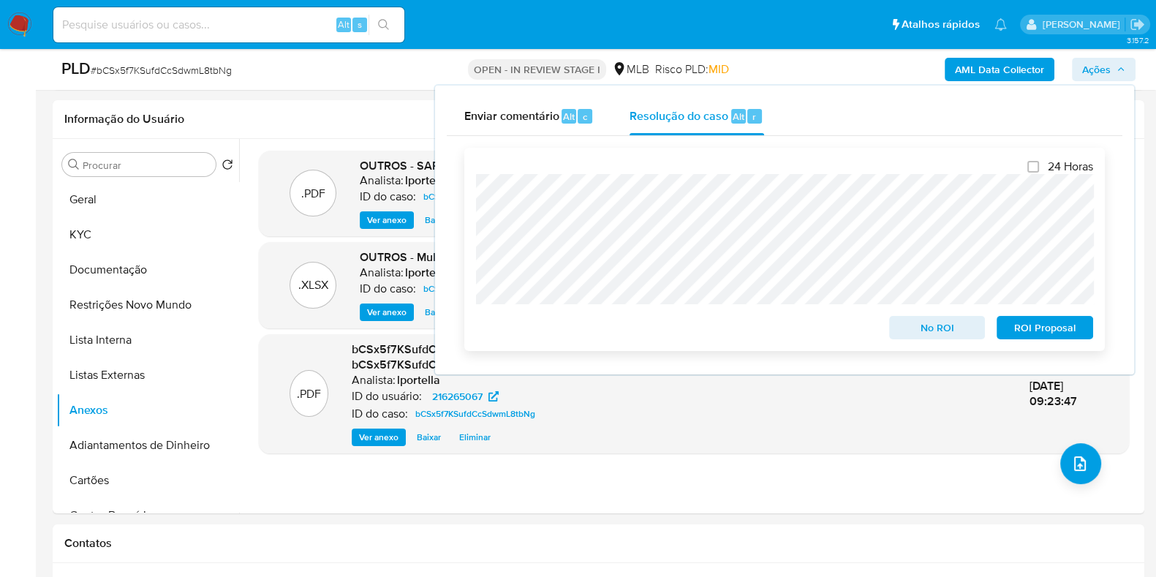
click at [1047, 335] on span "ROI Proposal" at bounding box center [1044, 327] width 76 height 20
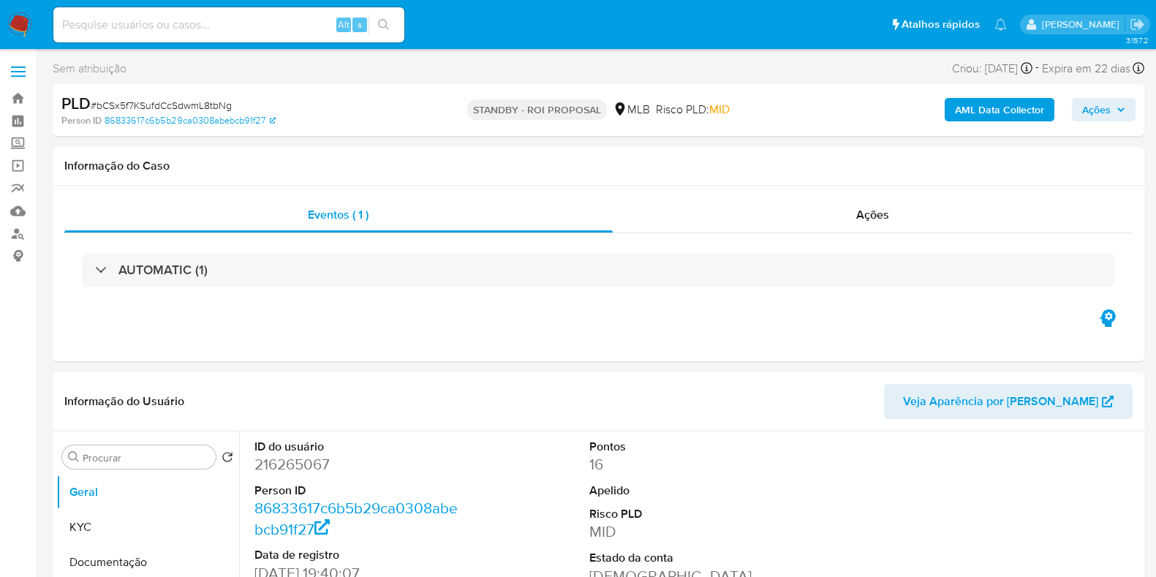
select select "10"
click at [206, 10] on div "Alt s" at bounding box center [228, 24] width 351 height 35
click at [200, 26] on input at bounding box center [228, 24] width 351 height 19
paste input "H0OCpVjQZbdNpXNhrnZml4C4"
type input "H0OCpVjQZbdNpXNhrnZml4C4"
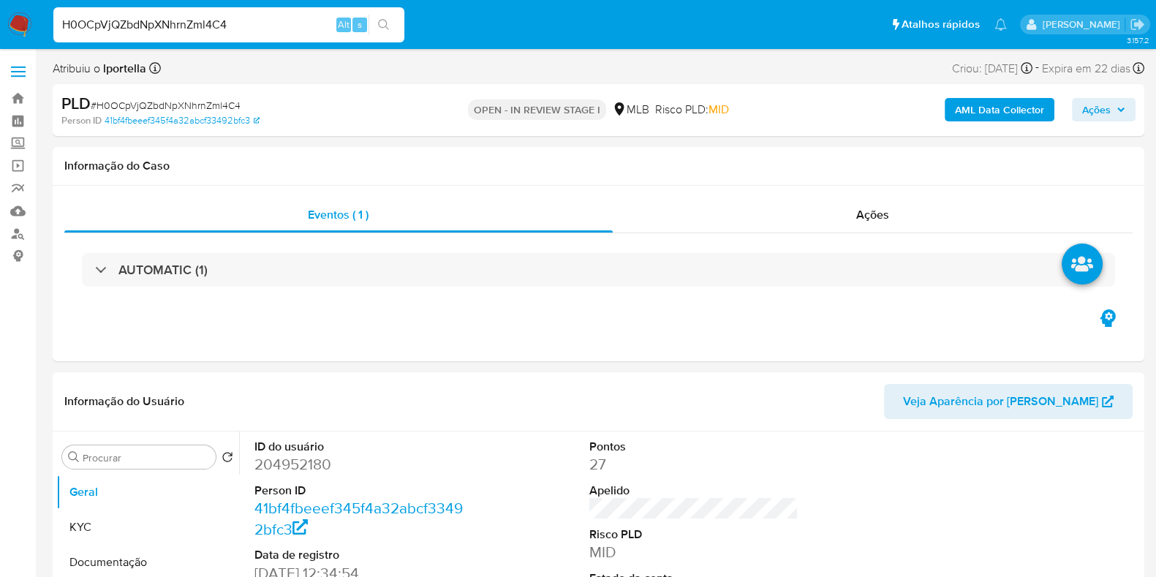
select select "10"
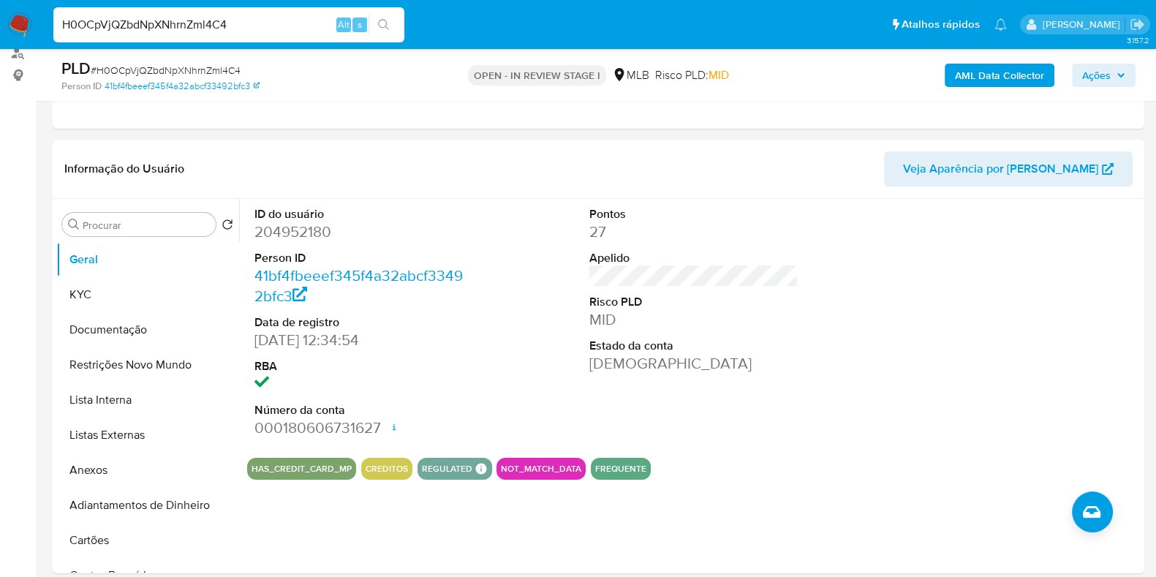
scroll to position [182, 0]
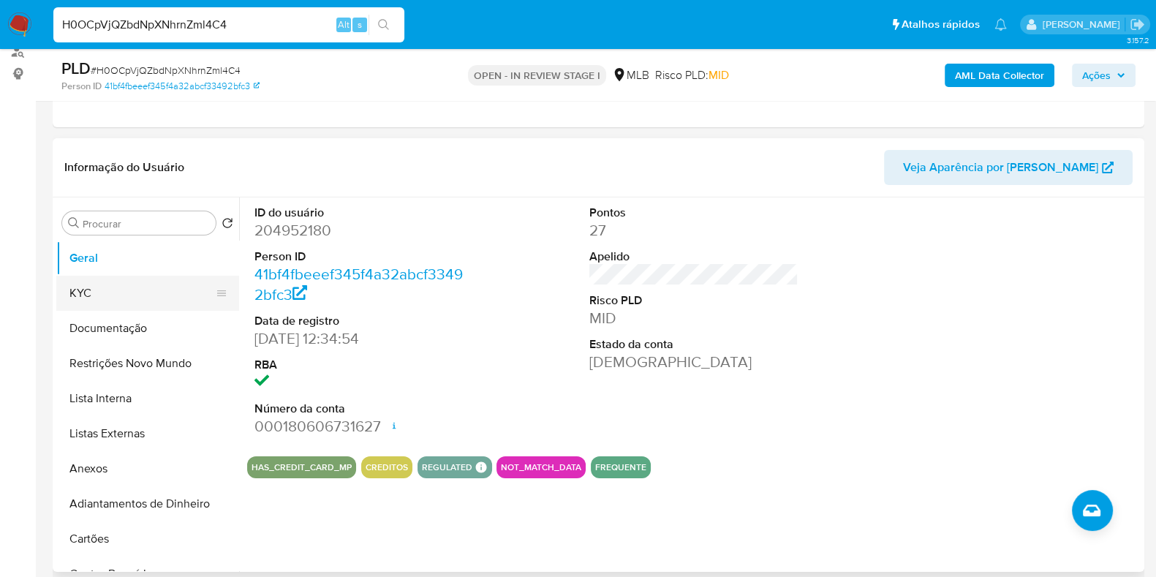
click at [92, 294] on button "KYC" at bounding box center [141, 293] width 171 height 35
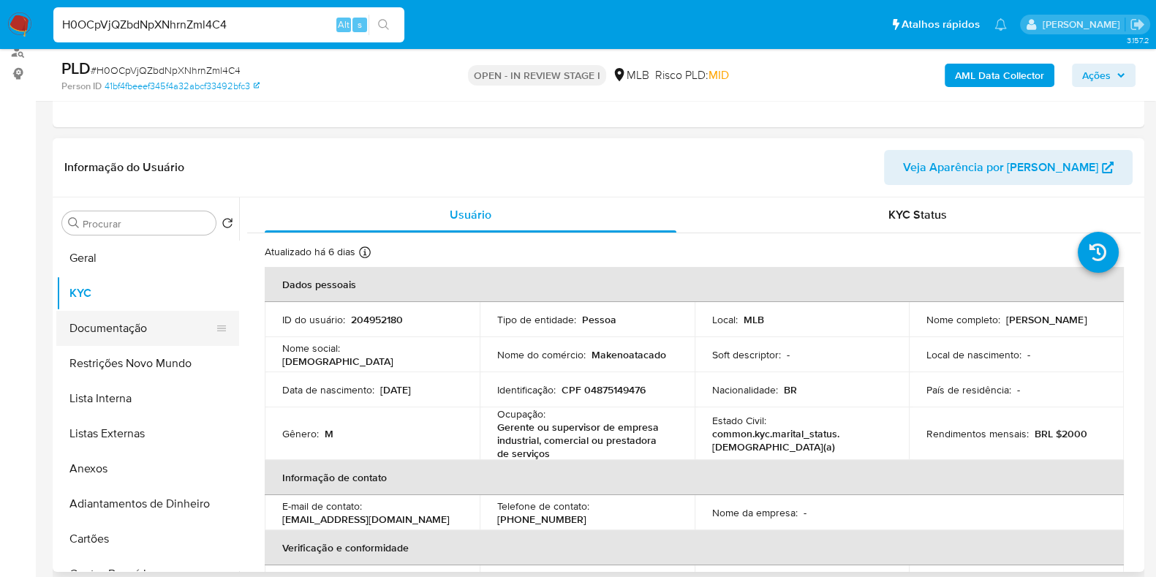
click at [93, 321] on button "Documentação" at bounding box center [141, 328] width 171 height 35
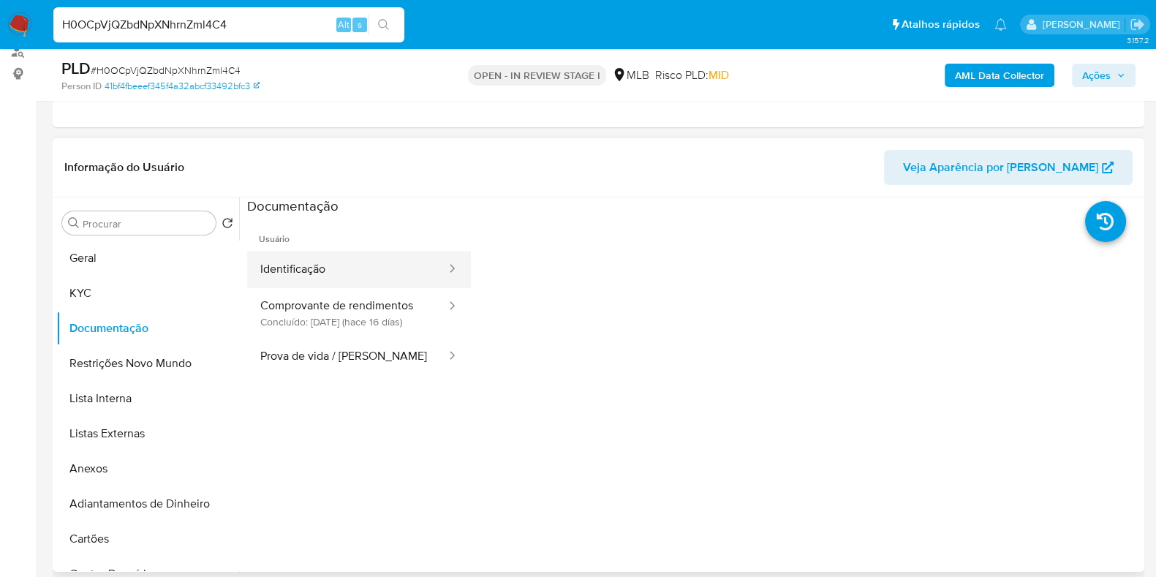
click at [326, 262] on button "Identificação" at bounding box center [347, 269] width 200 height 37
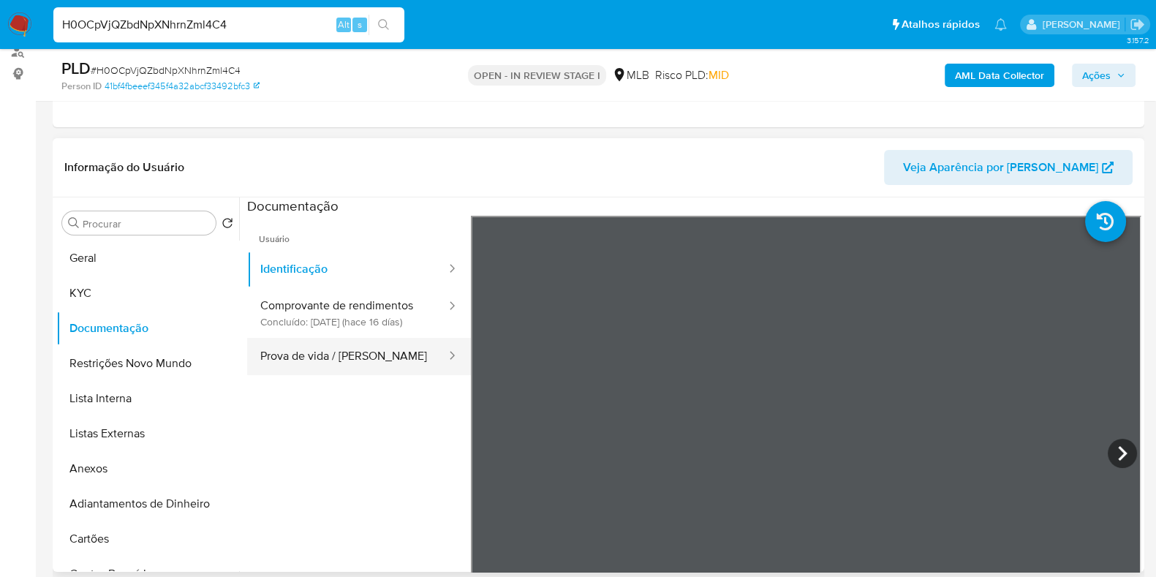
click at [361, 371] on button "Prova de vida / [PERSON_NAME]" at bounding box center [347, 356] width 200 height 37
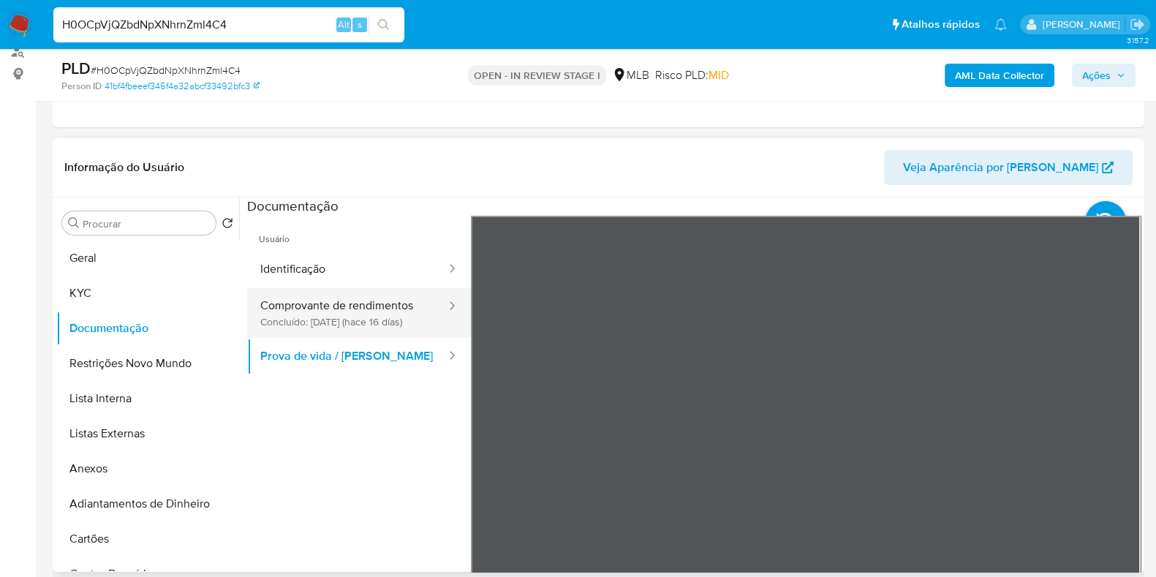
click at [369, 330] on button "Comprovante de rendimentos Concluído: 19/08/2025 (hace 16 días)" at bounding box center [347, 313] width 200 height 50
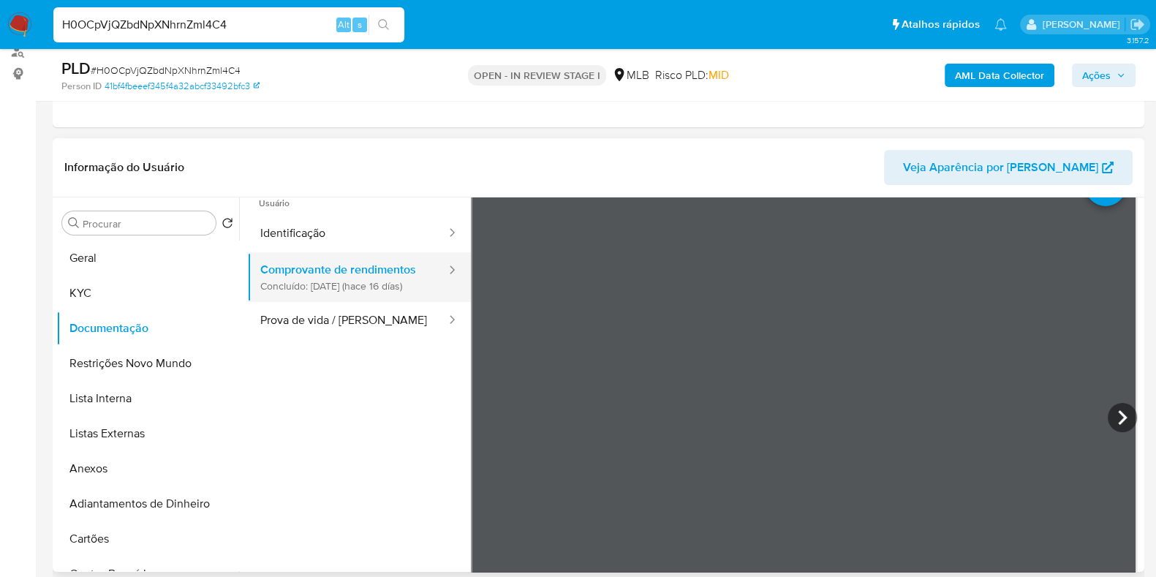
scroll to position [72, 0]
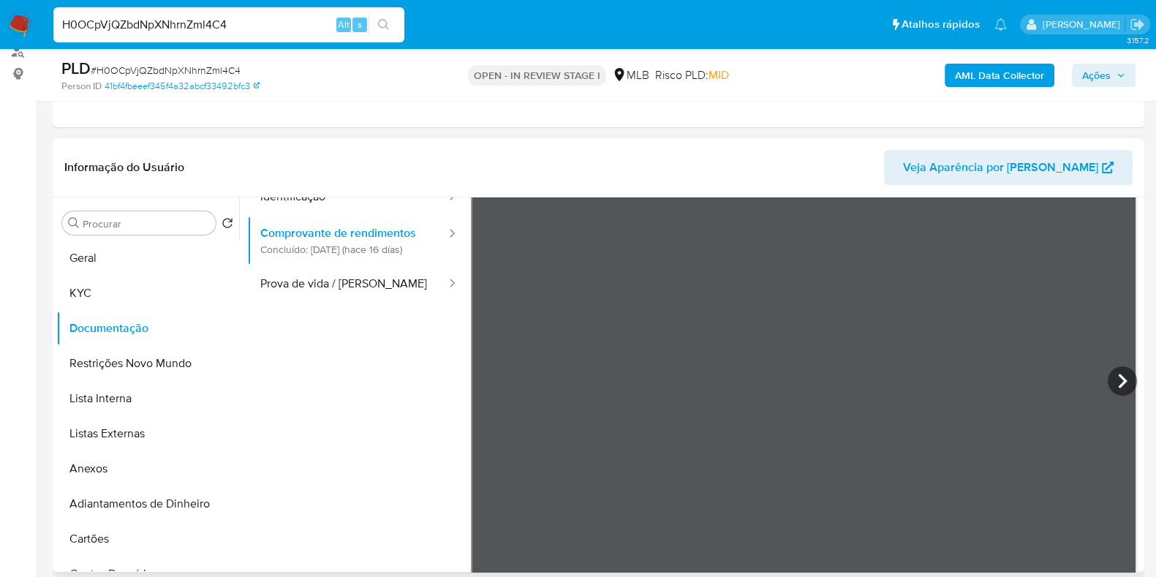
click at [414, 429] on ul "Usuário Identificação Comprovante de rendimentos Concluído: 19/08/2025 (hace 16…" at bounding box center [359, 353] width 224 height 421
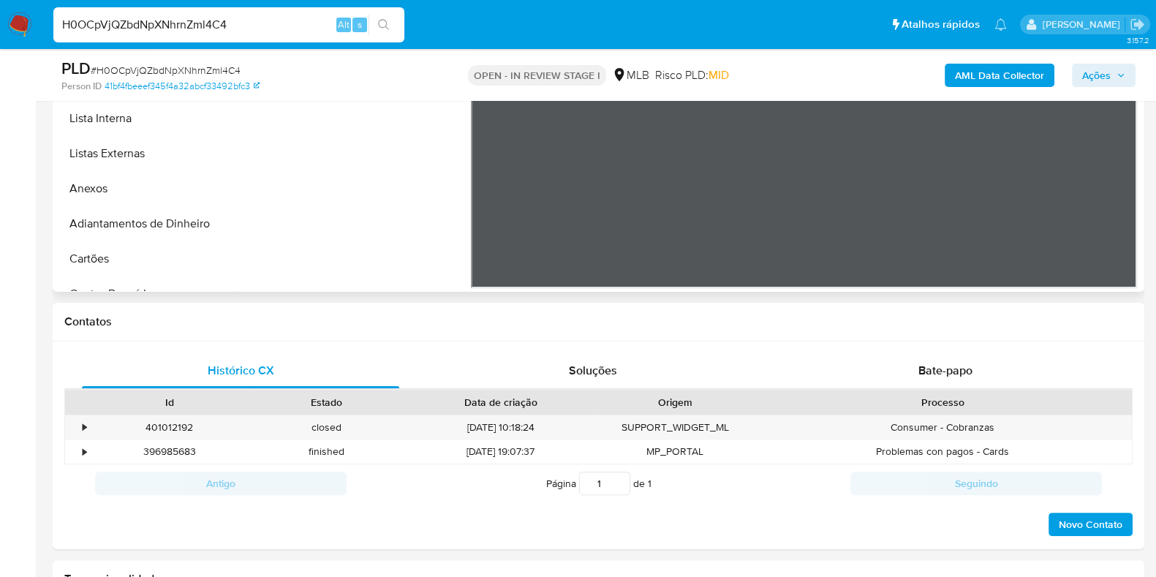
scroll to position [694, 0]
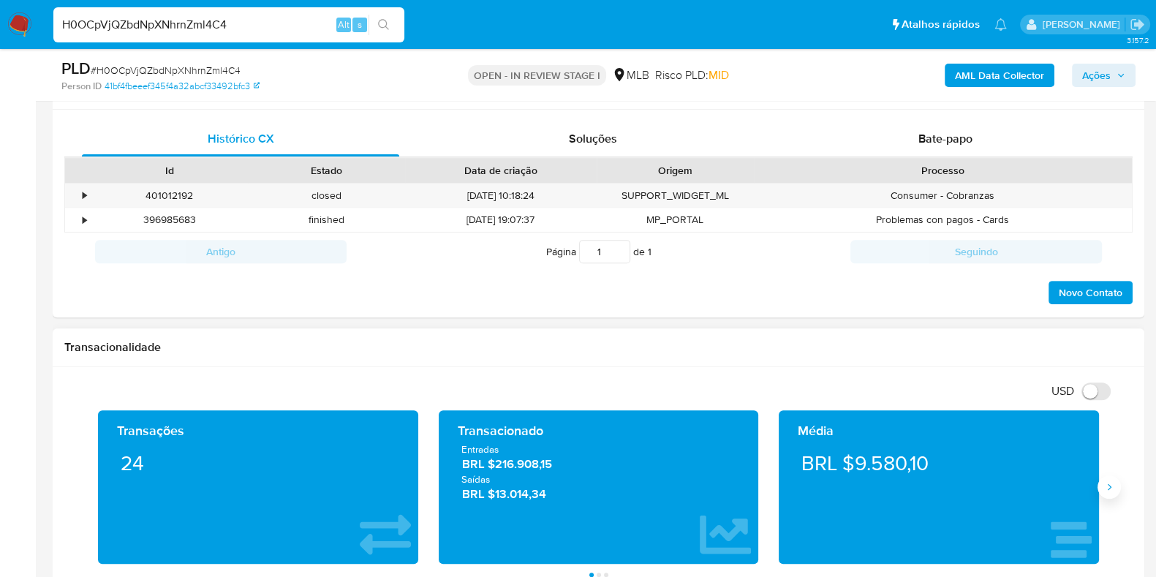
click at [1107, 476] on button "Siguiente" at bounding box center [1108, 486] width 23 height 23
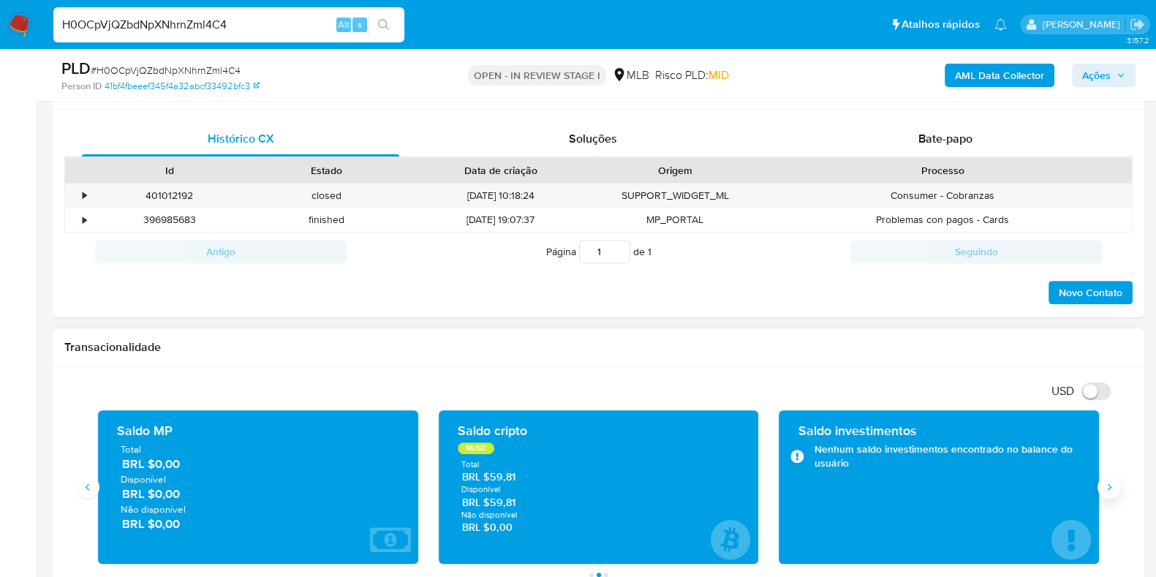
click at [1107, 476] on button "Siguiente" at bounding box center [1108, 486] width 23 height 23
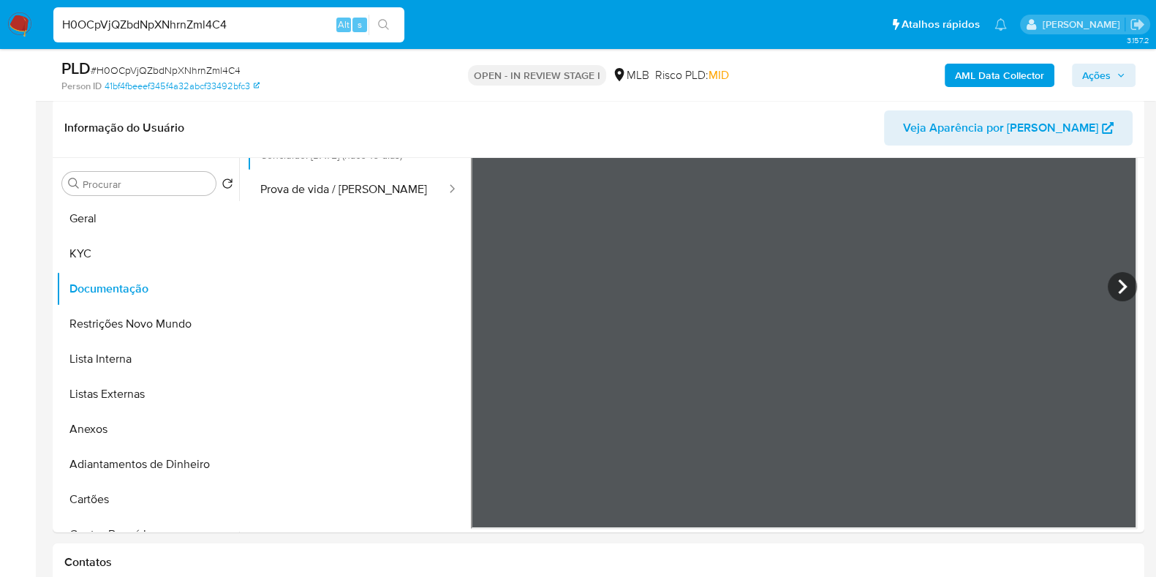
scroll to position [219, 0]
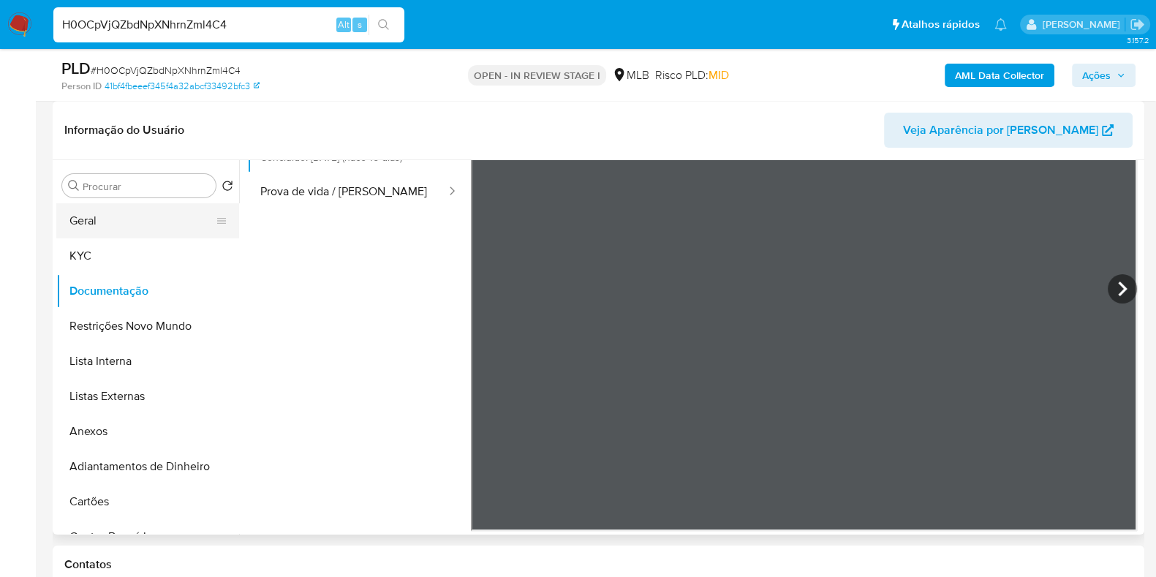
click at [178, 219] on button "Geral" at bounding box center [141, 220] width 171 height 35
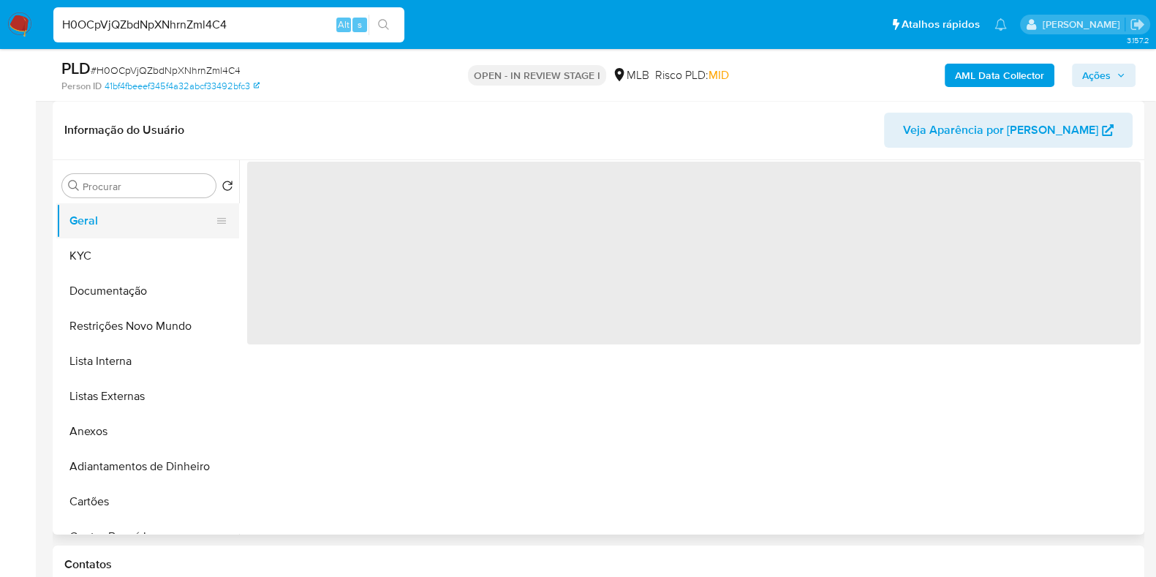
scroll to position [0, 0]
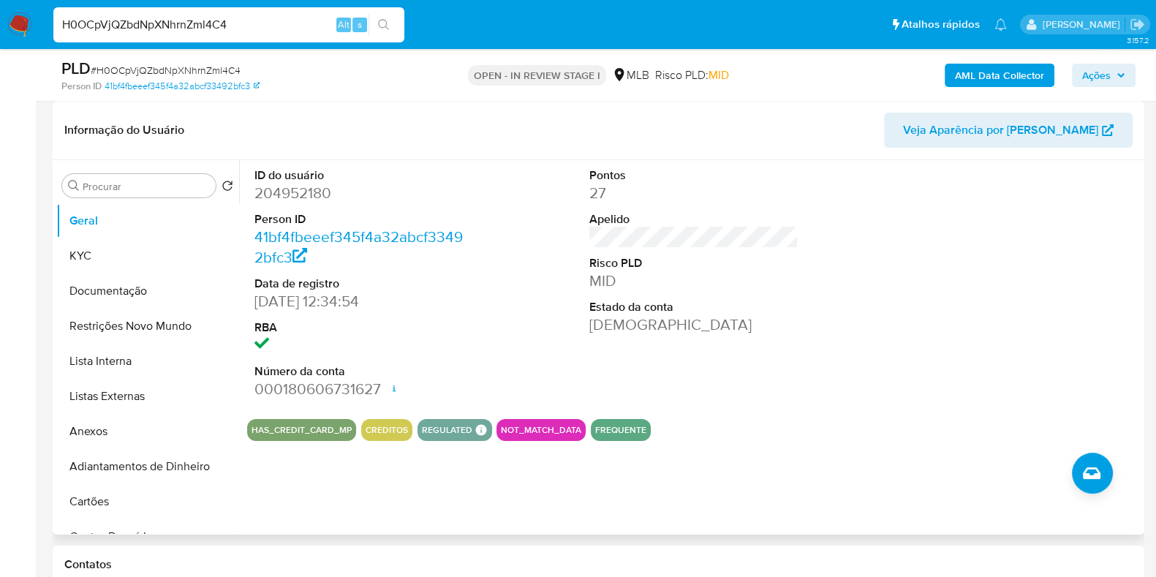
click at [502, 455] on div "ID do usuário 204952180 Person ID 41bf4fbeeef345f4a32abcf33492bfc3 Data de regi…" at bounding box center [689, 347] width 901 height 374
click at [143, 254] on button "KYC" at bounding box center [141, 255] width 171 height 35
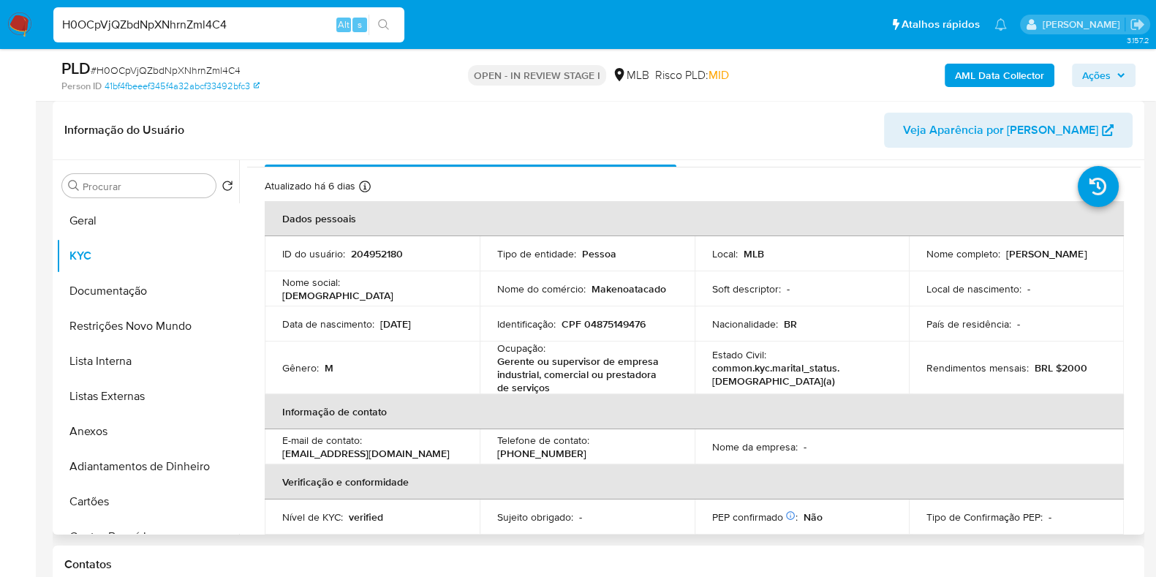
scroll to position [29, 0]
click at [1013, 191] on div "Atualizado há 6 dias Criado: 11/03/2020 23:54:15 Atualizado: 29/08/2025 14:48:14" at bounding box center [676, 187] width 822 height 19
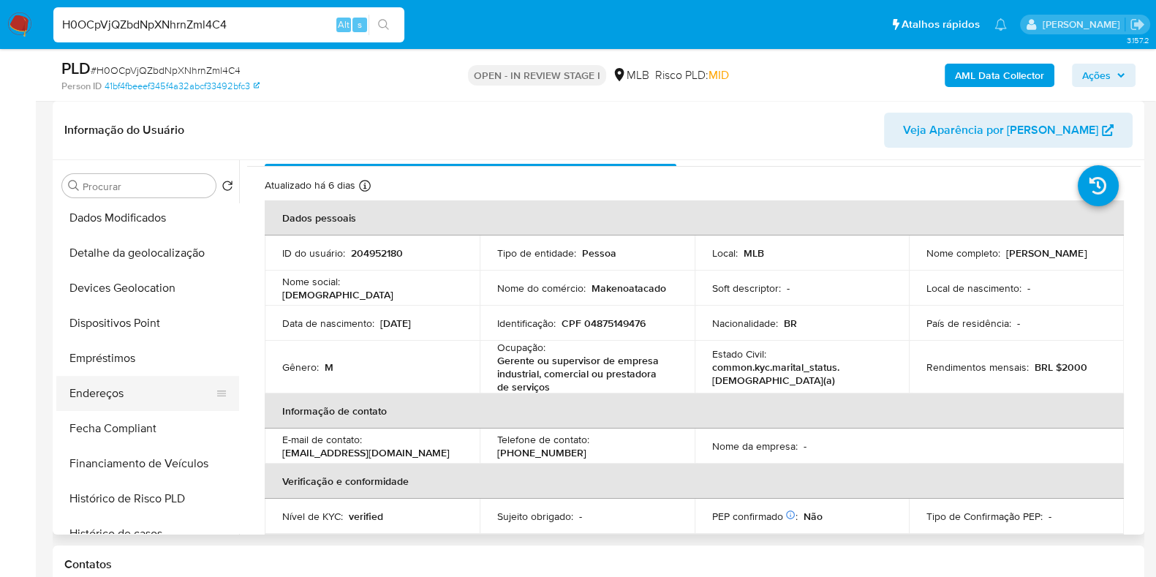
click at [99, 392] on button "Endereços" at bounding box center [141, 393] width 171 height 35
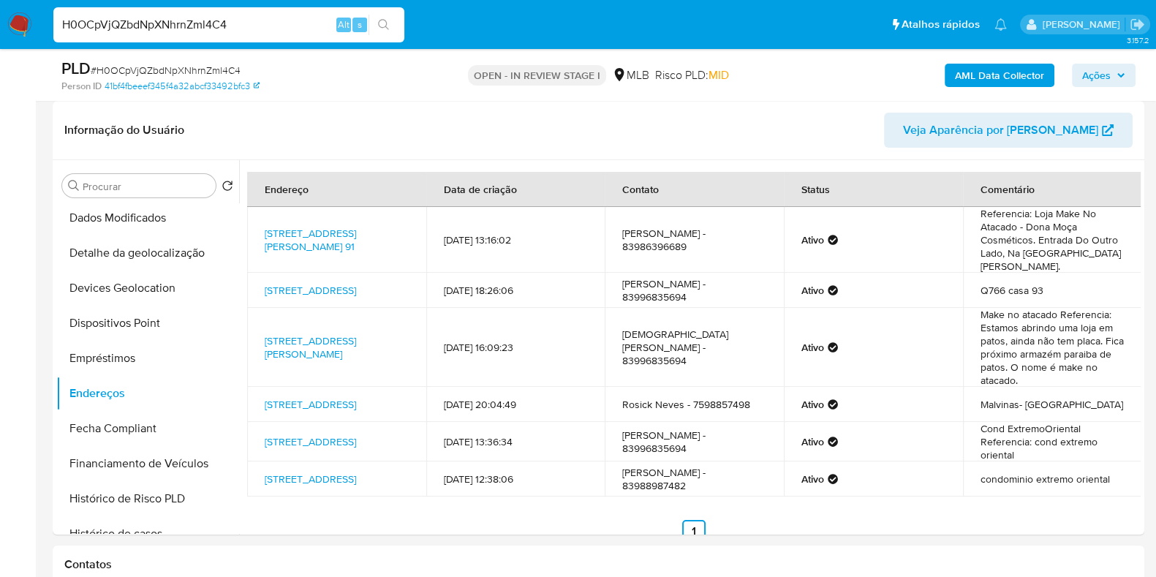
click at [153, 234] on button "Dados Modificados" at bounding box center [141, 217] width 171 height 35
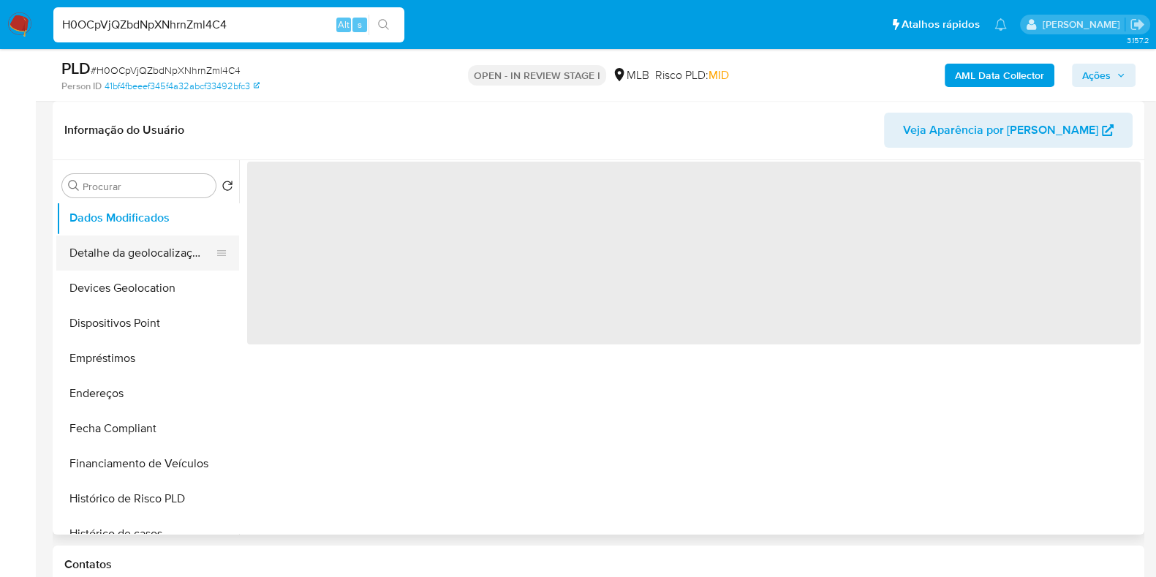
click at [152, 252] on button "Detalhe da geolocalização" at bounding box center [141, 252] width 171 height 35
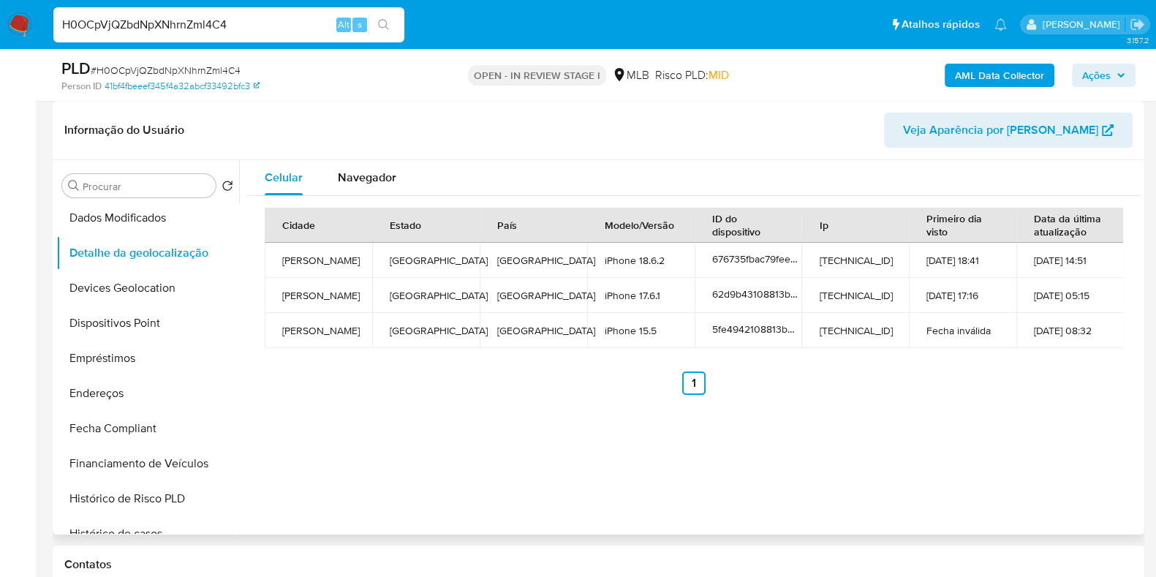
drag, startPoint x: 233, startPoint y: 331, endPoint x: 240, endPoint y: 327, distance: 7.9
click at [240, 327] on div "Procurar Retornar ao pedido padrão Geral KYC Documentação Restrições Novo Mundo…" at bounding box center [598, 347] width 1084 height 374
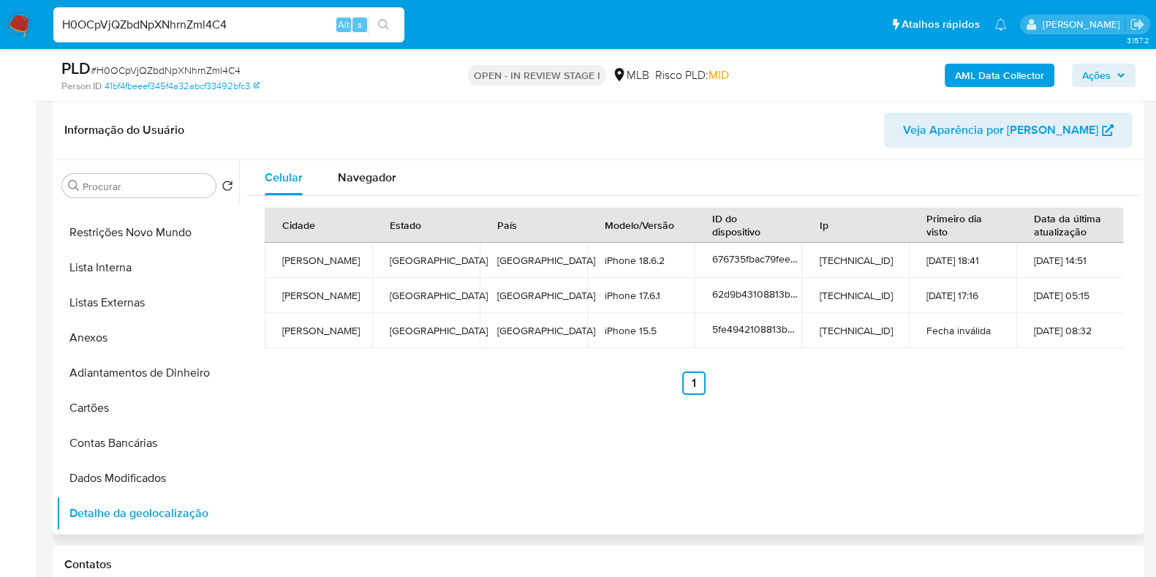
scroll to position [67, 0]
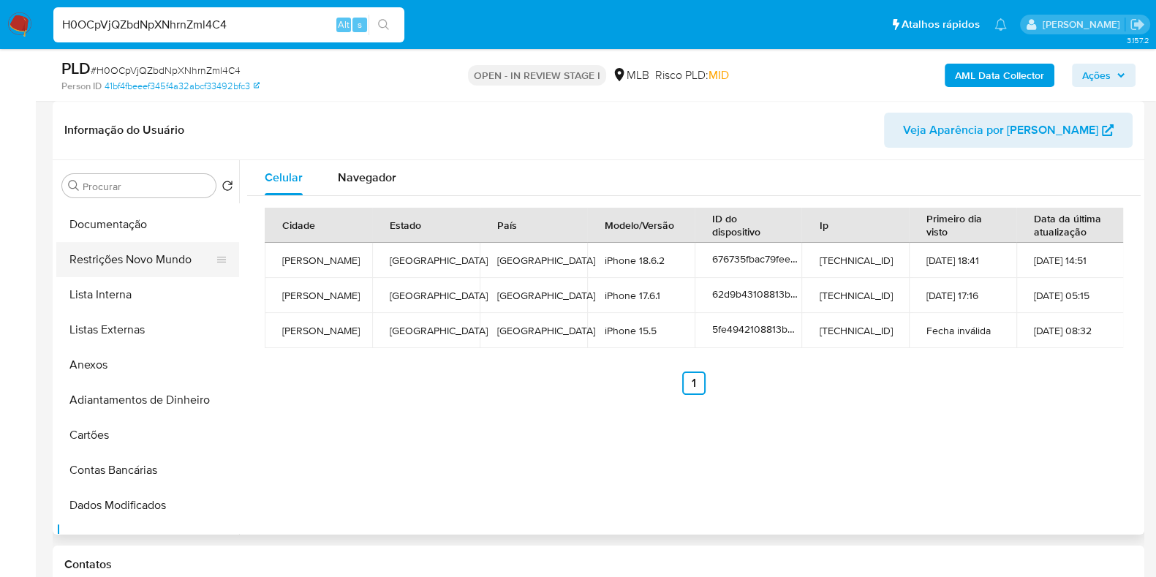
click at [132, 257] on button "Restrições Novo Mundo" at bounding box center [141, 259] width 171 height 35
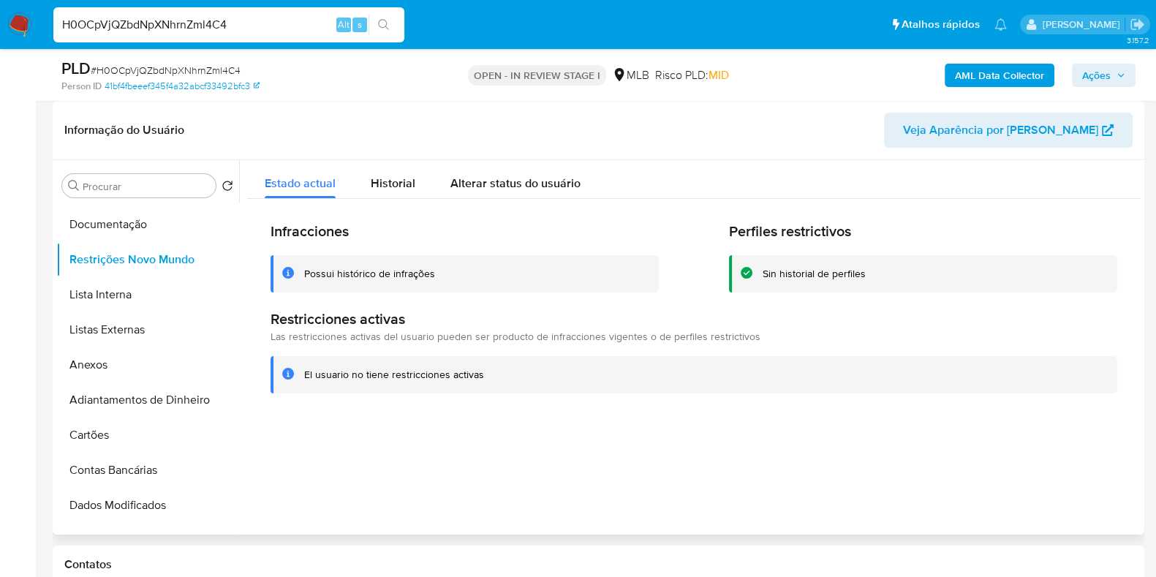
click at [546, 403] on div "Infracciones Possui histórico de infrações Perfiles restrictivos Sin historial …" at bounding box center [693, 307] width 893 height 217
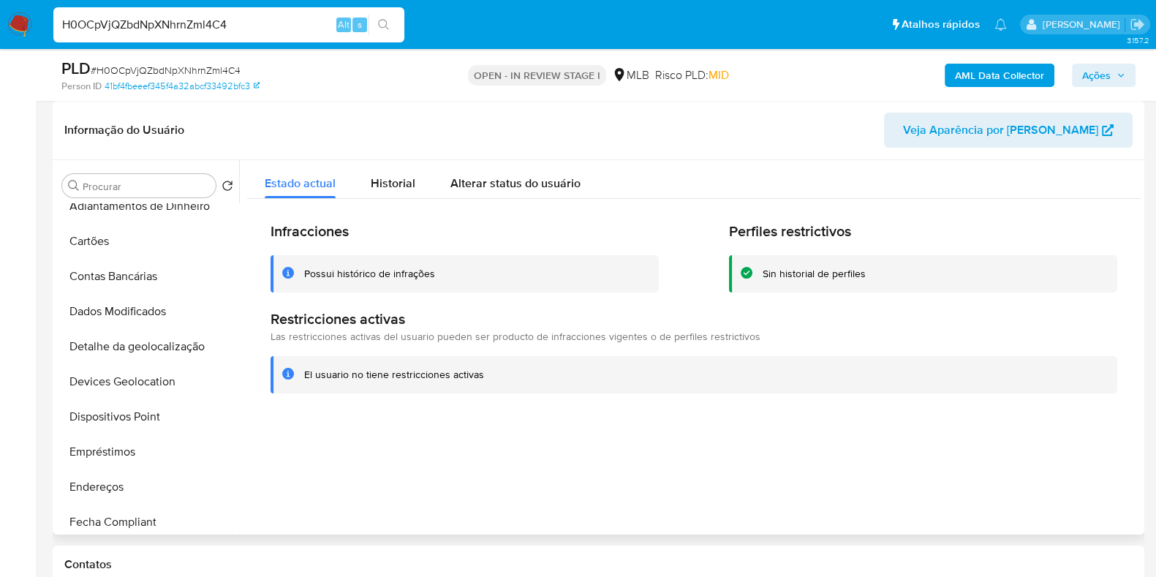
scroll to position [273, 0]
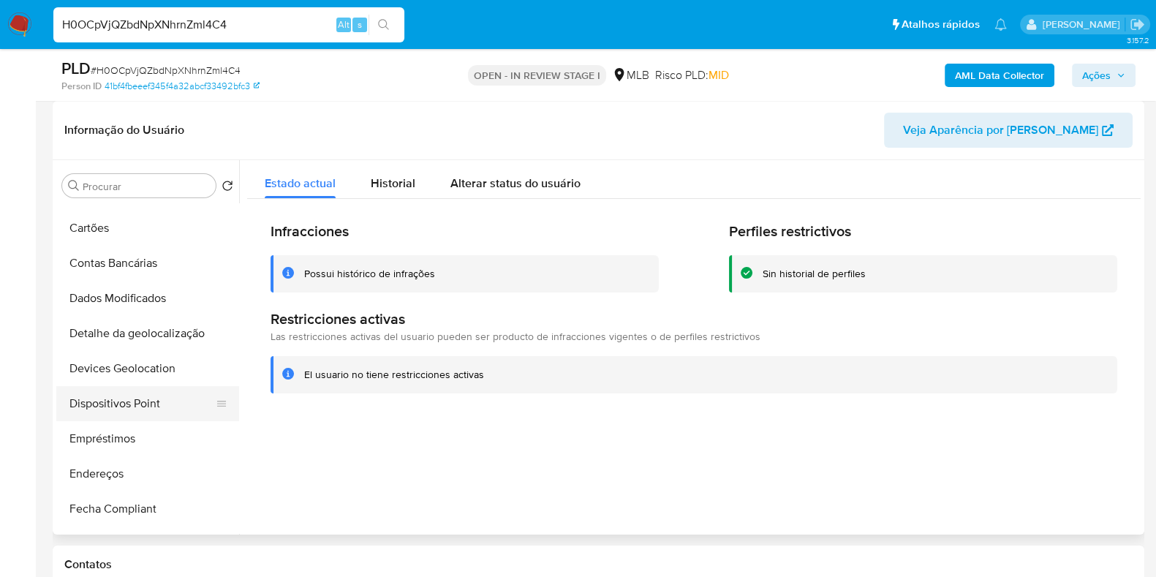
click at [156, 411] on button "Dispositivos Point" at bounding box center [141, 403] width 171 height 35
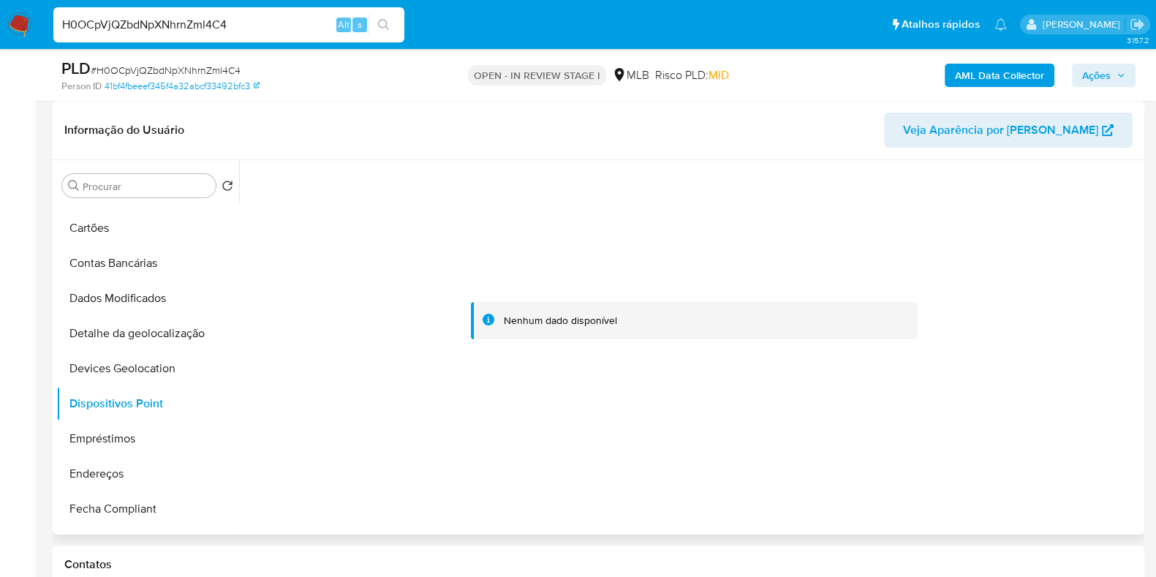
click at [545, 417] on div at bounding box center [693, 321] width 893 height 322
